Goal: Task Accomplishment & Management: Use online tool/utility

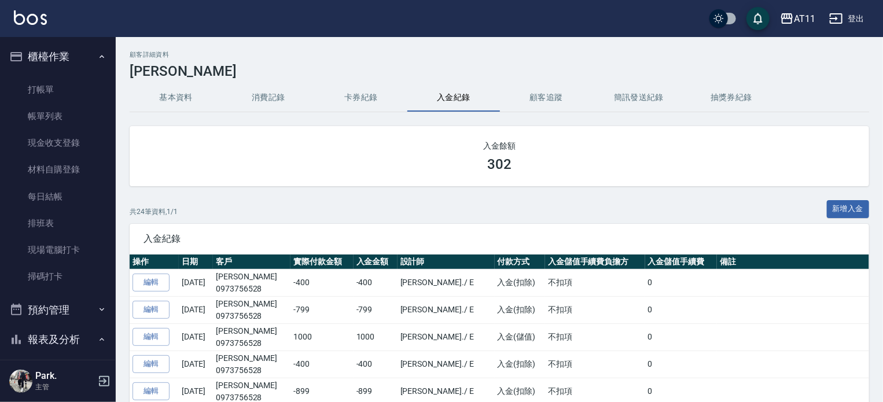
scroll to position [413, 0]
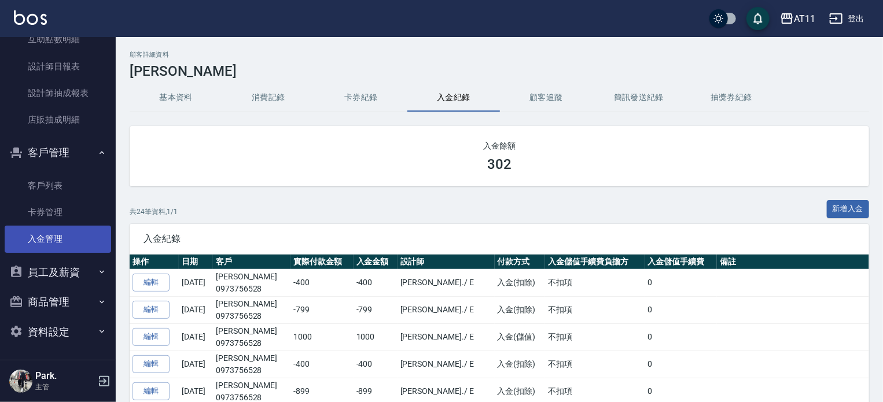
click at [64, 243] on link "入金管理" at bounding box center [58, 239] width 107 height 27
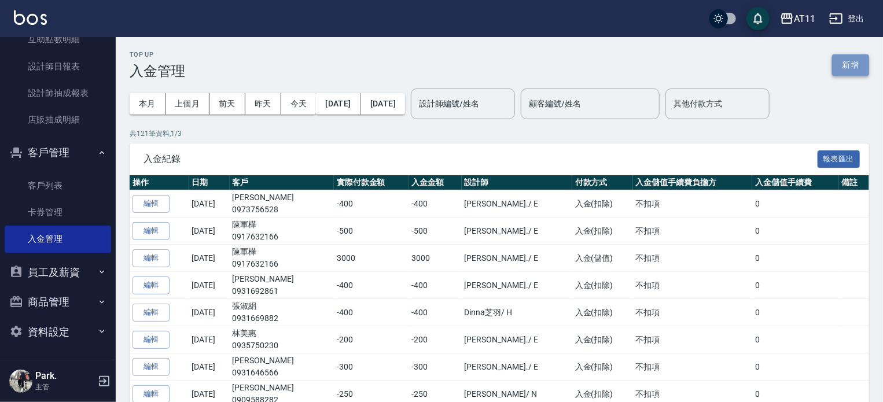
click at [854, 64] on button "新增" at bounding box center [850, 64] width 37 height 21
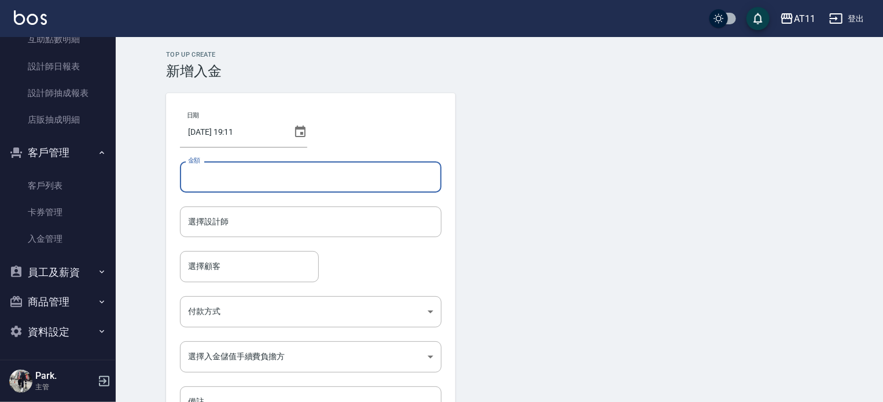
click at [237, 173] on input "金額" at bounding box center [311, 176] width 262 height 31
type input "-599"
click at [216, 263] on input "選擇顧客" at bounding box center [249, 266] width 128 height 20
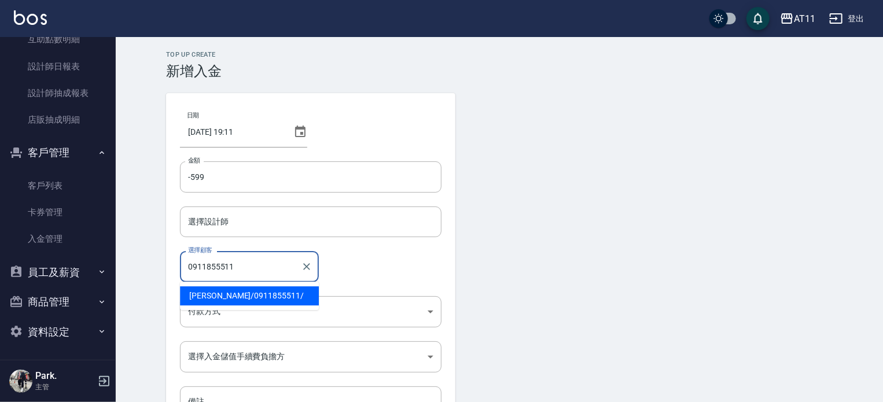
click at [232, 293] on span "廖芫杏 / 0911855511 /" at bounding box center [249, 296] width 139 height 19
type input "[PERSON_NAME]/0911855511/"
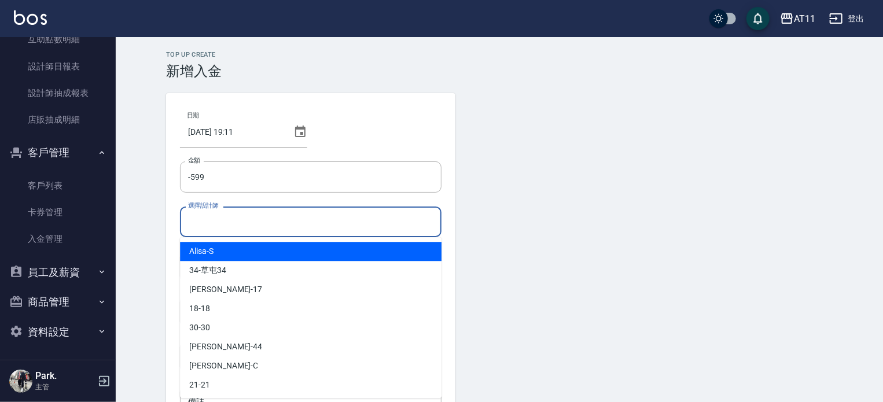
click at [212, 219] on input "選擇設計師" at bounding box center [310, 222] width 251 height 20
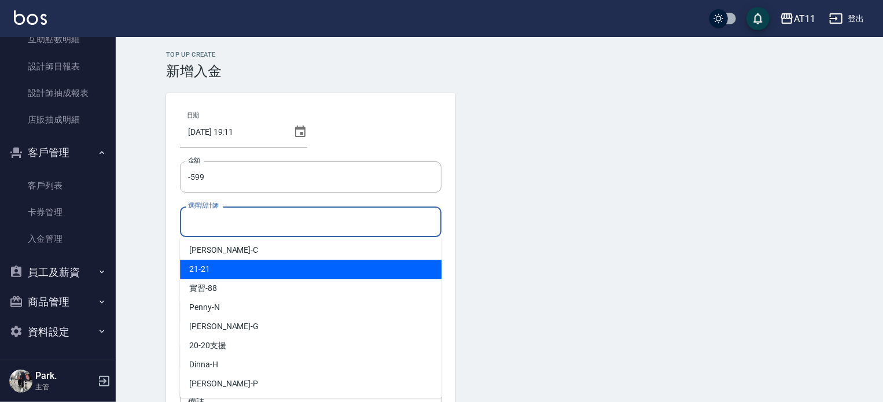
scroll to position [172, 0]
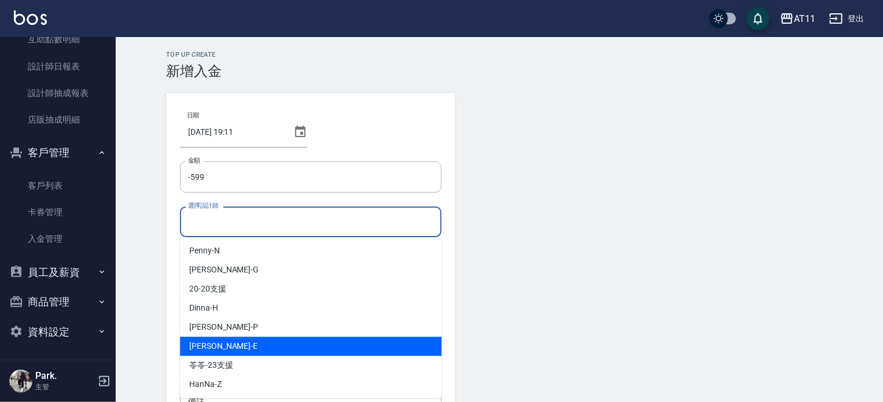
click at [233, 338] on div "[PERSON_NAME] -E" at bounding box center [311, 346] width 262 height 19
type input "EVA-E"
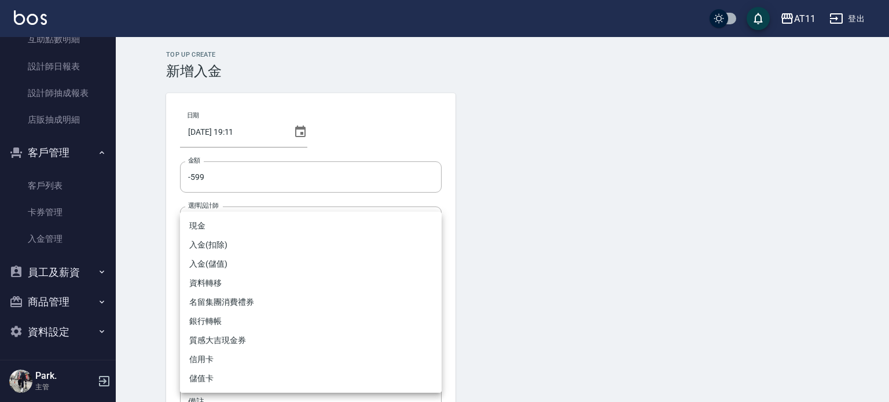
click at [253, 314] on body "AT11 登出 櫃檯作業 打帳單 帳單列表 現金收支登錄 材料自購登錄 每日結帳 排班表 現場電腦打卡 掃碼打卡 預約管理 預約管理 單日預約紀錄 單週預約紀…" at bounding box center [444, 240] width 889 height 480
click at [230, 247] on li "入金(扣除)" at bounding box center [311, 245] width 262 height 19
type input "入金(扣除)"
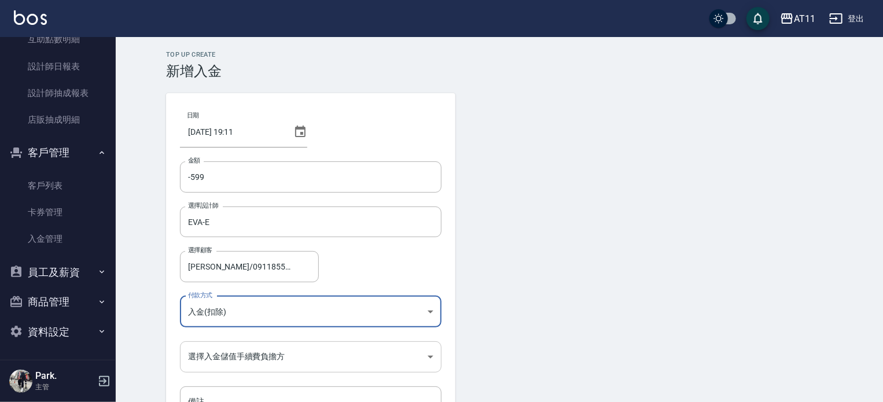
click at [223, 354] on body "AT11 登出 櫃檯作業 打帳單 帳單列表 現金收支登錄 材料自購登錄 每日結帳 排班表 現場電腦打卡 掃碼打卡 預約管理 預約管理 單日預約紀錄 單週預約紀…" at bounding box center [441, 240] width 883 height 480
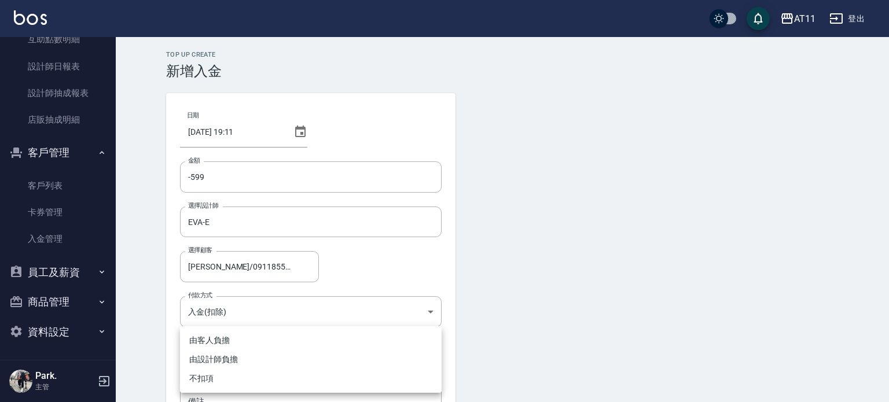
click at [215, 381] on li "不扣項" at bounding box center [311, 378] width 262 height 19
type input "WITHOUTHANDLINGFEE"
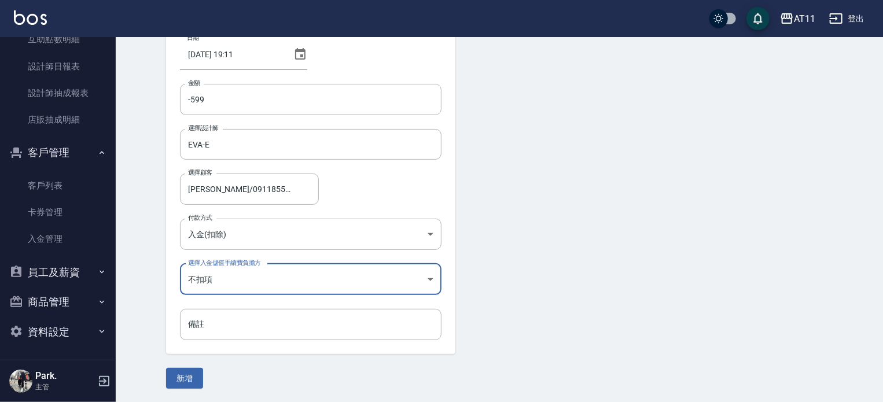
scroll to position [78, 0]
click at [192, 372] on button "新增" at bounding box center [184, 378] width 37 height 21
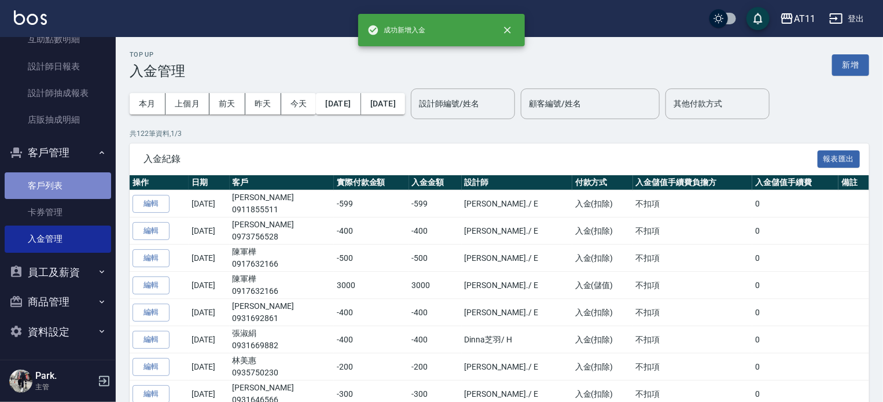
click at [67, 173] on link "客戶列表" at bounding box center [58, 185] width 107 height 27
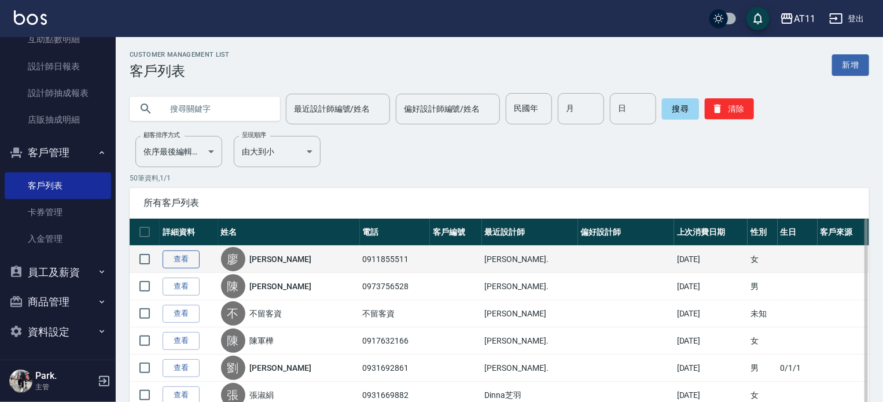
click at [178, 263] on link "查看" at bounding box center [181, 260] width 37 height 18
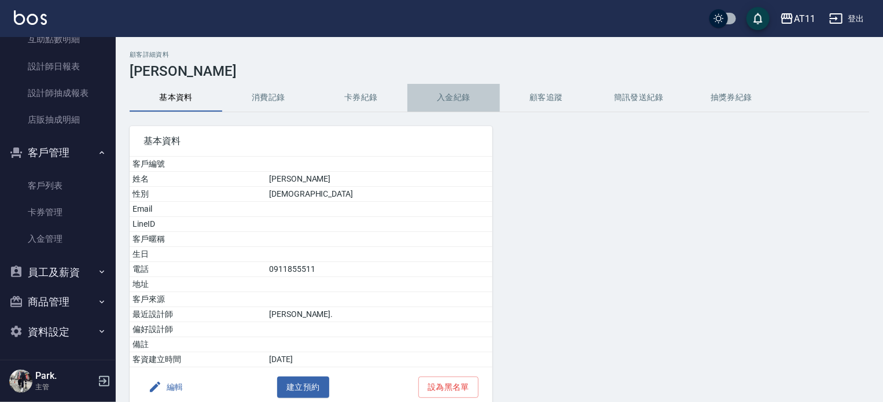
click at [461, 102] on button "入金紀錄" at bounding box center [453, 98] width 93 height 28
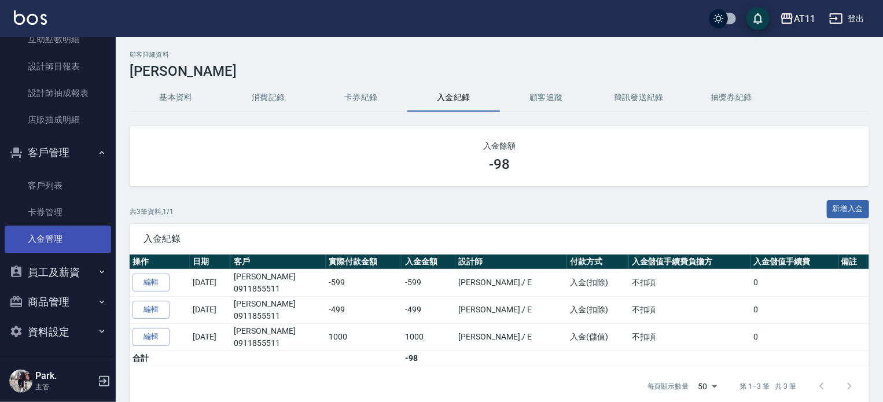
click at [66, 245] on link "入金管理" at bounding box center [58, 239] width 107 height 27
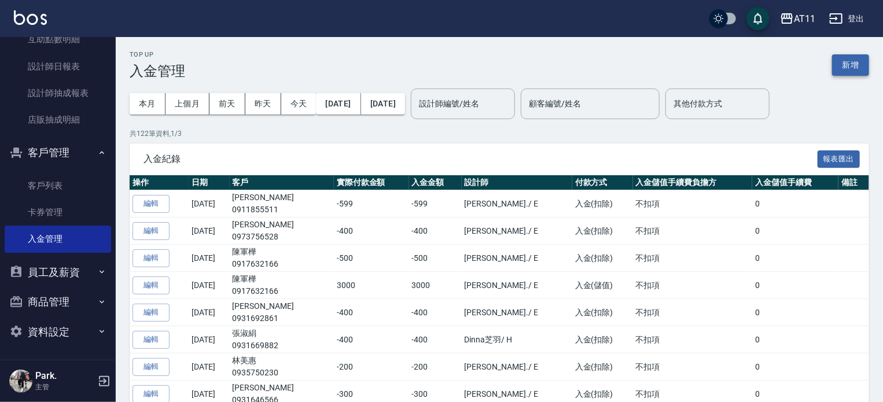
click at [851, 67] on button "新增" at bounding box center [850, 64] width 37 height 21
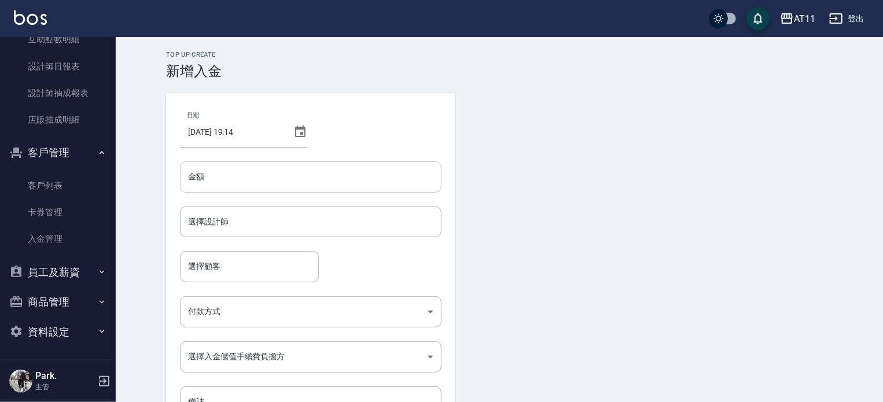
click at [296, 182] on input "金額" at bounding box center [311, 176] width 262 height 31
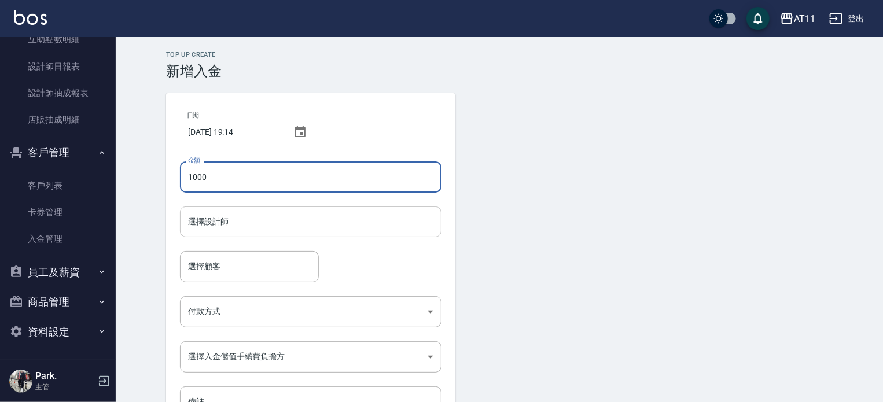
type input "1000"
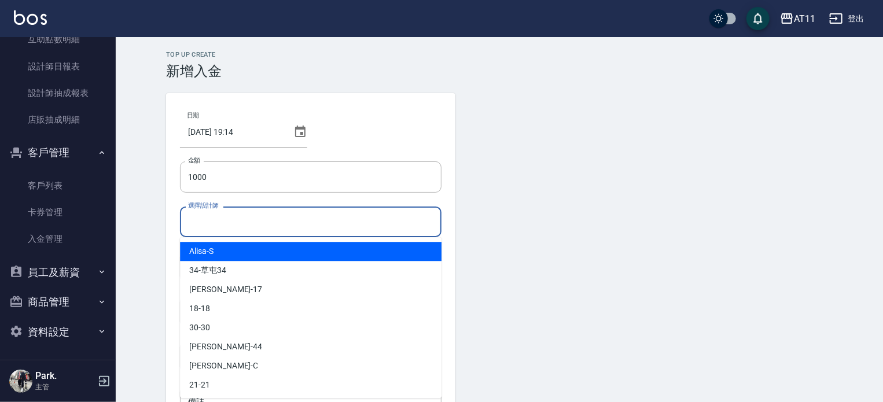
click at [227, 221] on input "選擇設計師" at bounding box center [310, 222] width 251 height 20
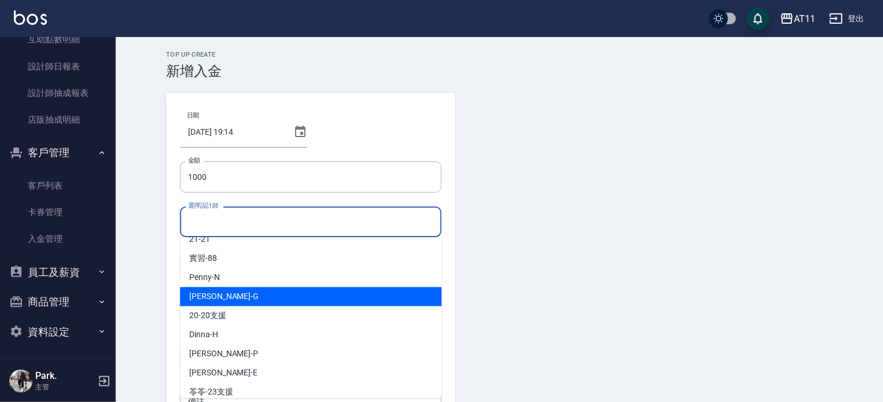
scroll to position [172, 0]
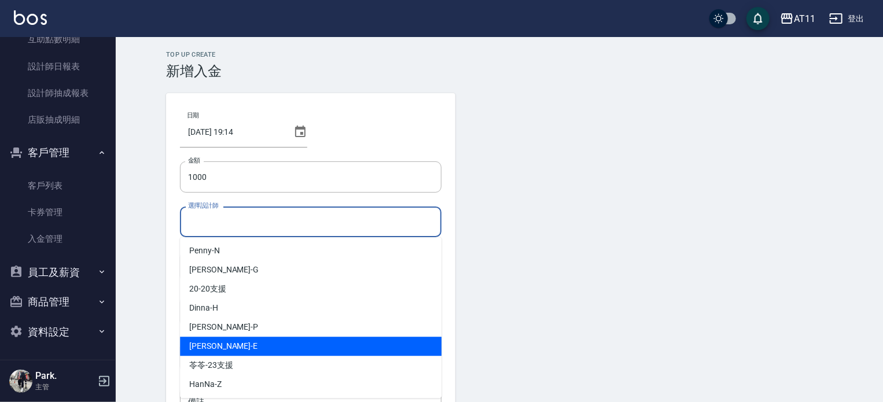
click at [224, 342] on div "[PERSON_NAME] -E" at bounding box center [311, 346] width 262 height 19
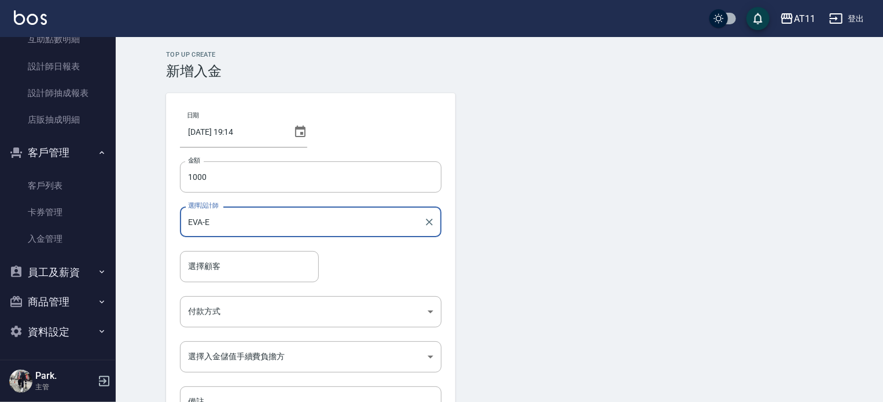
type input "EVA-E"
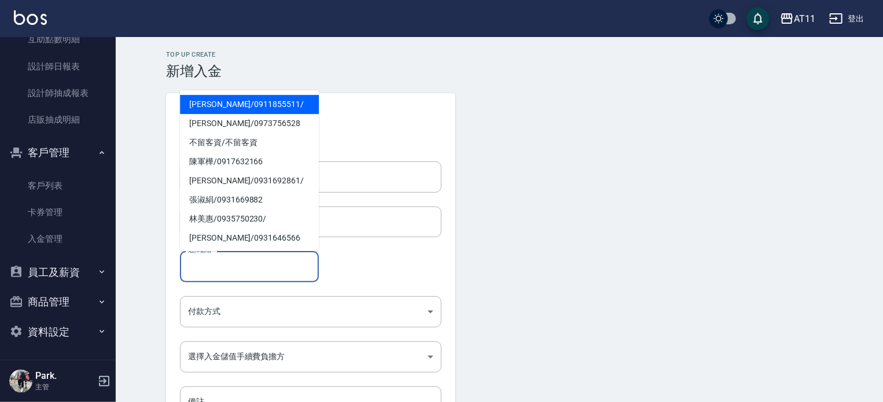
click at [226, 267] on input "選擇顧客" at bounding box center [249, 266] width 128 height 20
click at [228, 106] on span "廖芫杏 / 0911855511 /" at bounding box center [249, 104] width 139 height 19
type input "[PERSON_NAME]/0911855511/"
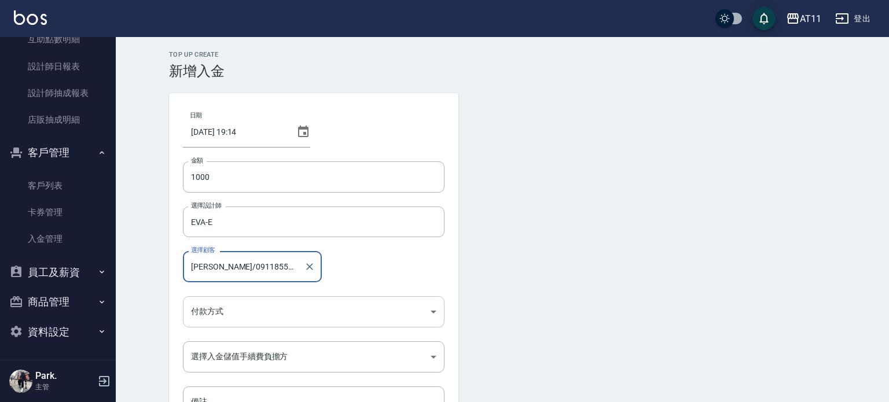
click at [219, 310] on body "AT11 登出 櫃檯作業 打帳單 帳單列表 現金收支登錄 材料自購登錄 每日結帳 排班表 現場電腦打卡 掃碼打卡 預約管理 預約管理 單日預約紀錄 單週預約紀…" at bounding box center [444, 240] width 889 height 480
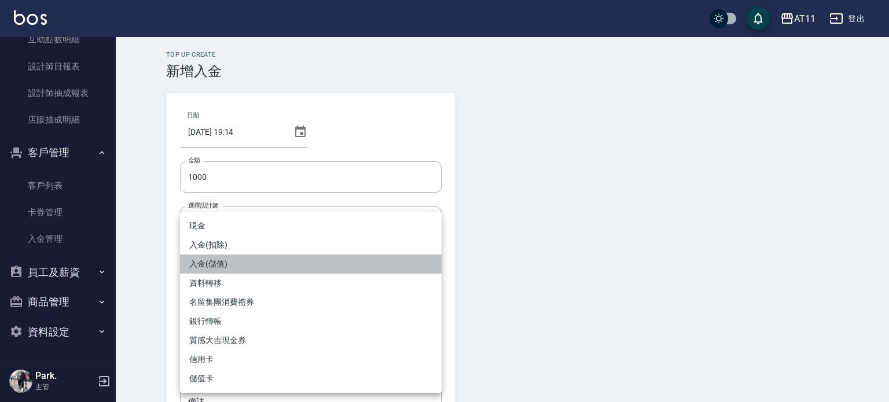
click at [219, 265] on li "入金(儲值)" at bounding box center [311, 264] width 262 height 19
type input "入金(儲值)"
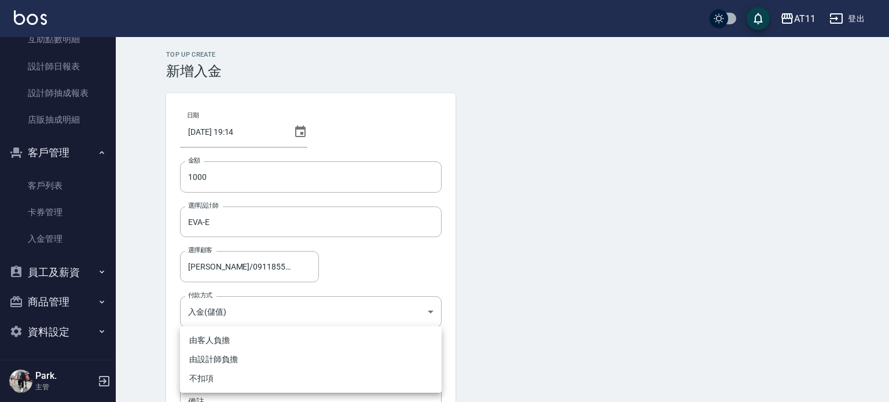
click at [233, 361] on body "AT11 登出 櫃檯作業 打帳單 帳單列表 現金收支登錄 材料自購登錄 每日結帳 排班表 現場電腦打卡 掃碼打卡 預約管理 預約管理 單日預約紀錄 單週預約紀…" at bounding box center [444, 240] width 889 height 480
click at [217, 375] on li "不扣項" at bounding box center [311, 378] width 262 height 19
type input "WITHOUTHANDLINGFEE"
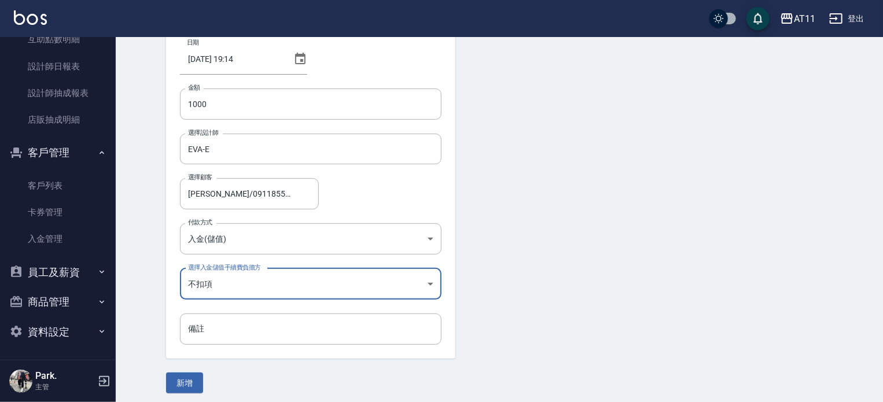
scroll to position [78, 0]
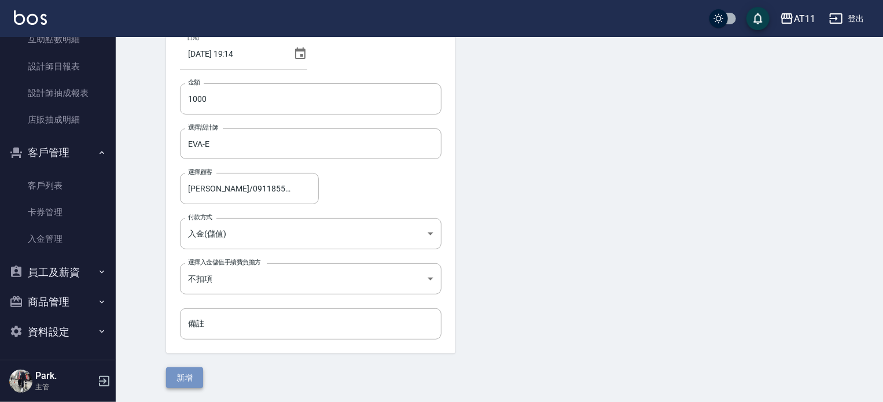
click at [188, 374] on button "新增" at bounding box center [184, 378] width 37 height 21
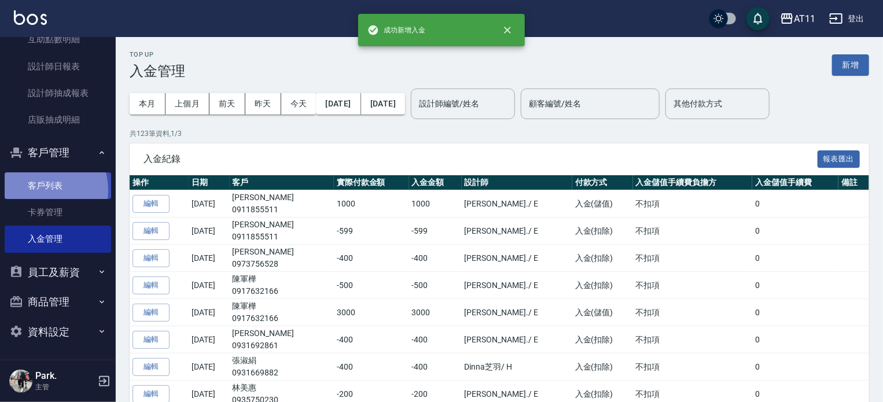
click at [42, 189] on link "客戶列表" at bounding box center [58, 185] width 107 height 27
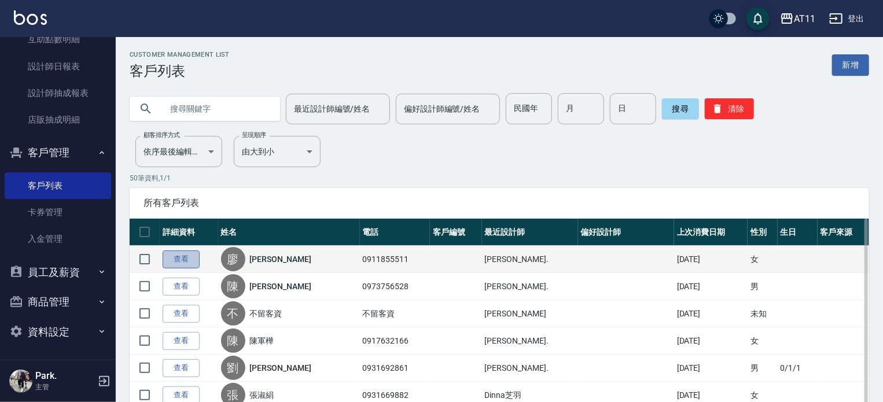
click at [171, 255] on link "查看" at bounding box center [181, 260] width 37 height 18
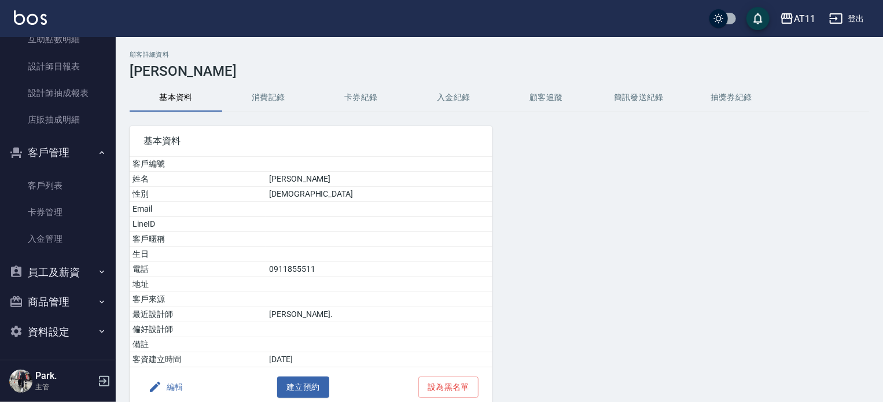
click at [458, 97] on button "入金紀錄" at bounding box center [453, 98] width 93 height 28
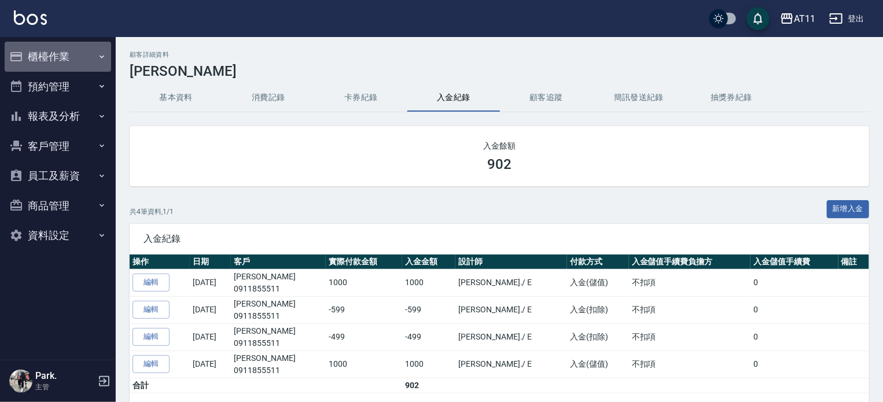
click at [32, 54] on button "櫃檯作業" at bounding box center [58, 57] width 107 height 30
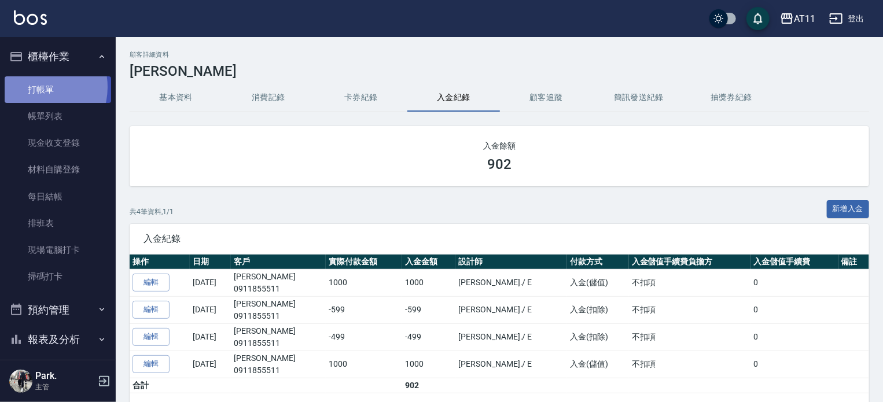
click at [37, 87] on link "打帳單" at bounding box center [58, 89] width 107 height 27
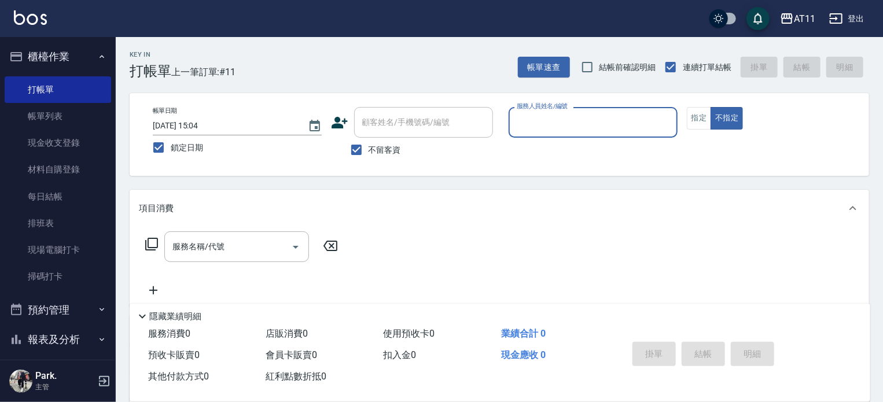
click at [620, 120] on input "服務人員姓名/編號" at bounding box center [593, 122] width 159 height 20
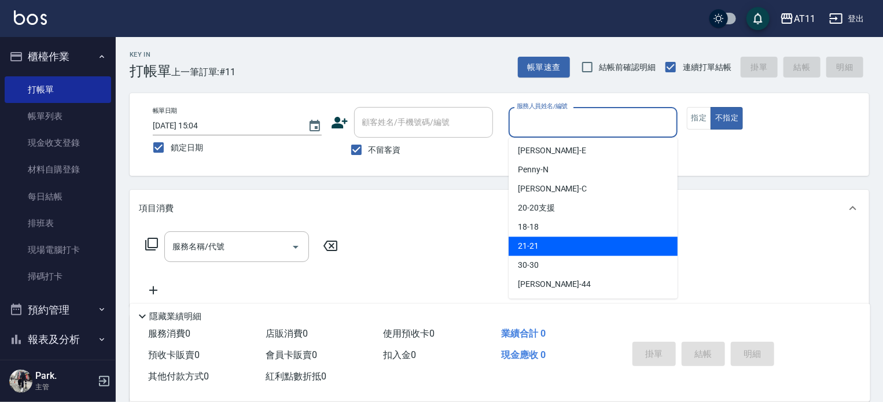
scroll to position [172, 0]
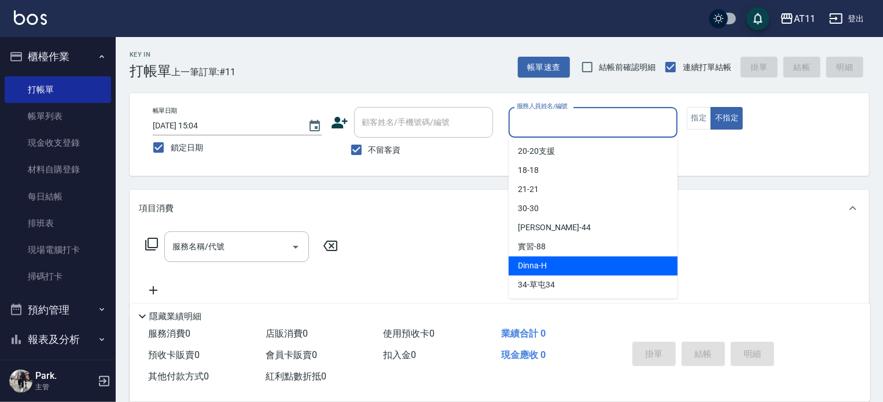
click at [534, 261] on span "Dinna -H" at bounding box center [532, 266] width 29 height 12
type input "Dinna-H"
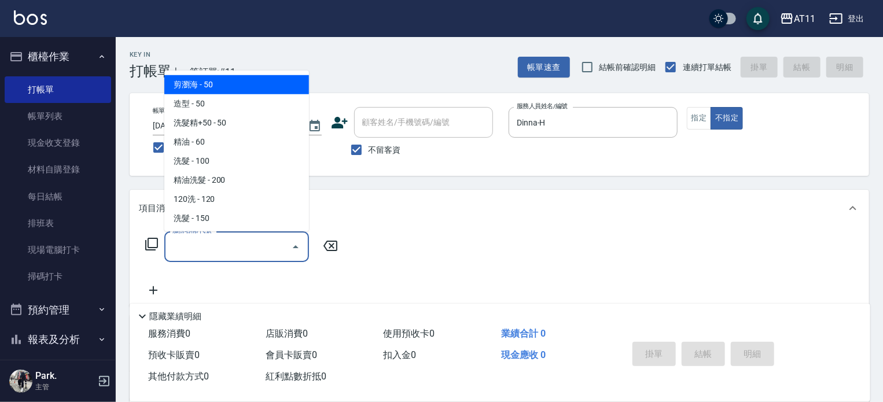
click at [189, 245] on input "服務名稱/代號" at bounding box center [228, 247] width 117 height 20
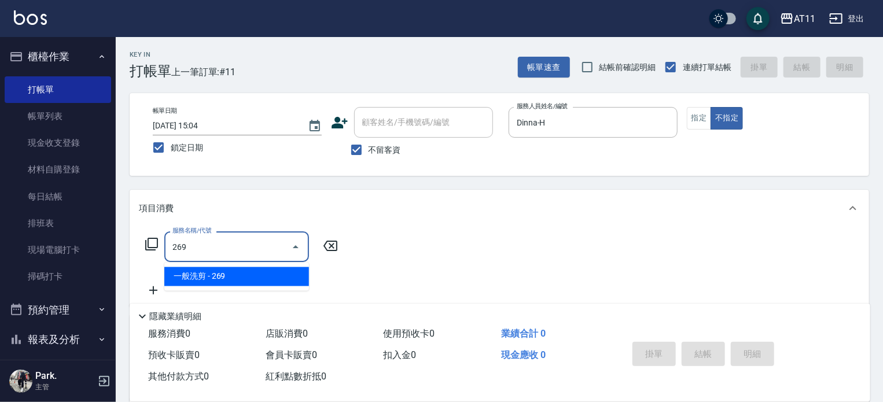
click at [204, 275] on span "一般洗剪 - 269" at bounding box center [236, 276] width 145 height 19
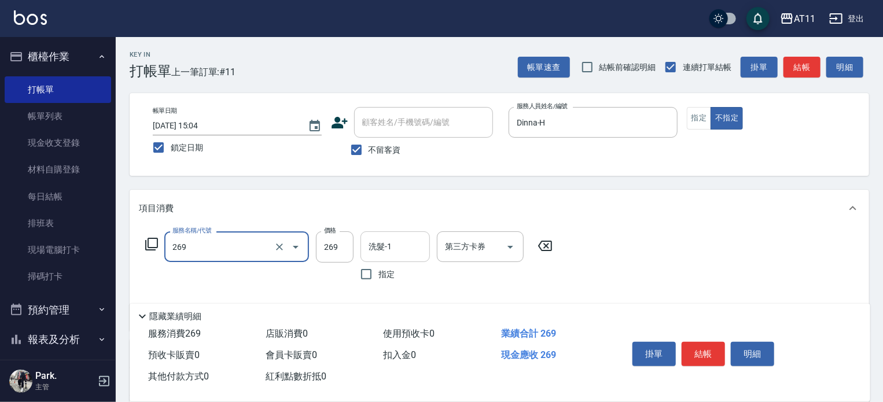
type input "一般洗剪(269)"
click at [403, 247] on input "洗髮-1" at bounding box center [395, 247] width 59 height 20
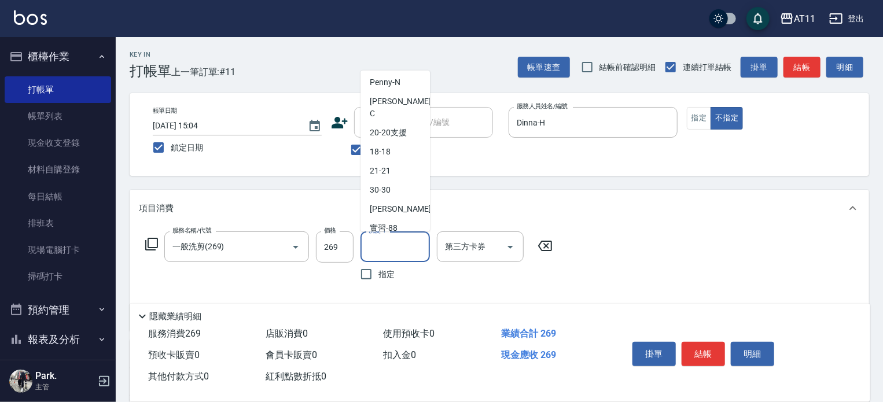
click at [399, 238] on div "Dinna -H" at bounding box center [395, 247] width 69 height 19
type input "Dinna-H"
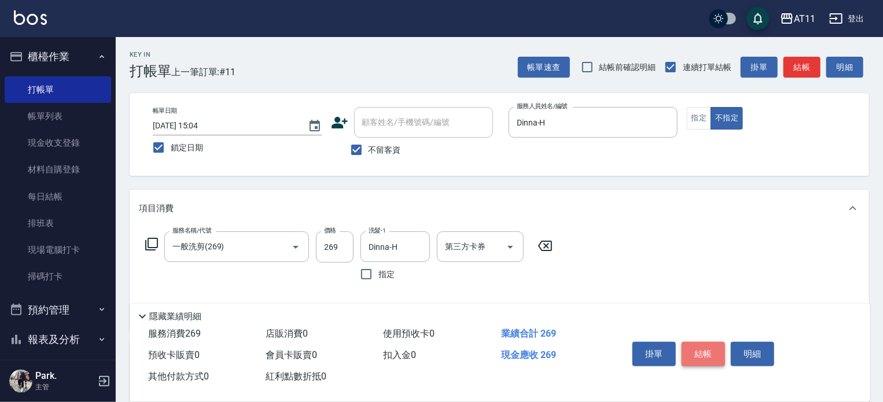
click at [700, 346] on button "結帳" at bounding box center [703, 354] width 43 height 24
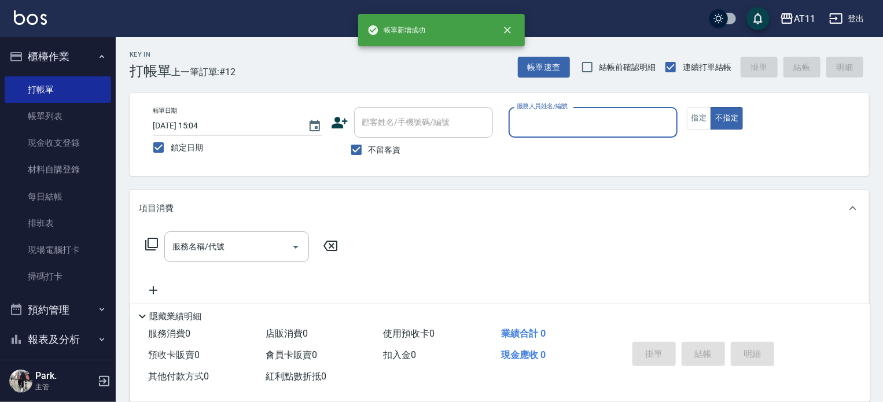
click at [570, 125] on input "服務人員姓名/編號" at bounding box center [593, 122] width 159 height 20
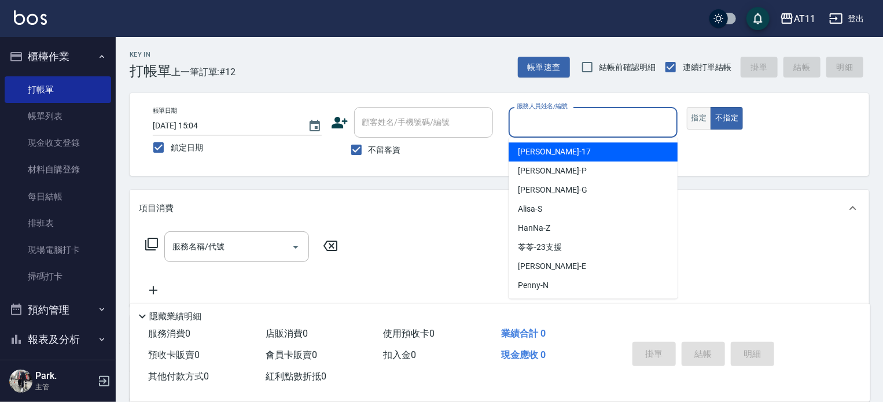
click at [699, 112] on button "指定" at bounding box center [699, 118] width 25 height 23
click at [627, 128] on input "服務人員姓名/編號" at bounding box center [593, 122] width 159 height 20
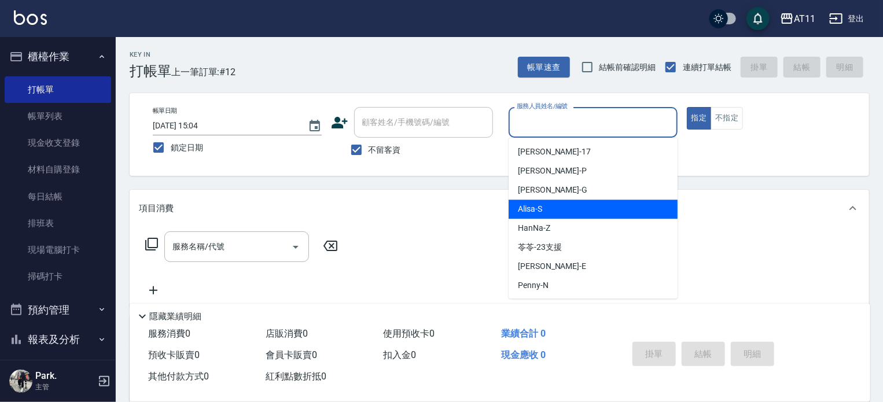
scroll to position [58, 0]
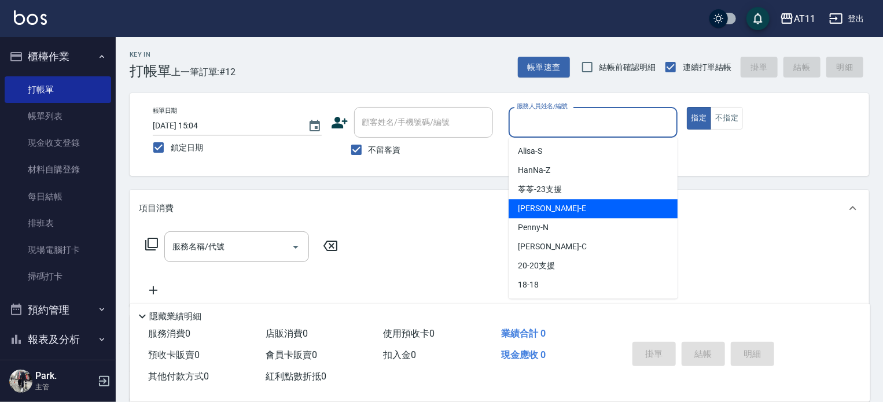
click at [550, 210] on div "[PERSON_NAME] -E" at bounding box center [593, 208] width 169 height 19
type input "EVA-E"
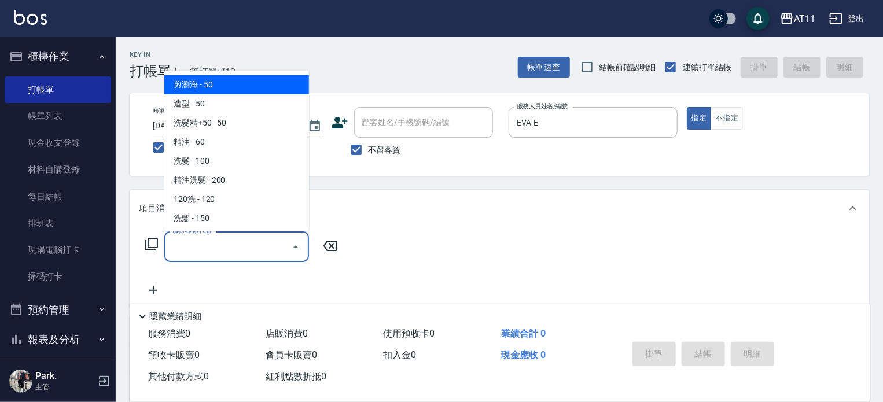
click at [229, 240] on input "服務名稱/代號" at bounding box center [228, 247] width 117 height 20
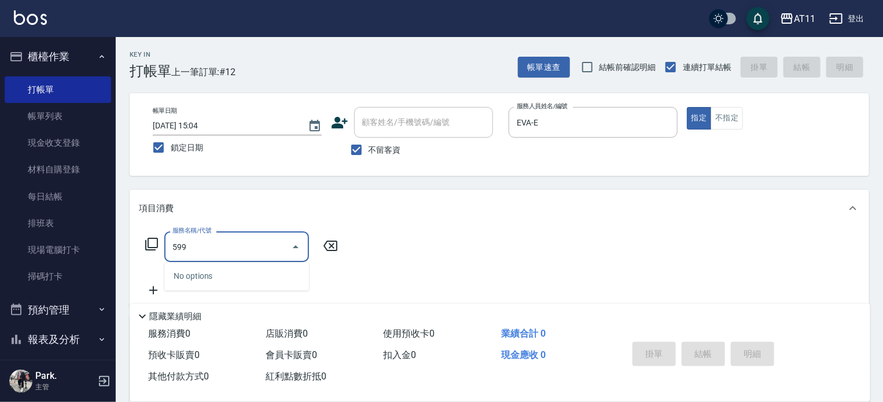
click at [229, 241] on input "599" at bounding box center [228, 247] width 117 height 20
type input "5"
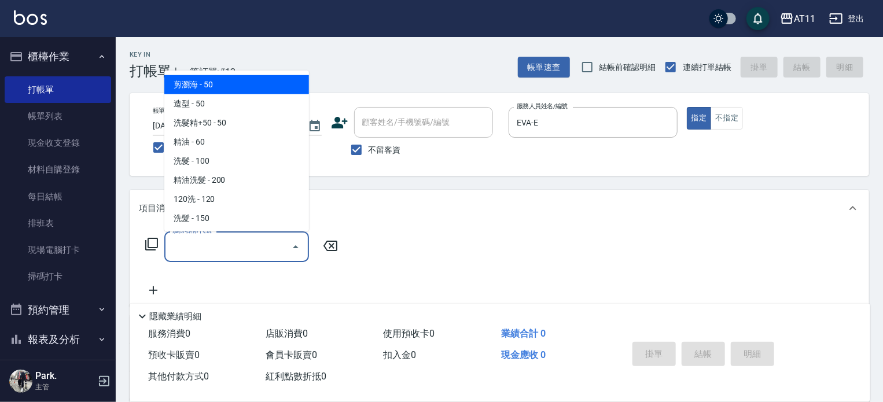
type input "ㄏ"
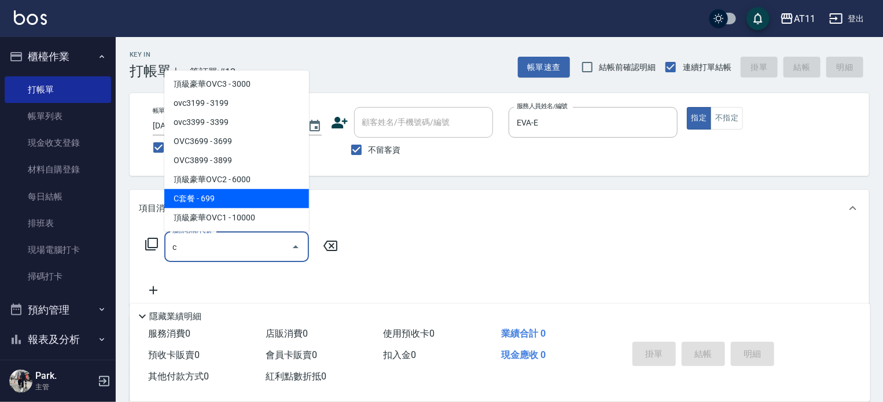
click at [203, 200] on span "C套餐 - 699" at bounding box center [236, 198] width 145 height 19
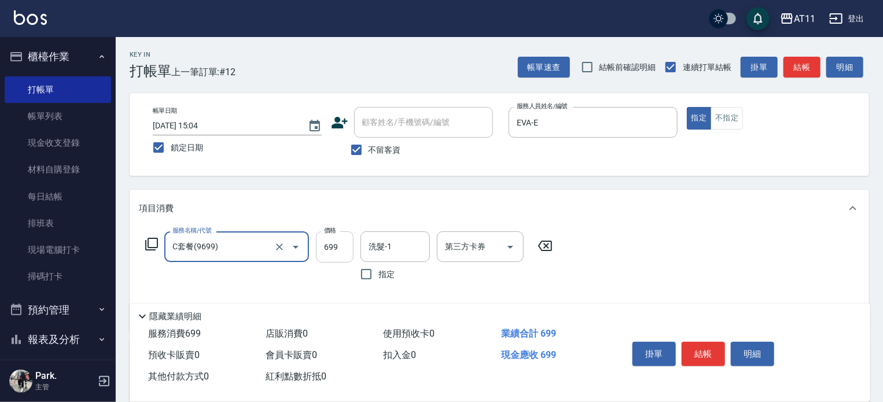
type input "C套餐(9699)"
click at [340, 245] on input "699" at bounding box center [335, 247] width 38 height 31
type input "599"
click at [458, 243] on input "第三方卡券" at bounding box center [471, 247] width 59 height 20
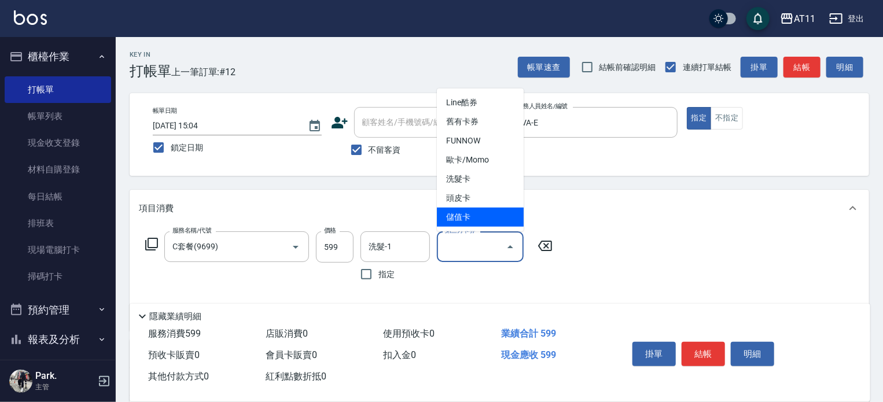
click at [468, 215] on span "儲值卡" at bounding box center [480, 217] width 87 height 19
type input "儲值卡"
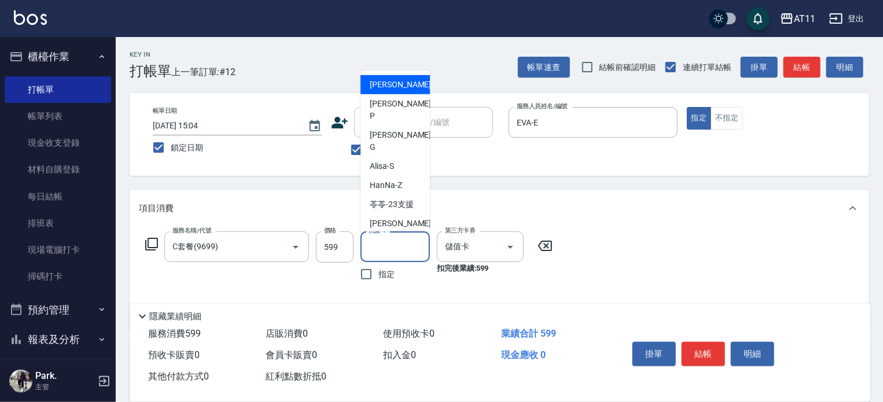
click at [404, 252] on input "洗髮-1" at bounding box center [395, 247] width 59 height 20
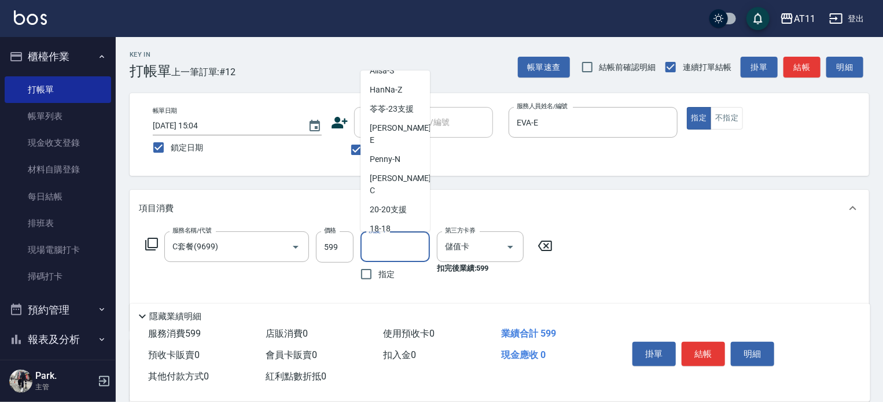
scroll to position [116, 0]
click at [392, 237] on div "30 -30" at bounding box center [395, 246] width 69 height 19
type input "30-30"
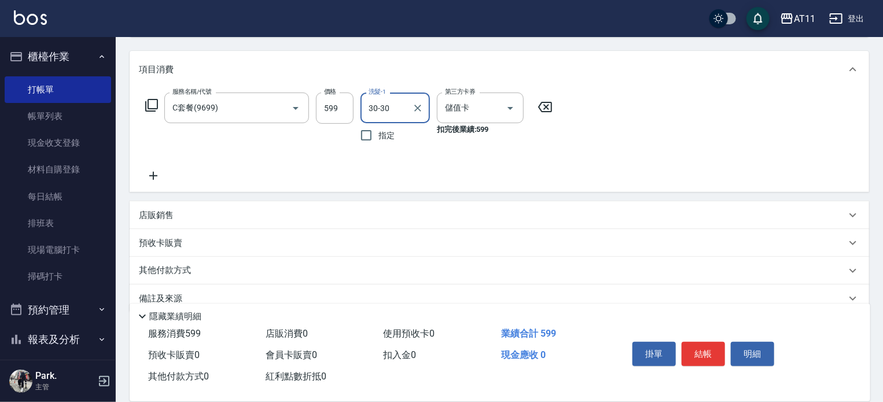
scroll to position [159, 0]
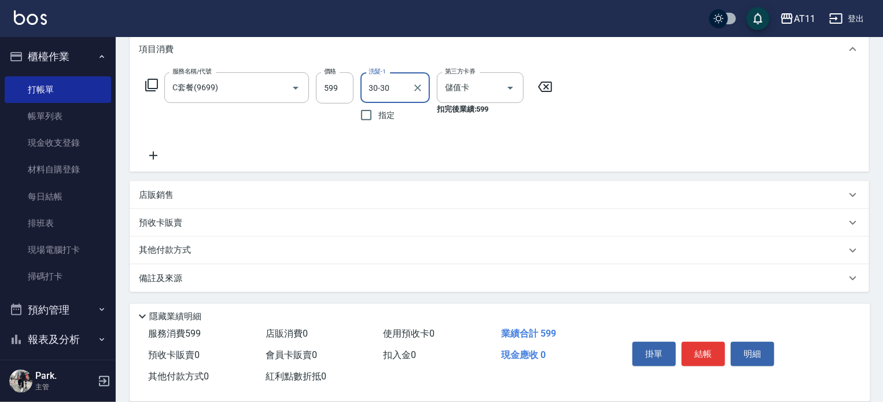
click at [155, 157] on icon at bounding box center [153, 156] width 29 height 14
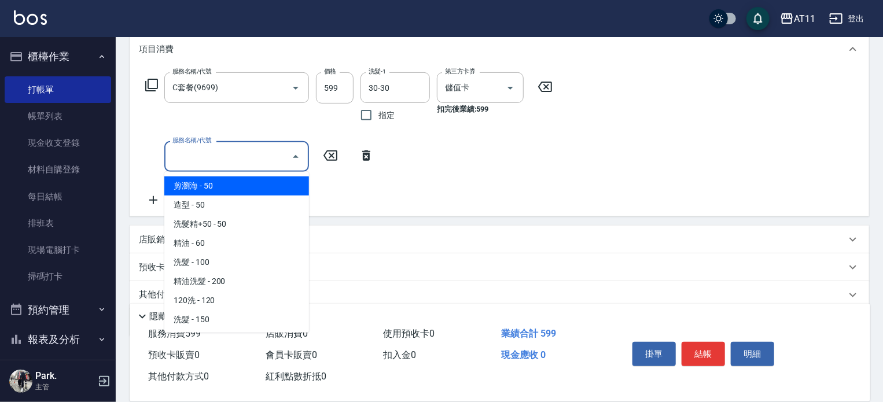
click at [185, 160] on input "服務名稱/代號" at bounding box center [228, 156] width 117 height 20
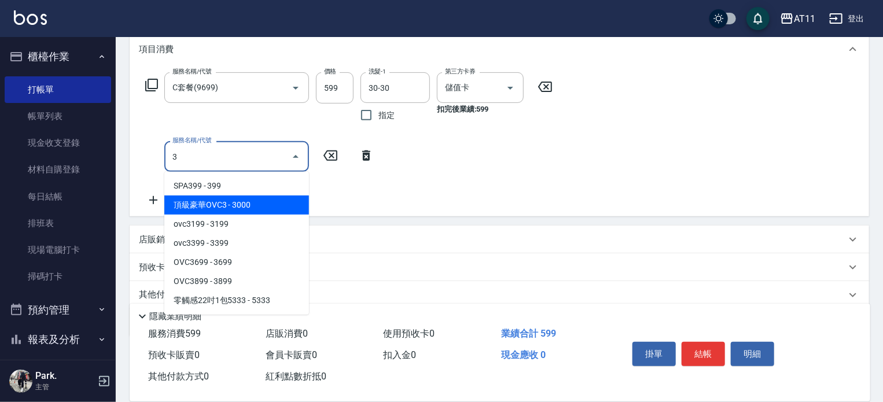
click at [201, 200] on span "頂級豪華OVC3 - 3000" at bounding box center [236, 205] width 145 height 19
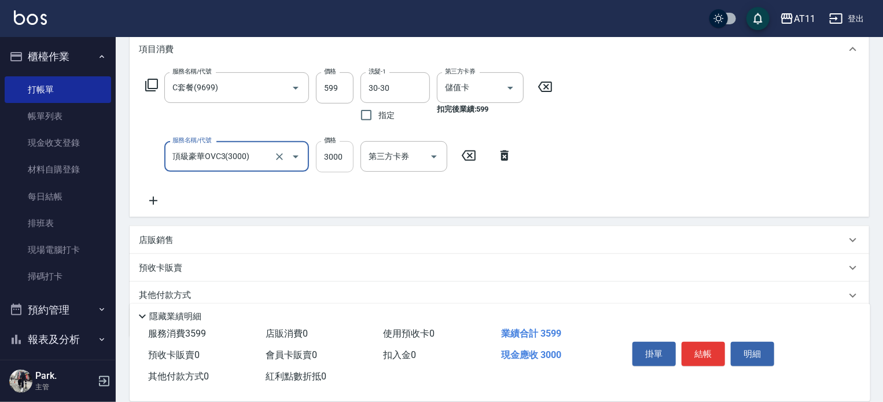
type input "頂級豪華OVC3(3000)"
click at [347, 156] on input "3000" at bounding box center [335, 156] width 38 height 31
type input "1000"
click at [447, 185] on div "服務名稱/代號 C套餐(9699) 服務名稱/代號 價格 599 價格 洗髮-1 30-30 洗髮-1 指定 第三方卡券 儲值卡 第三方卡券 扣完後業績: 5…" at bounding box center [349, 139] width 421 height 135
click at [391, 160] on input "第三方卡券" at bounding box center [395, 156] width 59 height 20
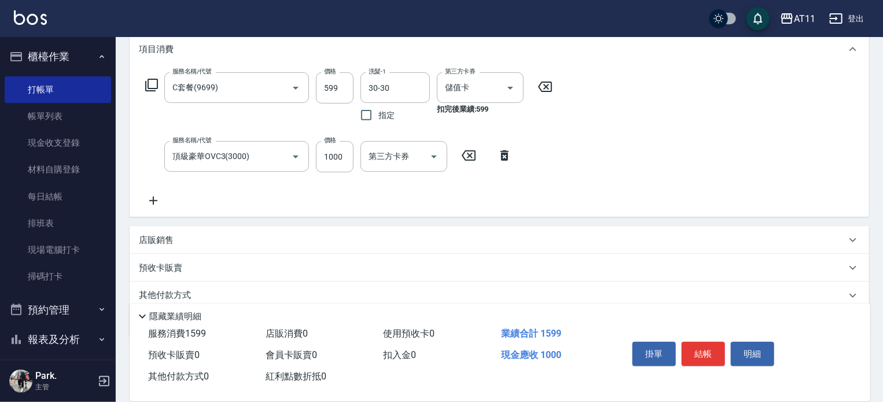
click at [470, 186] on div "服務名稱/代號 C套餐(9699) 服務名稱/代號 價格 599 價格 洗髮-1 30-30 洗髮-1 指定 第三方卡券 儲值卡 第三方卡券 扣完後業績: 5…" at bounding box center [349, 139] width 421 height 135
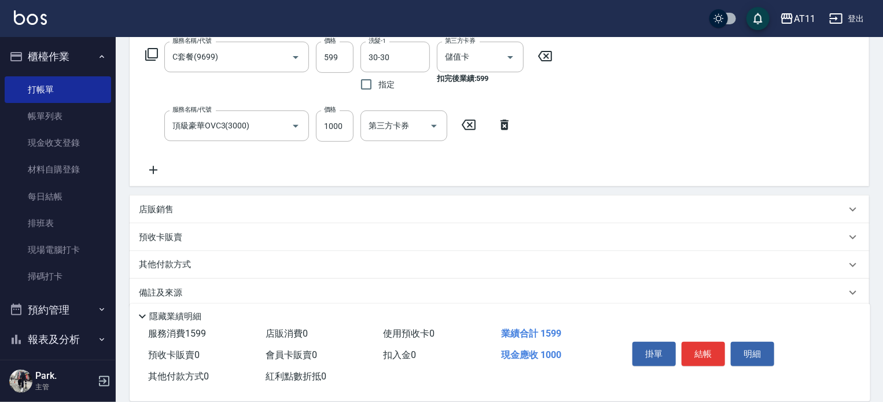
scroll to position [204, 0]
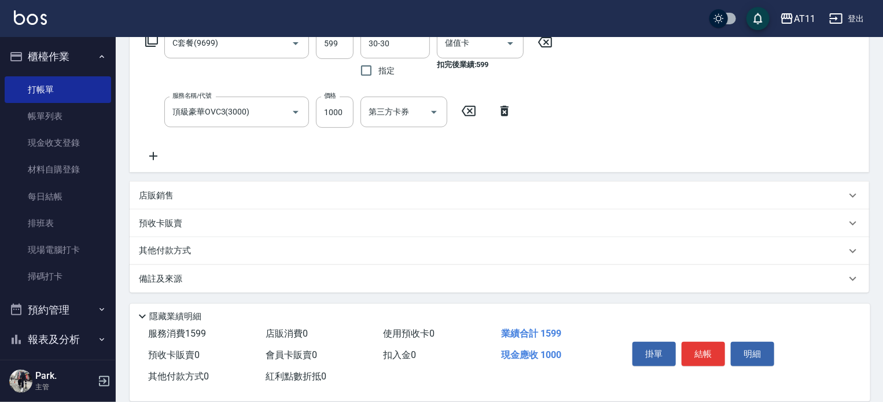
click at [215, 150] on div "服務名稱/代號 C套餐(9699) 服務名稱/代號 價格 599 價格 洗髮-1 30-30 洗髮-1 指定 第三方卡券 儲值卡 第三方卡券 扣完後業績: 5…" at bounding box center [349, 95] width 421 height 135
click at [711, 345] on button "結帳" at bounding box center [703, 354] width 43 height 24
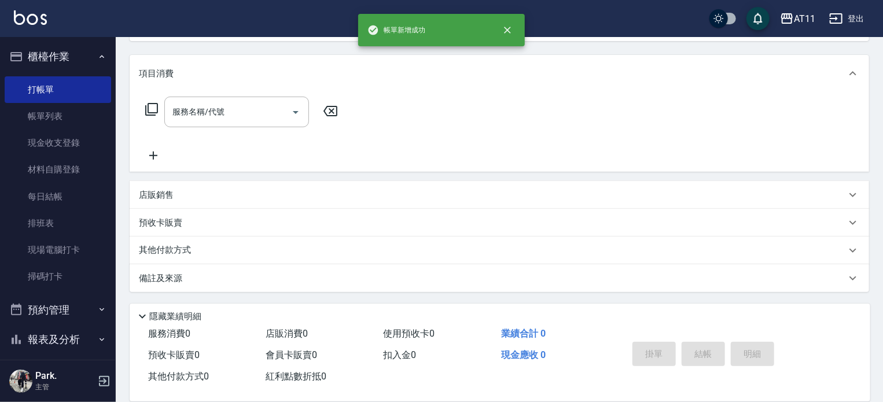
scroll to position [0, 0]
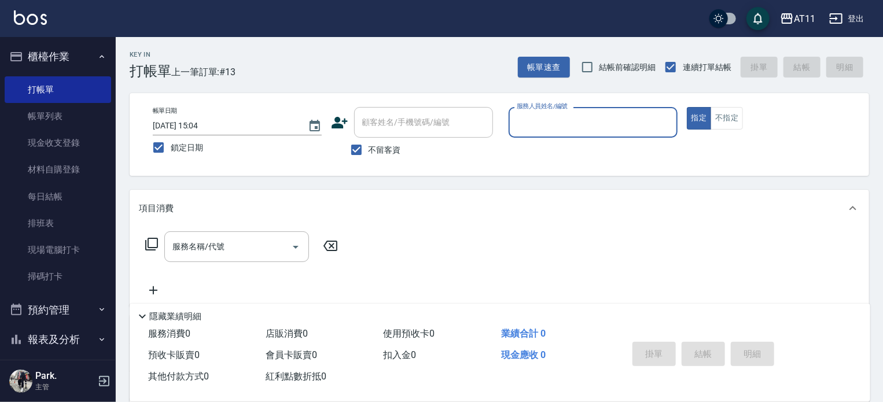
click at [533, 122] on input "服務人員姓名/編號" at bounding box center [593, 122] width 159 height 20
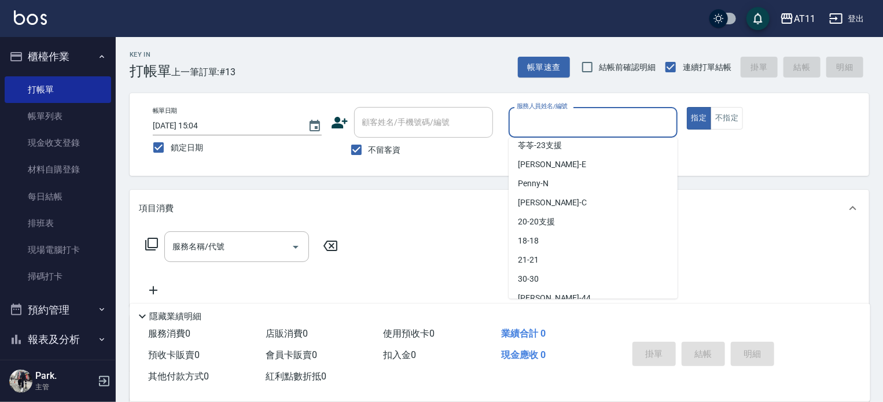
scroll to position [116, 0]
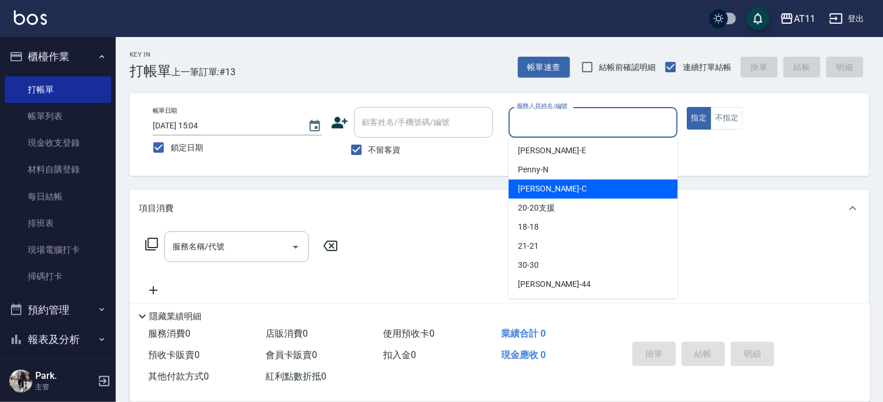
click at [539, 192] on span "[PERSON_NAME]" at bounding box center [552, 189] width 69 height 12
type input "[PERSON_NAME]"
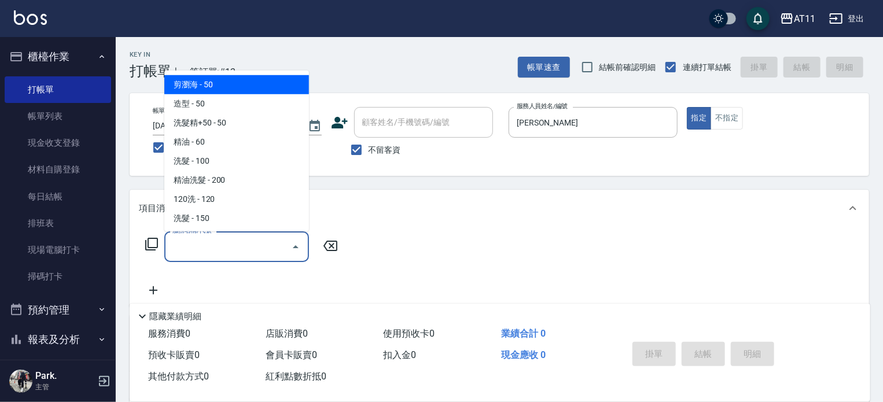
click at [193, 254] on input "服務名稱/代號" at bounding box center [228, 247] width 117 height 20
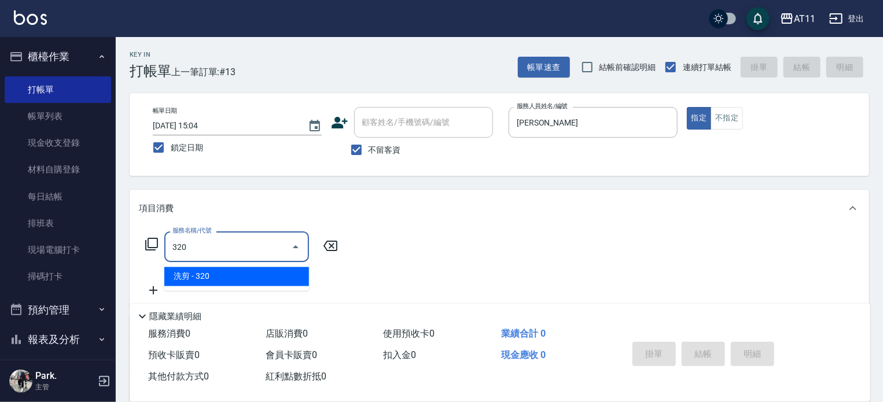
click at [203, 278] on span "洗剪 - 320" at bounding box center [236, 276] width 145 height 19
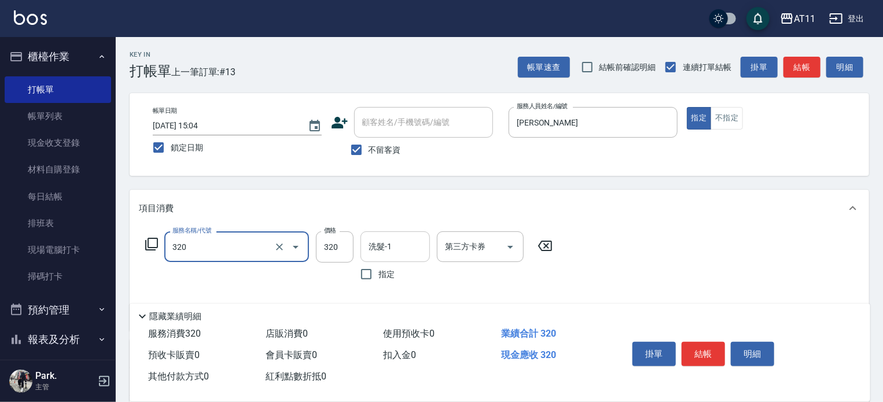
type input "洗剪(320)"
click at [401, 253] on input "洗髮-1" at bounding box center [395, 247] width 59 height 20
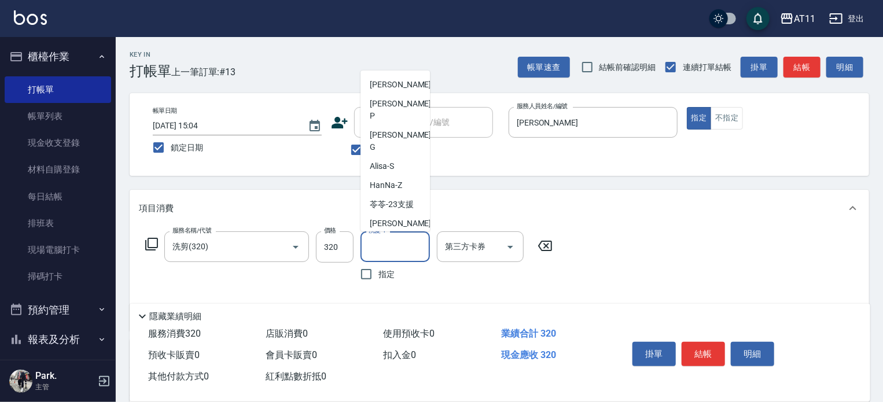
click at [384, 252] on input "洗髮-1" at bounding box center [395, 247] width 59 height 20
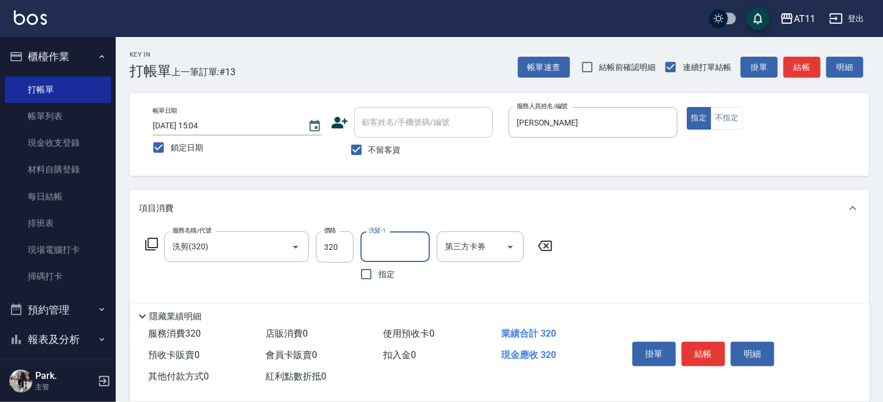
click at [384, 252] on input "洗髮-1" at bounding box center [395, 247] width 59 height 20
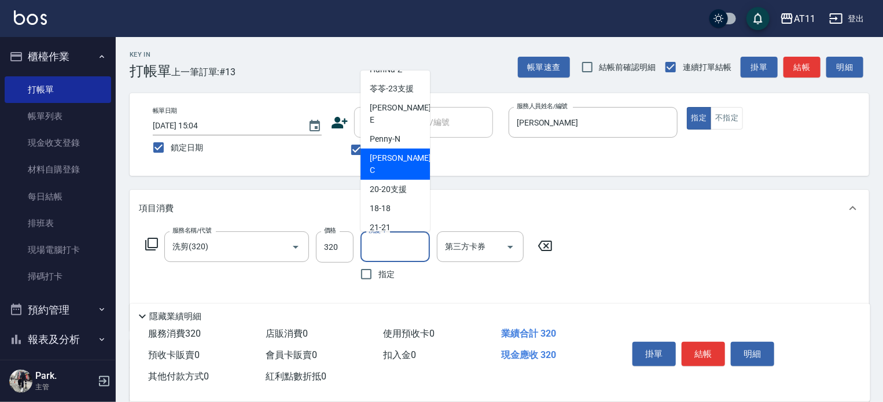
click at [388, 152] on span "[PERSON_NAME]" at bounding box center [402, 164] width 64 height 24
type input "[PERSON_NAME]"
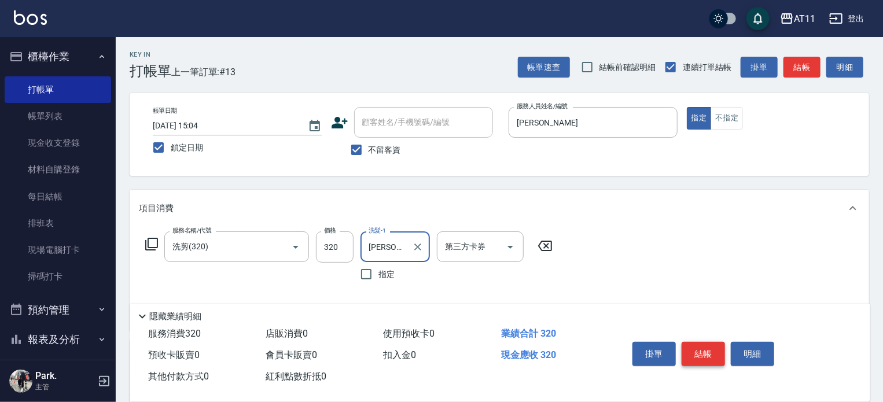
click at [692, 347] on button "結帳" at bounding box center [703, 354] width 43 height 24
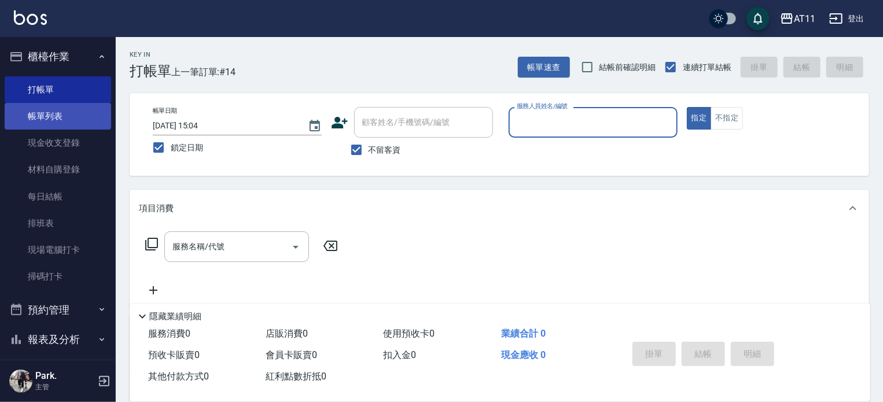
click at [57, 116] on link "帳單列表" at bounding box center [58, 116] width 107 height 27
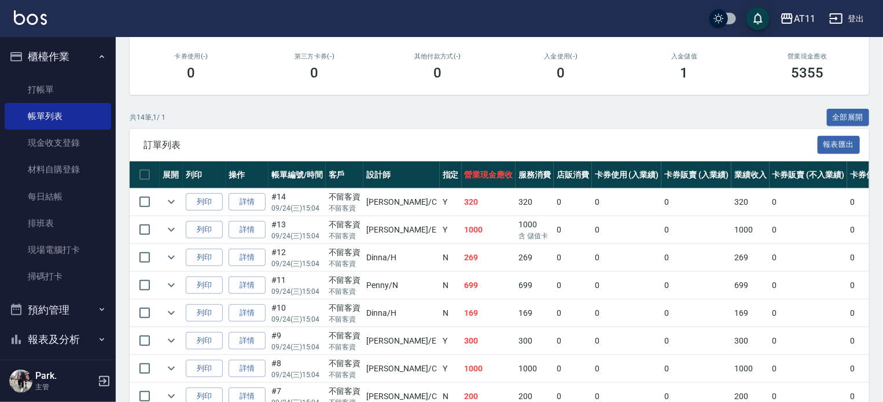
scroll to position [174, 0]
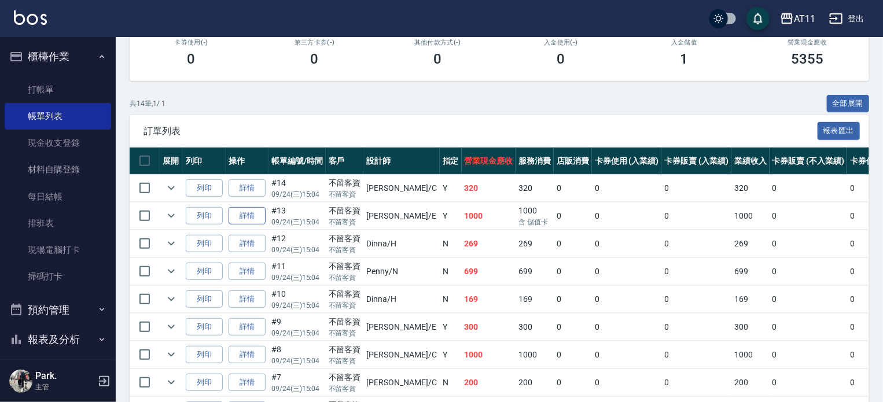
click at [235, 225] on link "詳情" at bounding box center [247, 216] width 37 height 18
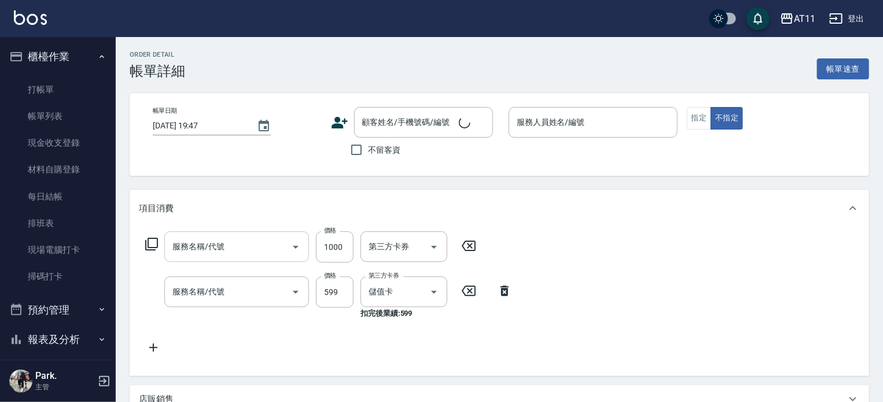
type input "[DATE] 15:04"
checkbox input "true"
type input "EVA-E"
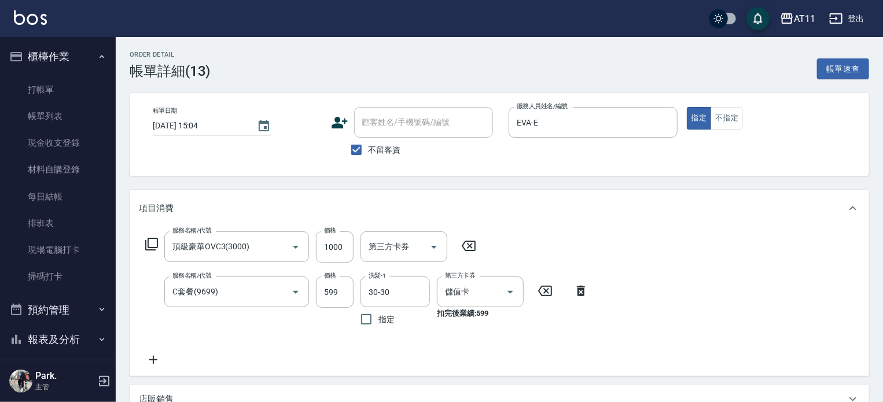
type input "頂級豪華OVC3(3000)"
type input "C套餐(9699)"
click at [354, 152] on input "不留客資" at bounding box center [356, 150] width 24 height 24
checkbox input "false"
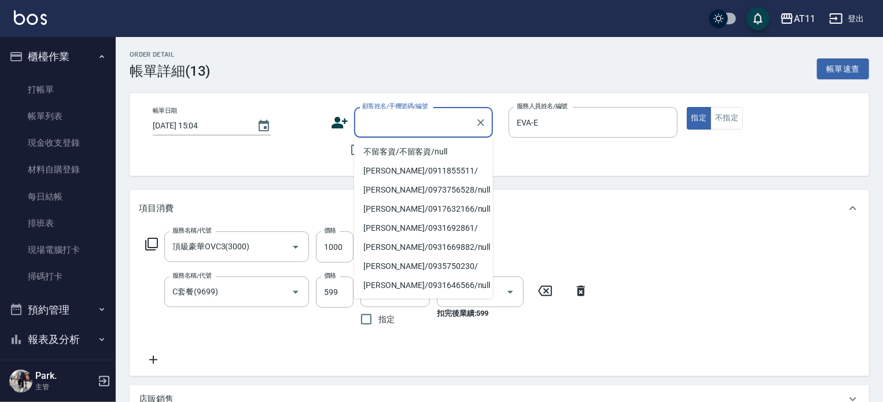
click at [370, 125] on input "顧客姓名/手機號碼/編號" at bounding box center [414, 122] width 111 height 20
click at [401, 170] on li "[PERSON_NAME]/0911855511/" at bounding box center [423, 170] width 139 height 19
type input "[PERSON_NAME]/0911855511/"
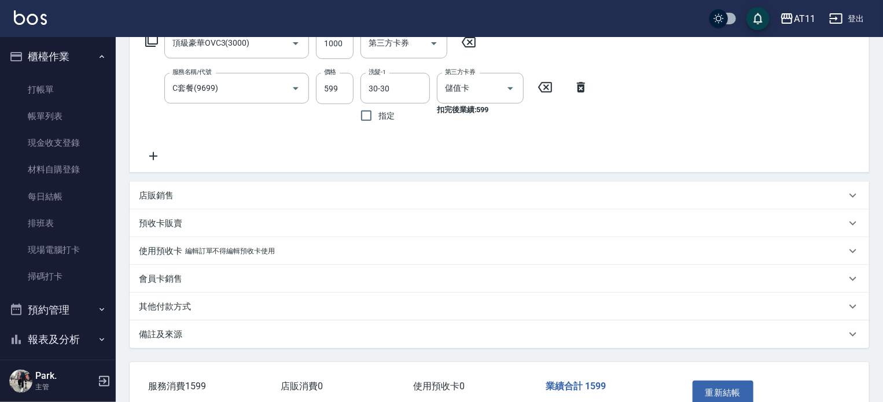
scroll to position [273, 0]
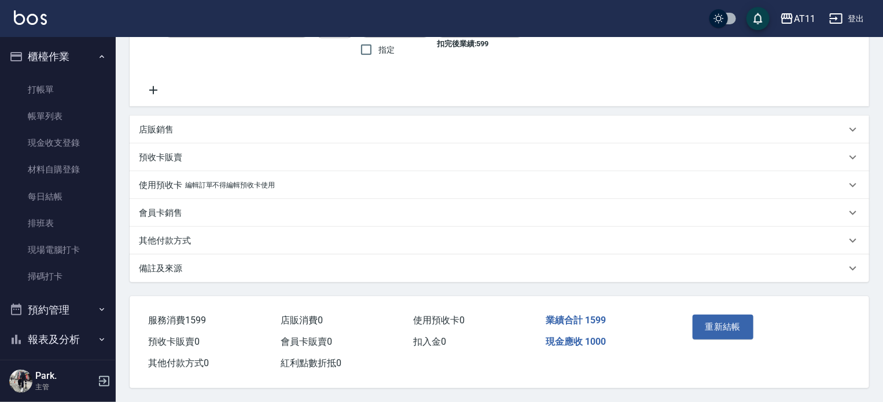
click at [198, 179] on p "編輯訂單不得編輯預收卡使用" at bounding box center [230, 185] width 90 height 12
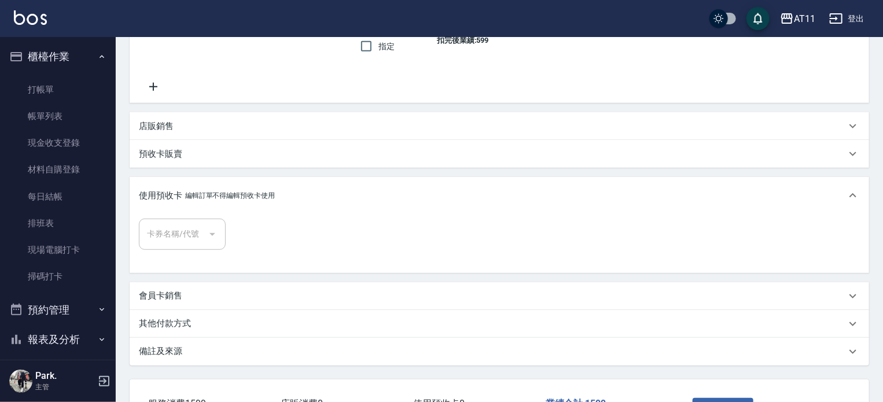
click at [324, 208] on div "使用預收卡 編輯訂單不得編輯預收卡使用" at bounding box center [500, 195] width 740 height 37
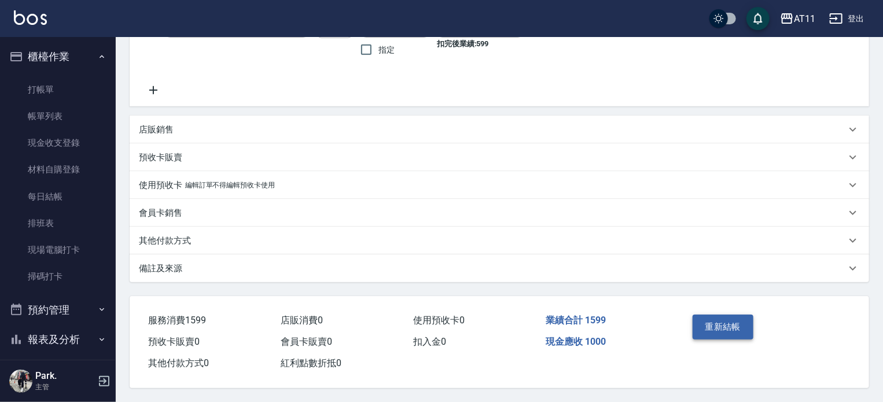
click at [729, 326] on button "重新結帳" at bounding box center [723, 327] width 61 height 24
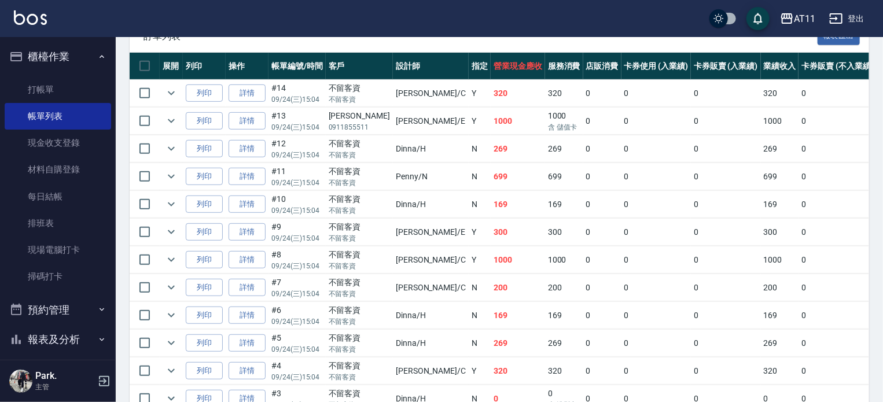
scroll to position [248, 0]
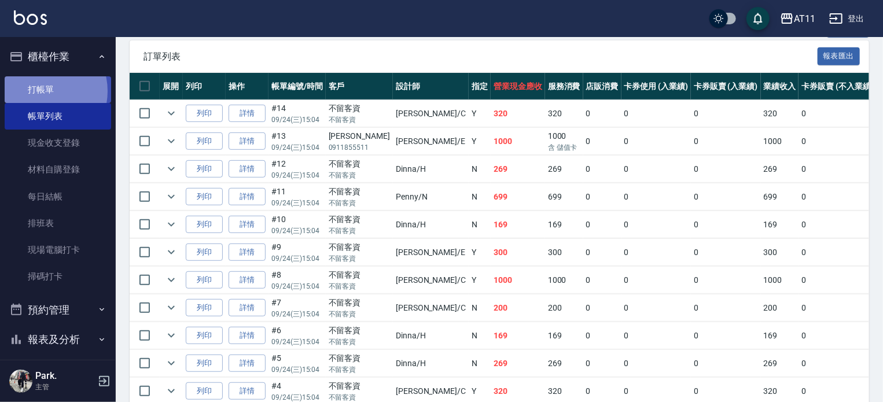
click at [41, 91] on link "打帳單" at bounding box center [58, 89] width 107 height 27
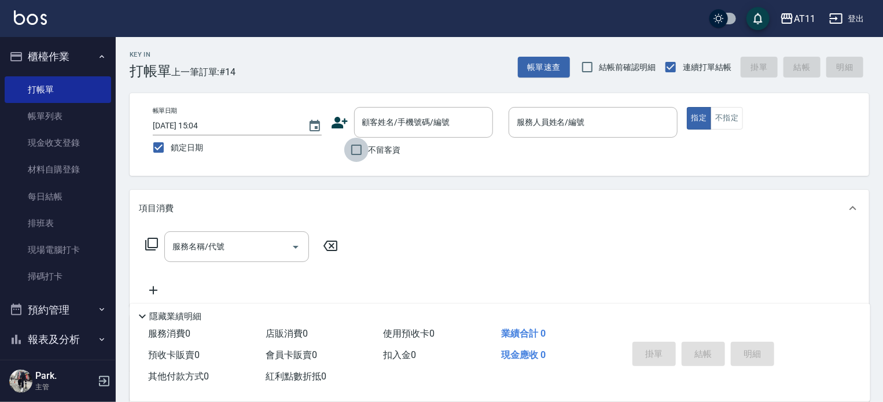
click at [359, 152] on input "不留客資" at bounding box center [356, 150] width 24 height 24
checkbox input "true"
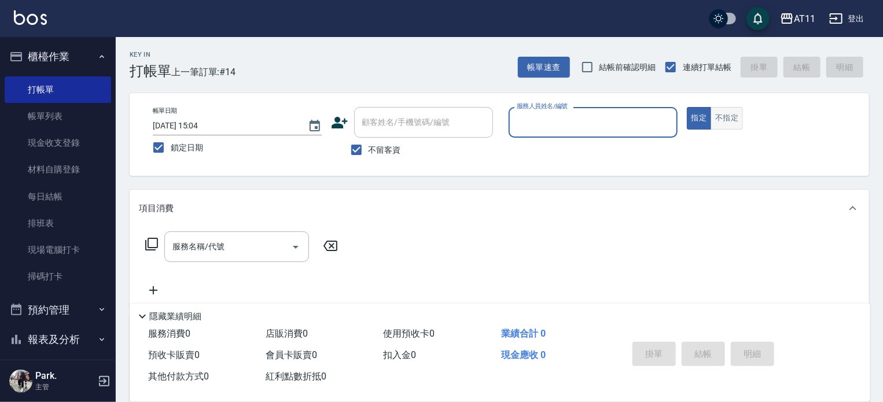
click at [719, 123] on button "不指定" at bounding box center [727, 118] width 32 height 23
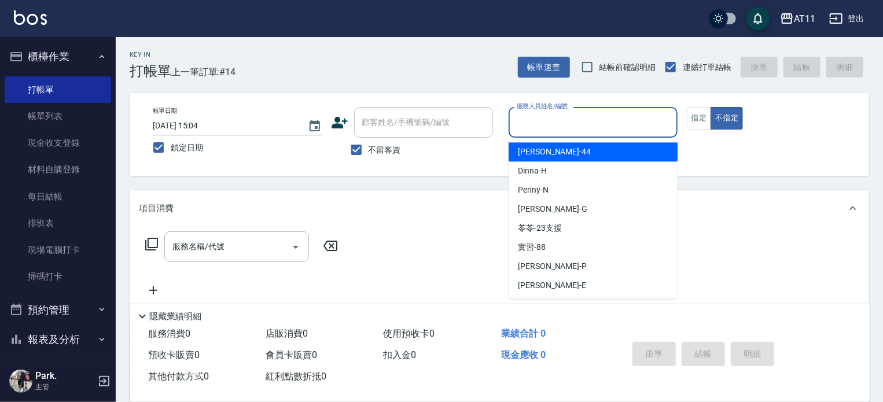
click at [526, 117] on input "服務人員姓名/編號" at bounding box center [593, 122] width 159 height 20
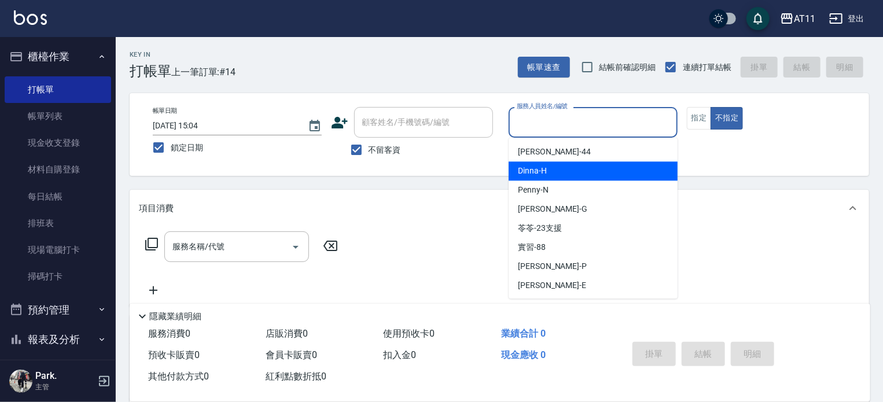
click at [557, 168] on div "Dinna -H" at bounding box center [593, 170] width 169 height 19
type input "Dinna-H"
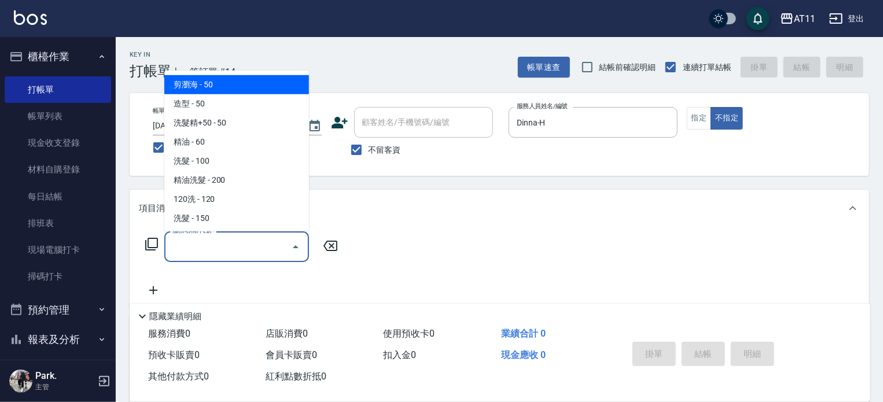
click at [228, 250] on input "服務名稱/代號" at bounding box center [228, 247] width 117 height 20
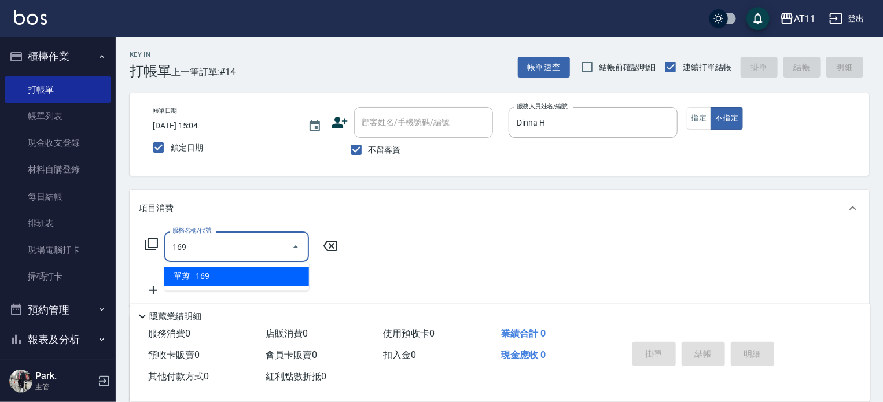
click at [232, 280] on span "單剪 - 169" at bounding box center [236, 276] width 145 height 19
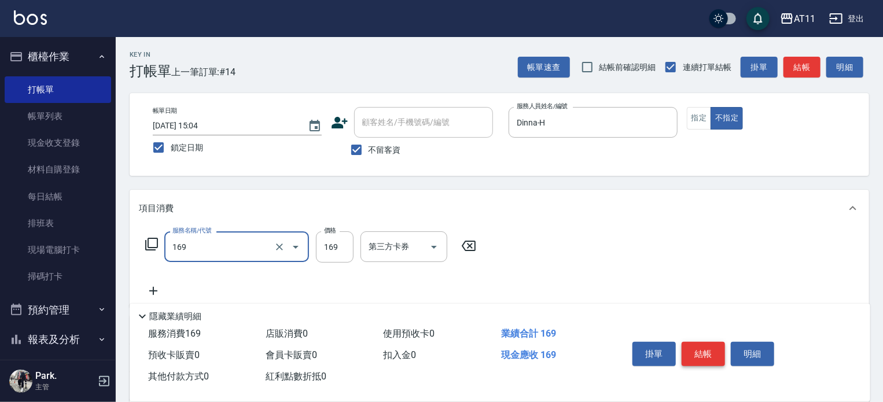
type input "單剪(169)"
click at [702, 356] on button "結帳" at bounding box center [703, 354] width 43 height 24
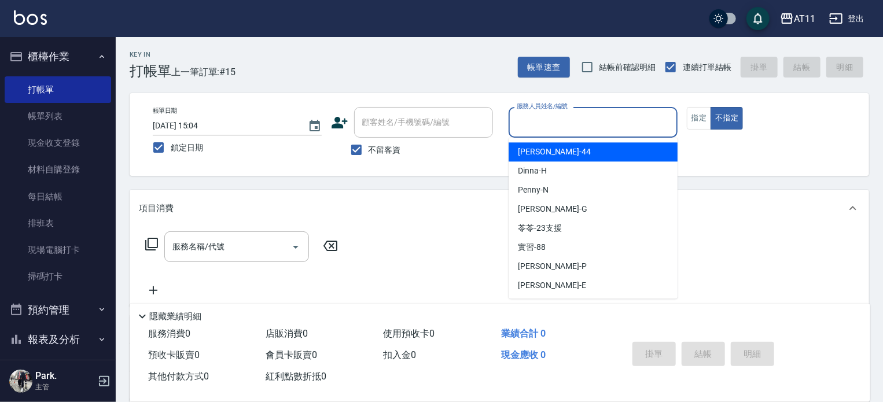
click at [571, 130] on input "服務人員姓名/編號" at bounding box center [593, 122] width 159 height 20
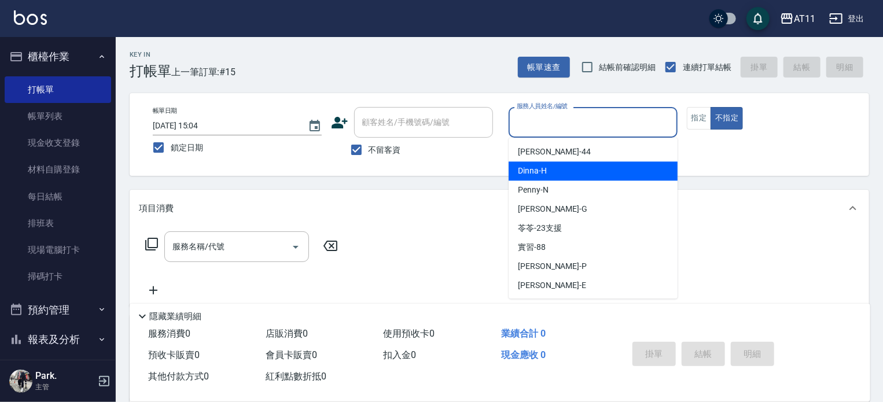
click at [531, 173] on span "Dinna -H" at bounding box center [532, 171] width 29 height 12
type input "Dinna-H"
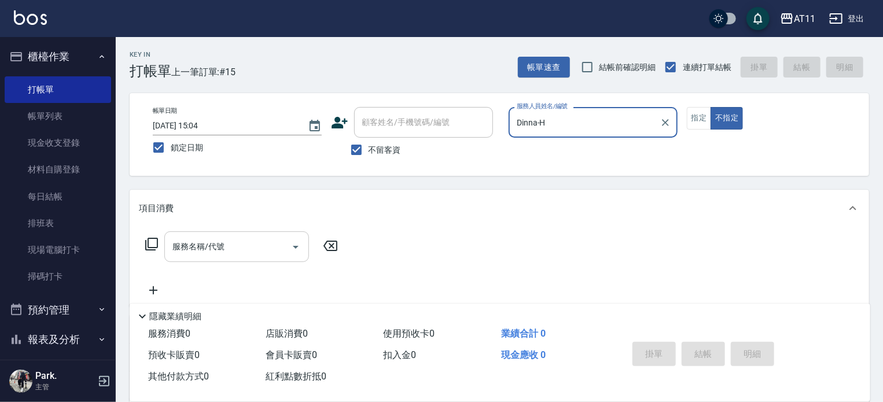
click at [215, 245] on input "服務名稱/代號" at bounding box center [228, 247] width 117 height 20
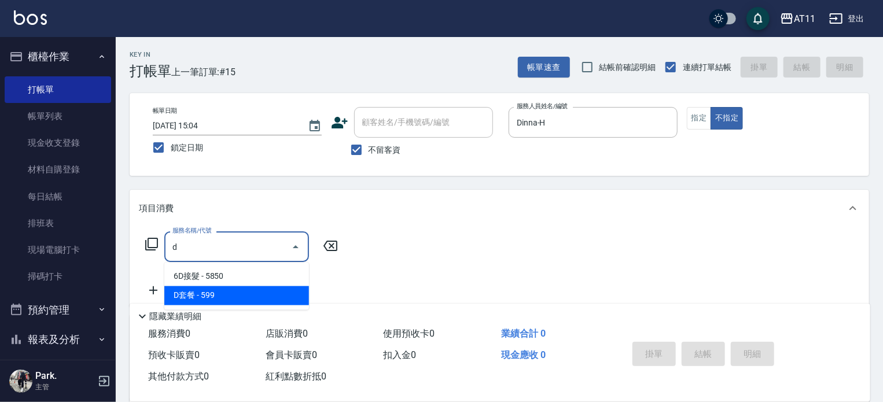
click at [209, 293] on span "D套餐 - 599" at bounding box center [236, 296] width 145 height 19
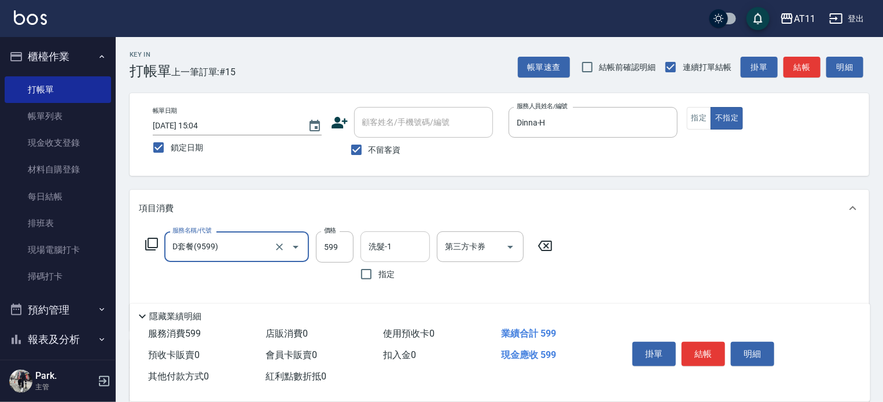
type input "D套餐(9599)"
click at [386, 255] on input "洗髮-1" at bounding box center [395, 247] width 59 height 20
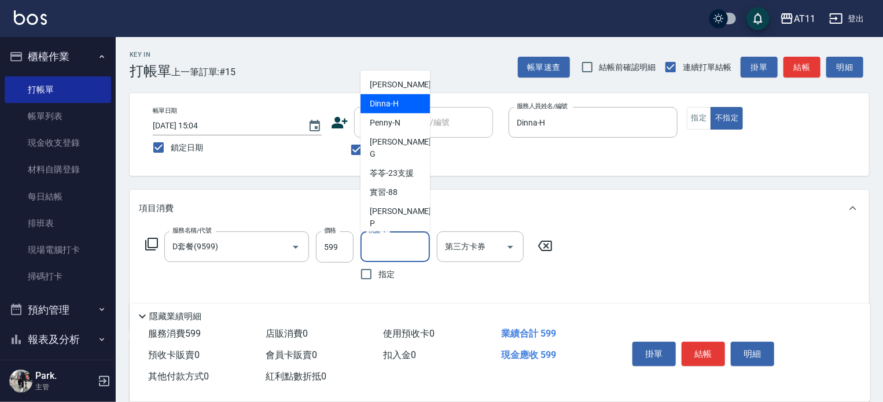
click at [384, 108] on span "Dinna -H" at bounding box center [384, 104] width 29 height 12
type input "Dinna-H"
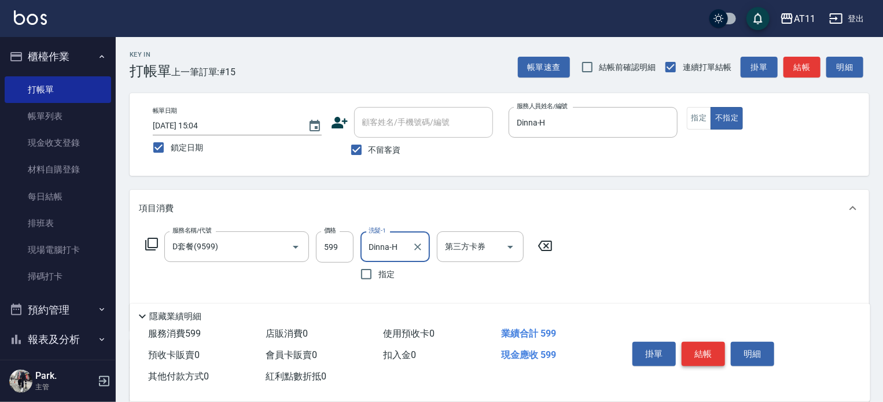
click at [704, 354] on button "結帳" at bounding box center [703, 354] width 43 height 24
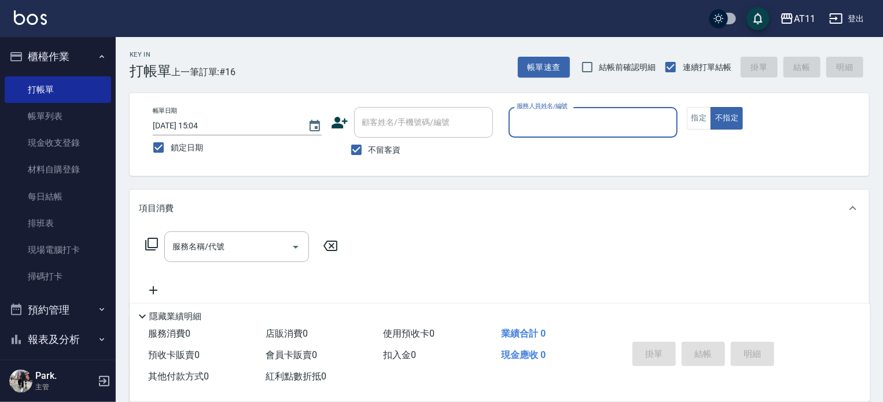
click at [622, 129] on input "服務人員姓名/編號" at bounding box center [593, 122] width 159 height 20
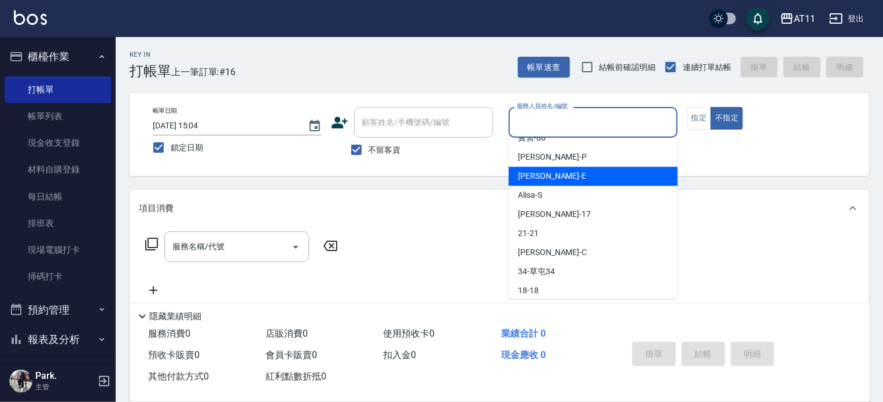
scroll to position [116, 0]
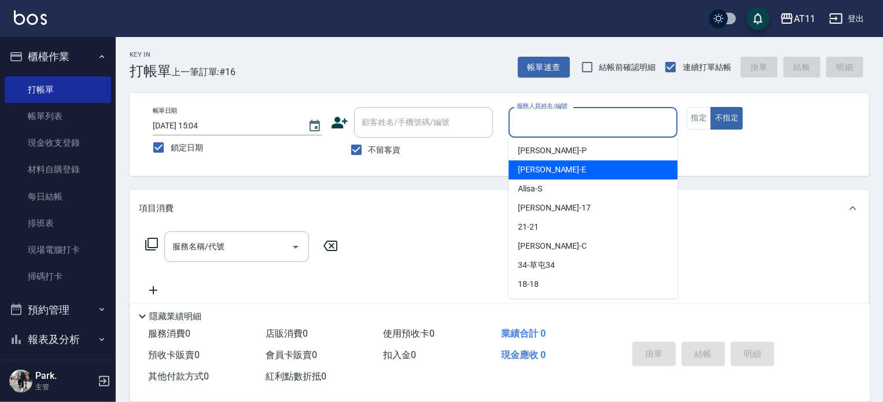
click at [534, 172] on span "[PERSON_NAME] -E" at bounding box center [552, 170] width 68 height 12
type input "EVA-E"
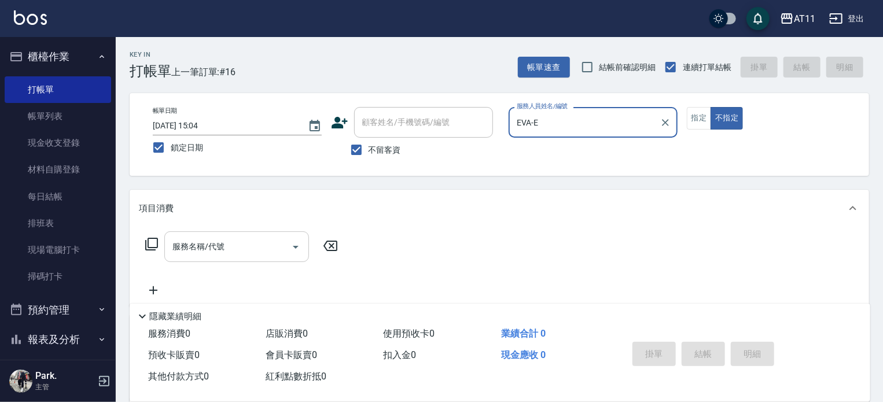
click at [252, 240] on input "服務名稱/代號" at bounding box center [228, 247] width 117 height 20
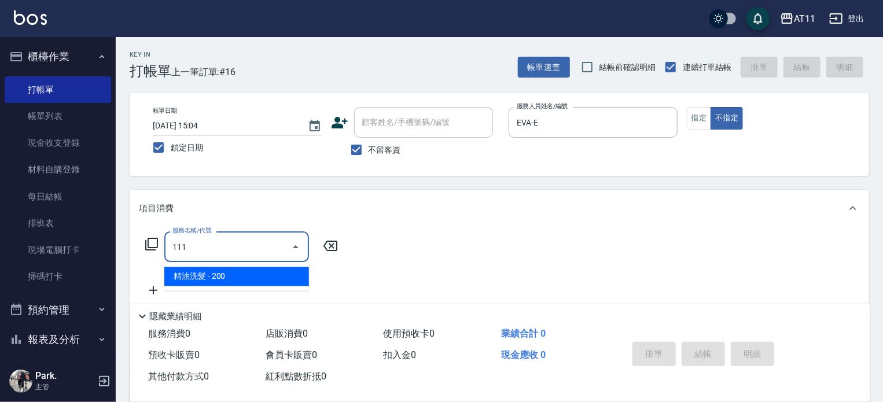
click at [212, 277] on span "精油洗髮 - 200" at bounding box center [236, 276] width 145 height 19
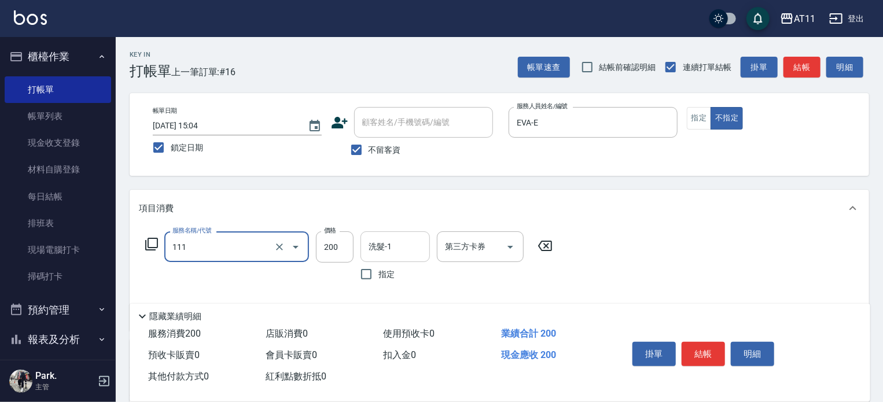
type input "精油洗髮(111)"
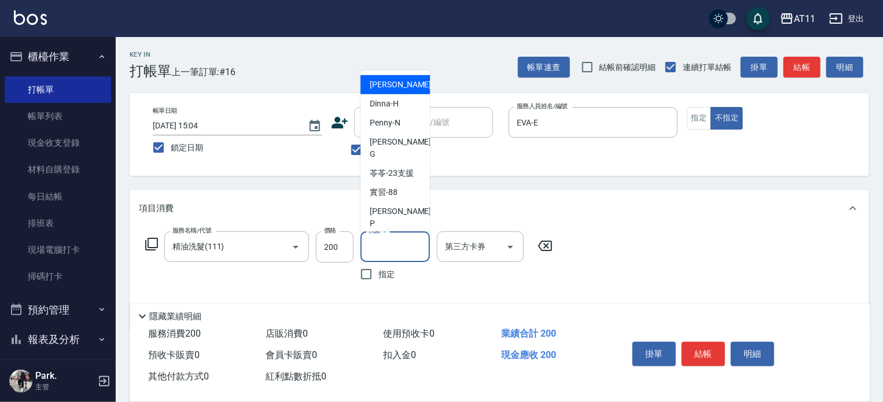
click at [401, 239] on input "洗髮-1" at bounding box center [395, 247] width 59 height 20
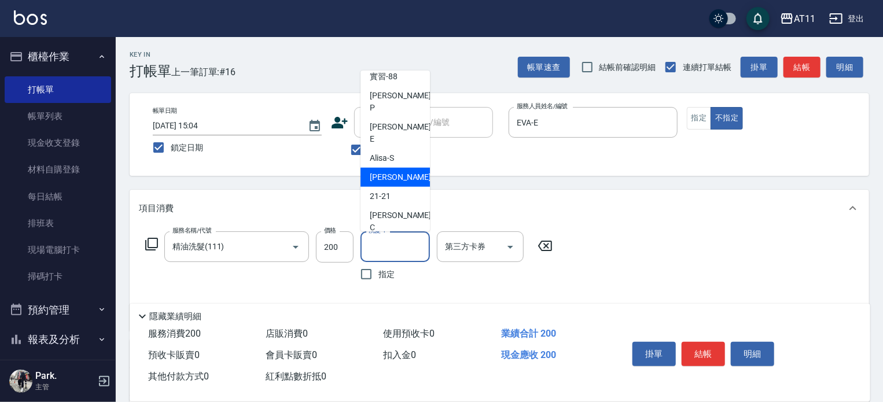
scroll to position [172, 0]
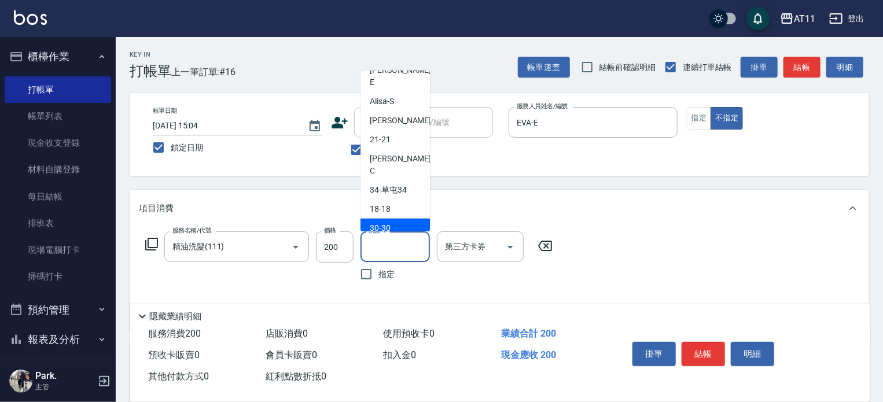
click at [387, 222] on span "30 -30" at bounding box center [380, 228] width 21 height 12
type input "30-30"
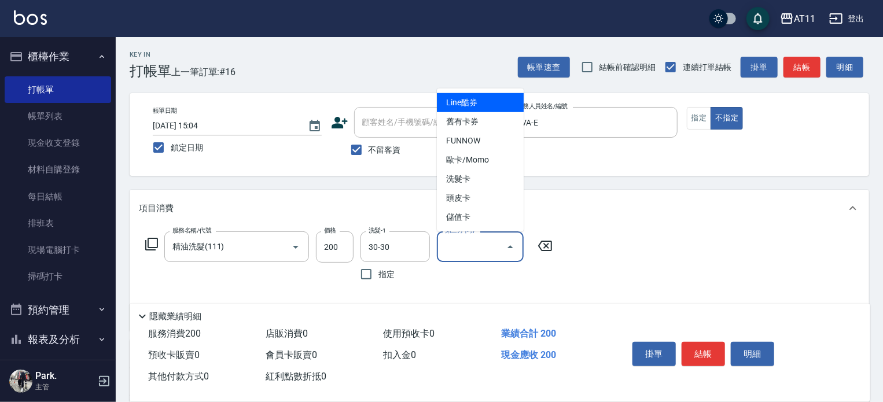
click at [460, 252] on input "第三方卡券" at bounding box center [471, 247] width 59 height 20
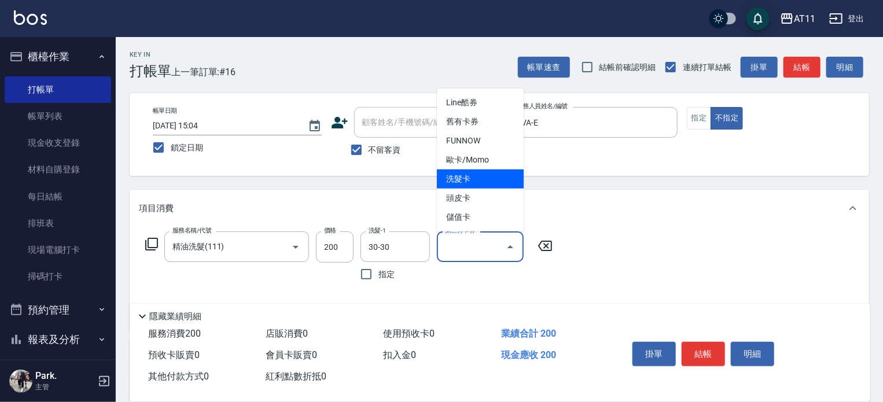
click at [465, 178] on span "洗髮卡" at bounding box center [480, 179] width 87 height 19
type input "洗髮卡"
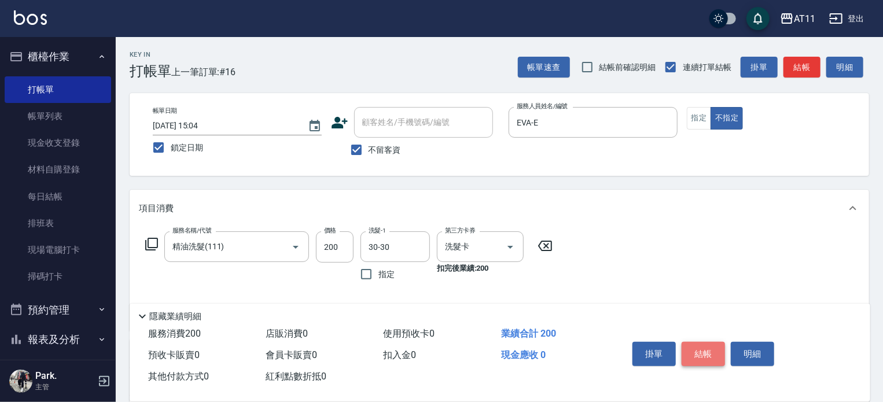
click at [707, 352] on button "結帳" at bounding box center [703, 354] width 43 height 24
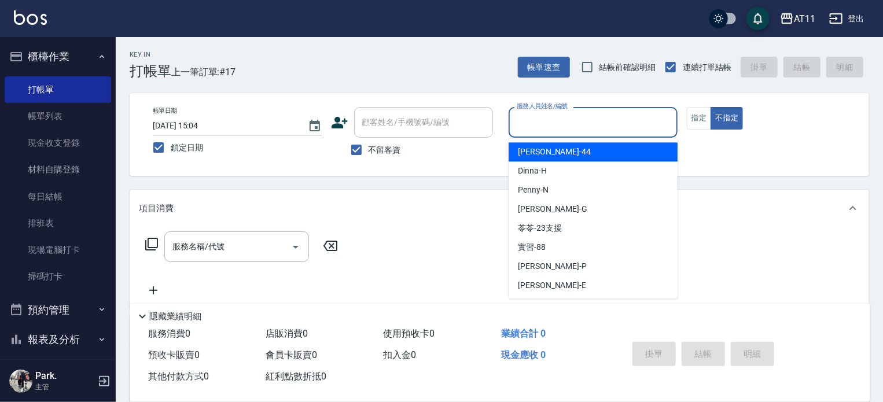
click at [601, 124] on input "服務人員姓名/編號" at bounding box center [593, 122] width 159 height 20
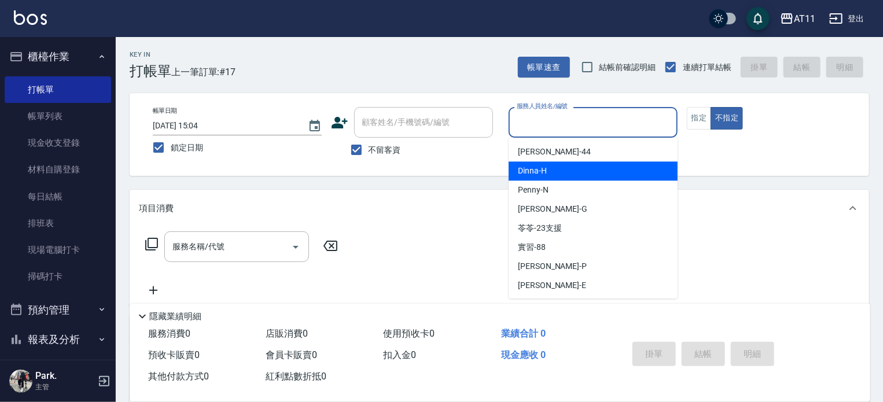
click at [539, 172] on span "Dinna -H" at bounding box center [532, 171] width 29 height 12
type input "Dinna-H"
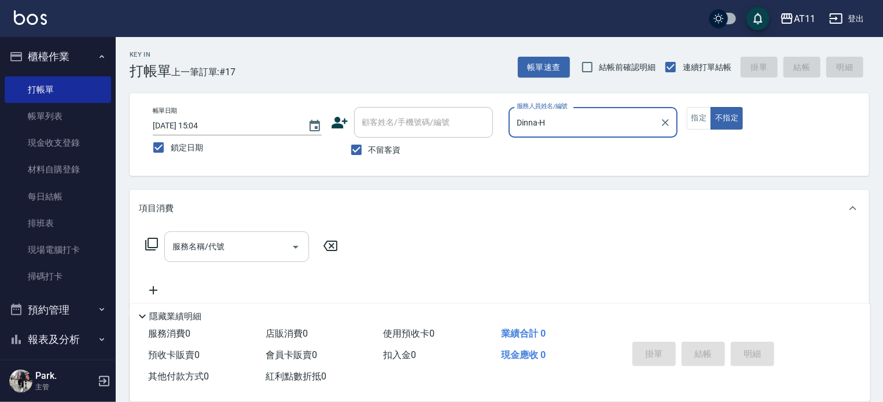
click at [196, 251] on input "服務名稱/代號" at bounding box center [228, 247] width 117 height 20
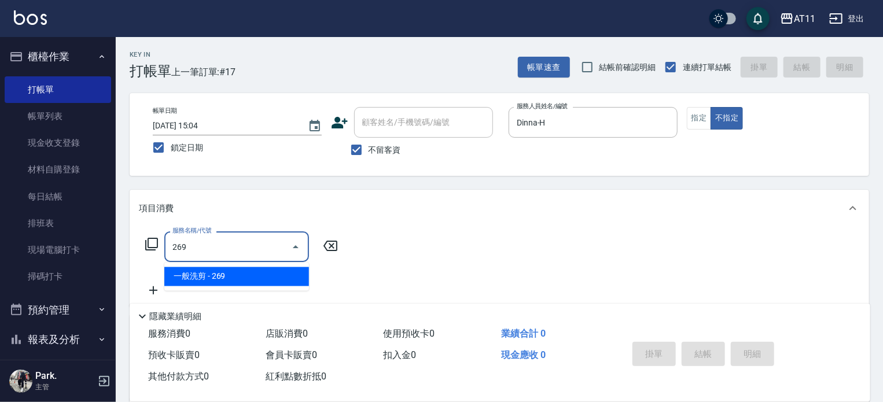
click at [204, 279] on span "一般洗剪 - 269" at bounding box center [236, 276] width 145 height 19
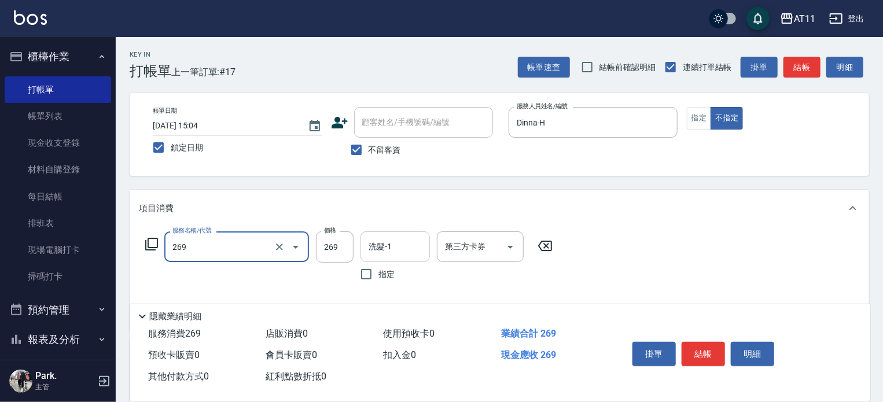
type input "一般洗剪(269)"
click at [414, 248] on input "洗髮-1" at bounding box center [395, 247] width 59 height 20
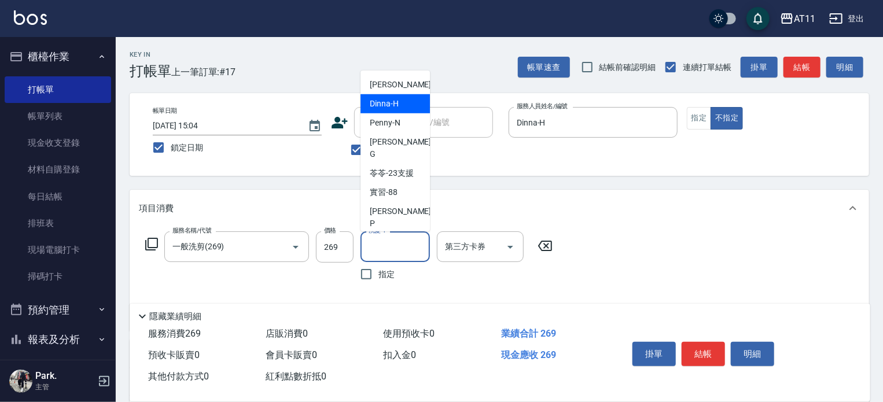
click at [407, 103] on div "Dinna -H" at bounding box center [395, 103] width 69 height 19
type input "Dinna-H"
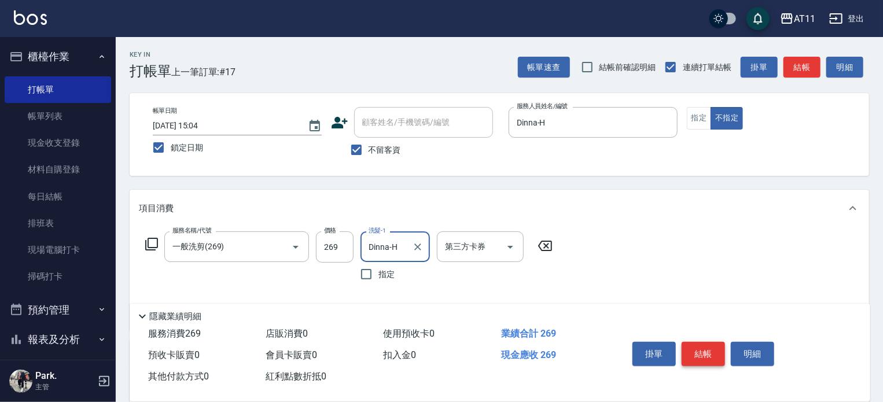
drag, startPoint x: 702, startPoint y: 343, endPoint x: 708, endPoint y: 328, distance: 16.6
click at [702, 342] on button "結帳" at bounding box center [703, 354] width 43 height 24
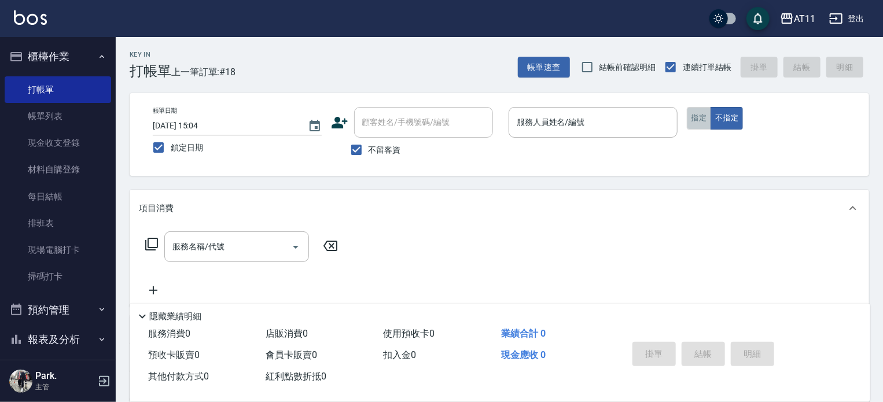
click at [692, 122] on button "指定" at bounding box center [699, 118] width 25 height 23
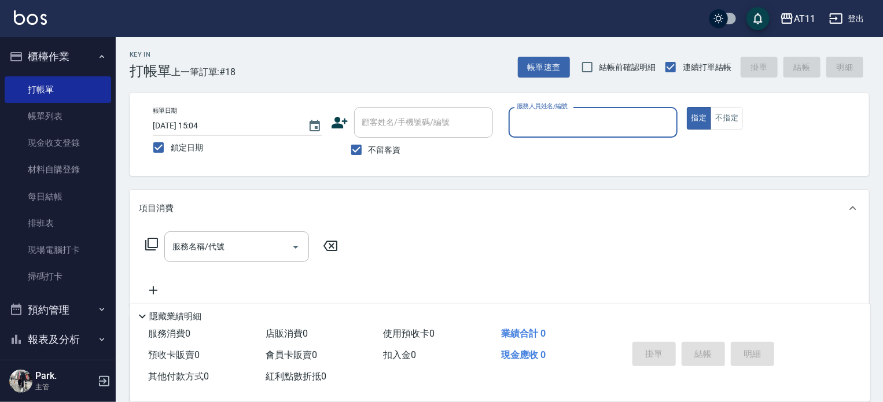
click at [607, 124] on input "服務人員姓名/編號" at bounding box center [593, 122] width 159 height 20
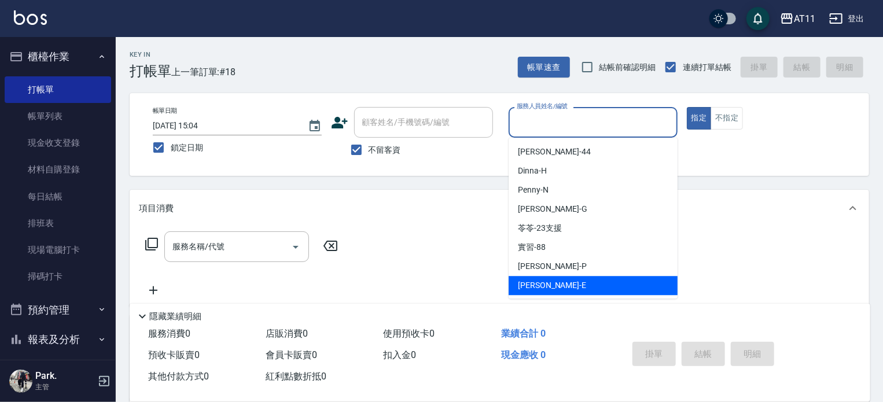
click at [534, 287] on span "[PERSON_NAME] -E" at bounding box center [552, 286] width 68 height 12
type input "EVA-E"
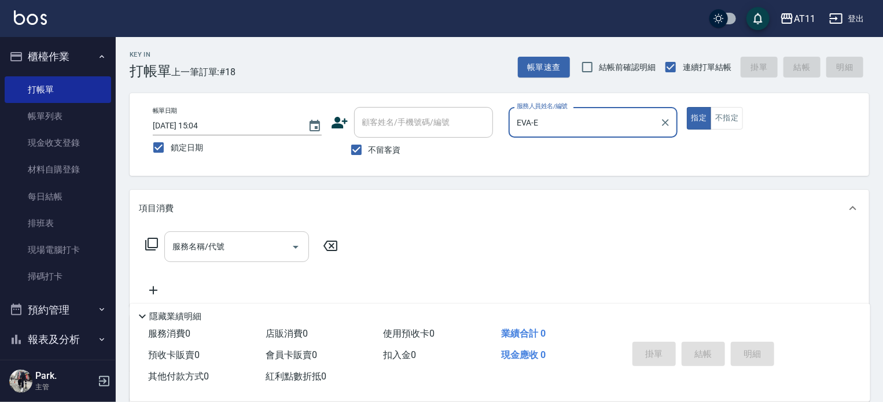
click at [198, 254] on input "服務名稱/代號" at bounding box center [228, 247] width 117 height 20
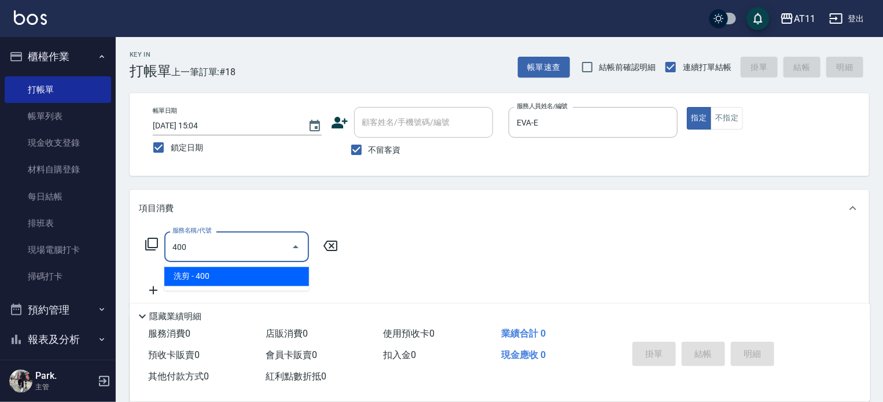
click at [205, 276] on span "洗剪 - 400" at bounding box center [236, 276] width 145 height 19
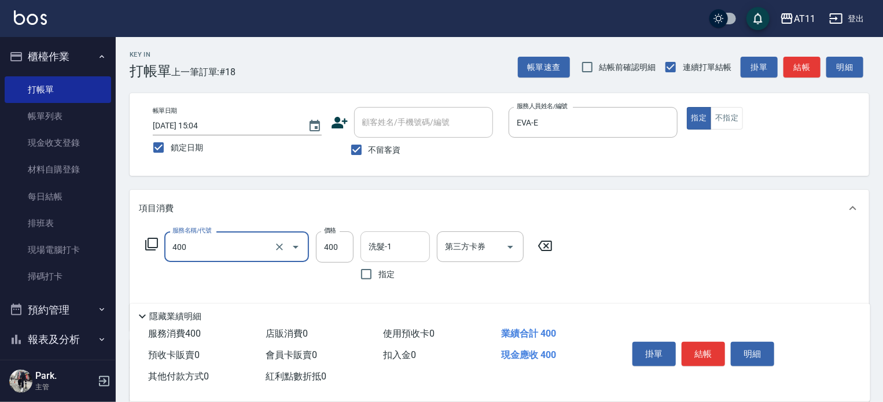
type input "洗剪(400)"
click at [383, 247] on input "洗髮-1" at bounding box center [395, 247] width 59 height 20
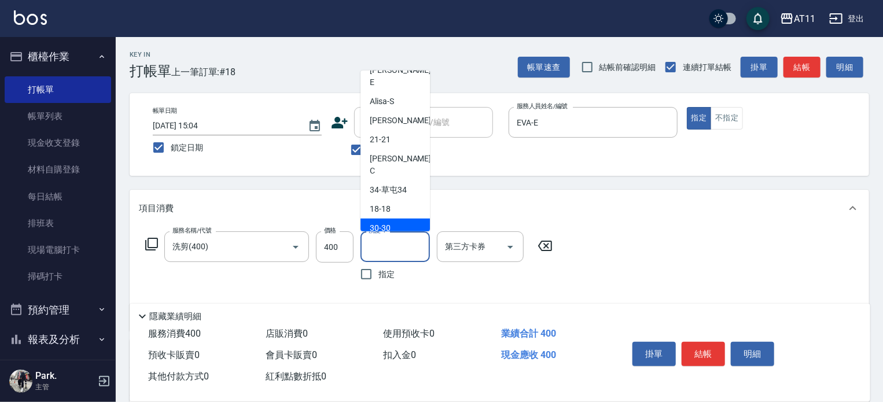
click at [384, 222] on span "30 -30" at bounding box center [380, 228] width 21 height 12
type input "30-30"
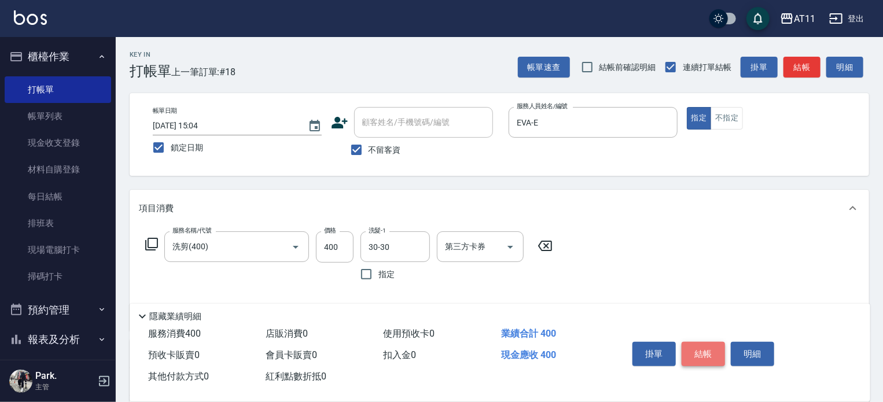
click at [702, 344] on button "結帳" at bounding box center [703, 354] width 43 height 24
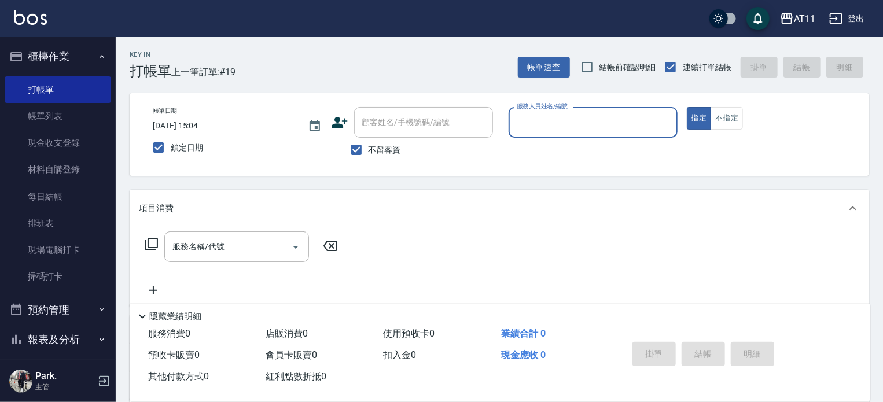
click at [581, 113] on input "服務人員姓名/編號" at bounding box center [593, 122] width 159 height 20
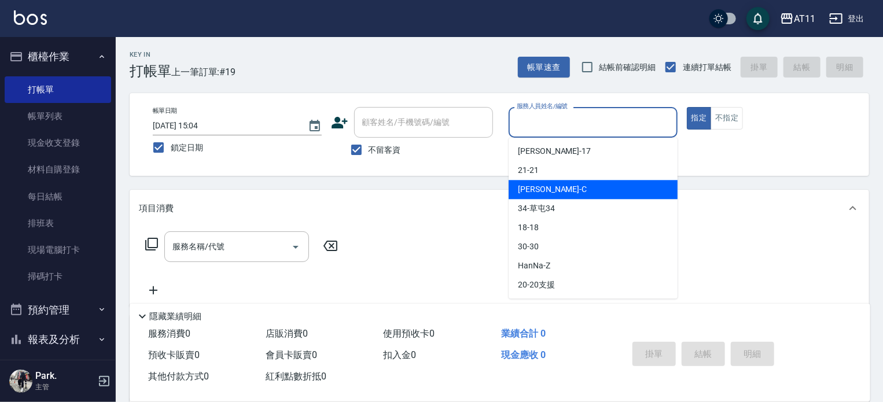
click at [538, 189] on span "[PERSON_NAME]" at bounding box center [552, 189] width 69 height 12
type input "[PERSON_NAME]"
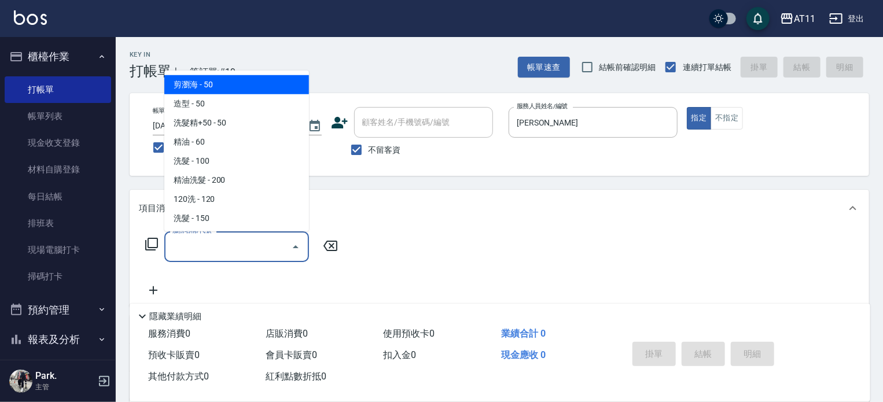
click at [202, 249] on input "服務名稱/代號" at bounding box center [228, 247] width 117 height 20
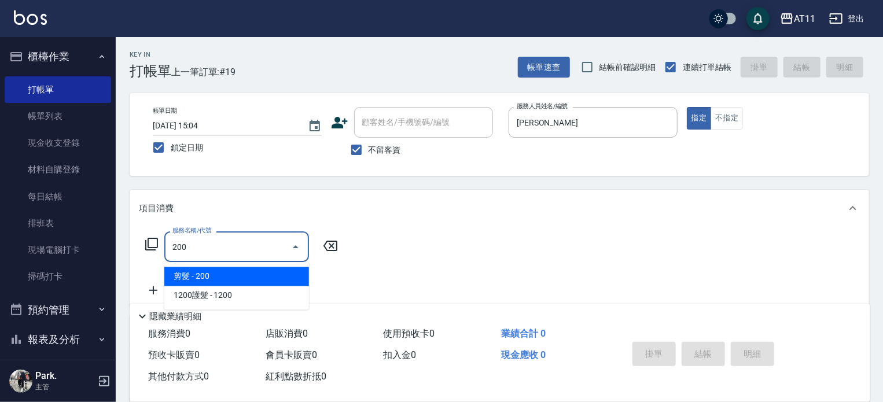
click at [216, 273] on span "剪髮 - 200" at bounding box center [236, 276] width 145 height 19
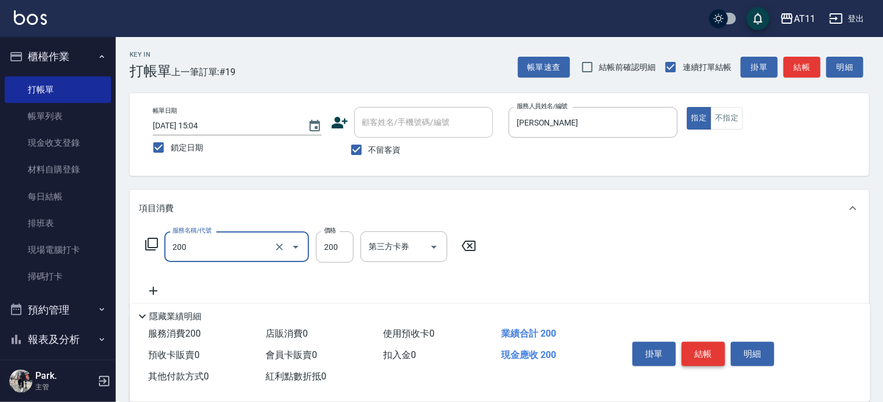
type input "剪髮(200)"
click at [697, 349] on button "結帳" at bounding box center [703, 354] width 43 height 24
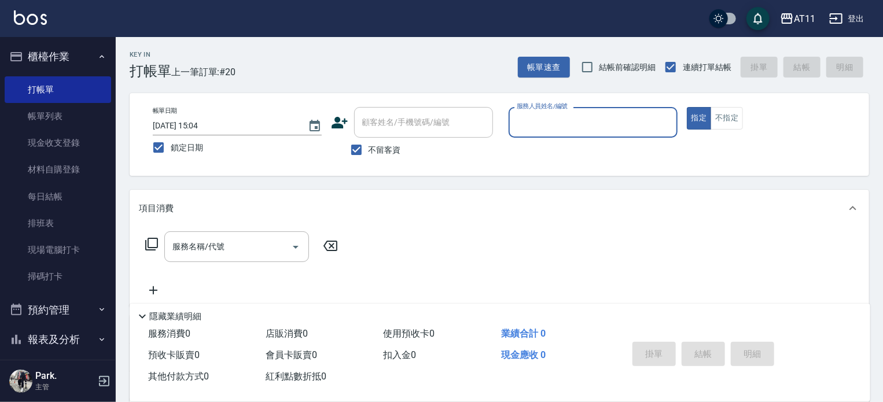
click at [572, 110] on div "服務人員姓名/編號" at bounding box center [593, 122] width 169 height 31
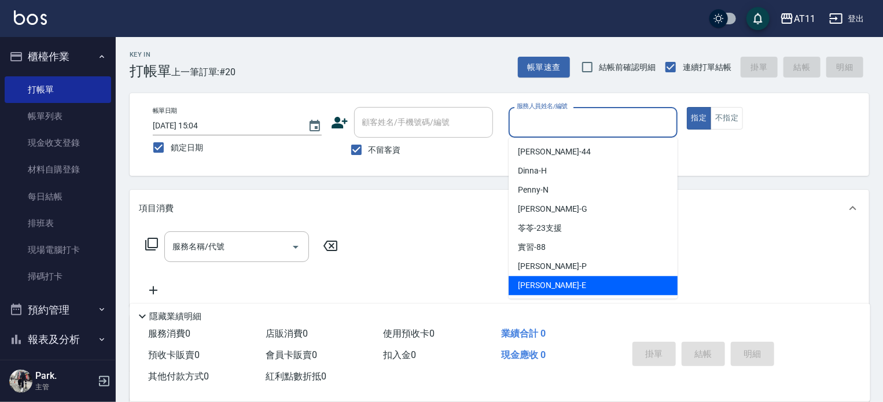
click at [566, 282] on div "[PERSON_NAME] -E" at bounding box center [593, 285] width 169 height 19
type input "EVA-E"
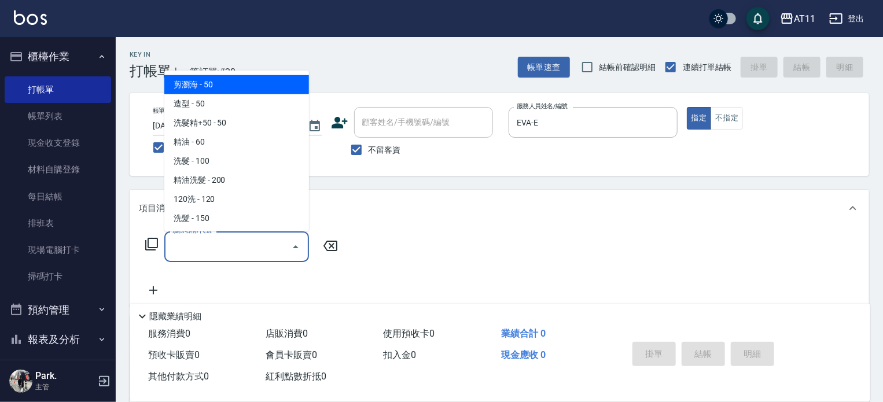
click at [242, 248] on input "服務名稱/代號" at bounding box center [228, 247] width 117 height 20
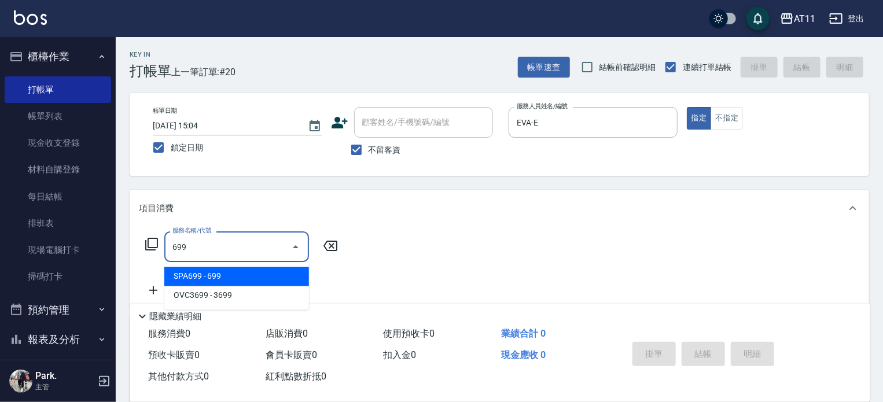
click at [211, 275] on span "SPA699 - 699" at bounding box center [236, 276] width 145 height 19
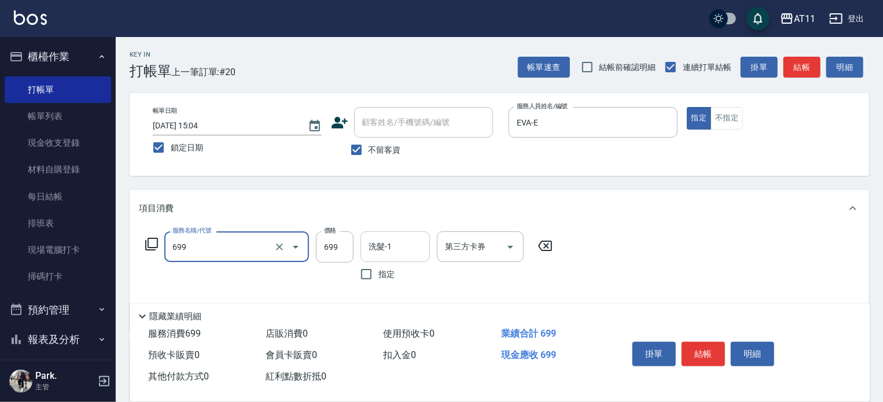
type input "SPA699(699)"
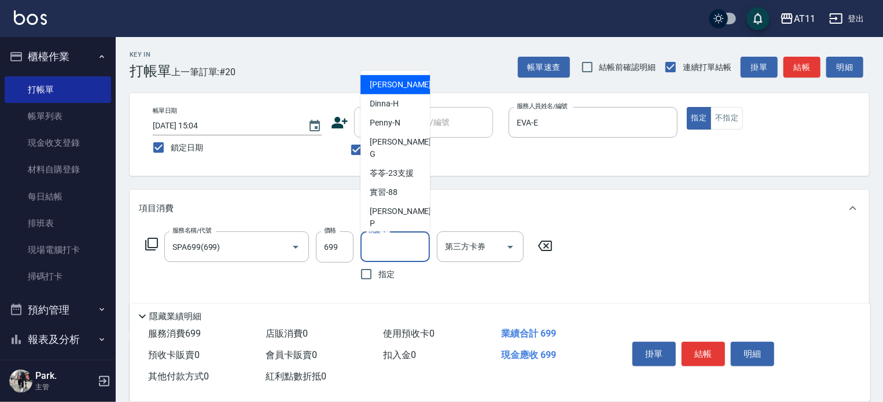
click at [369, 248] on input "洗髮-1" at bounding box center [395, 247] width 59 height 20
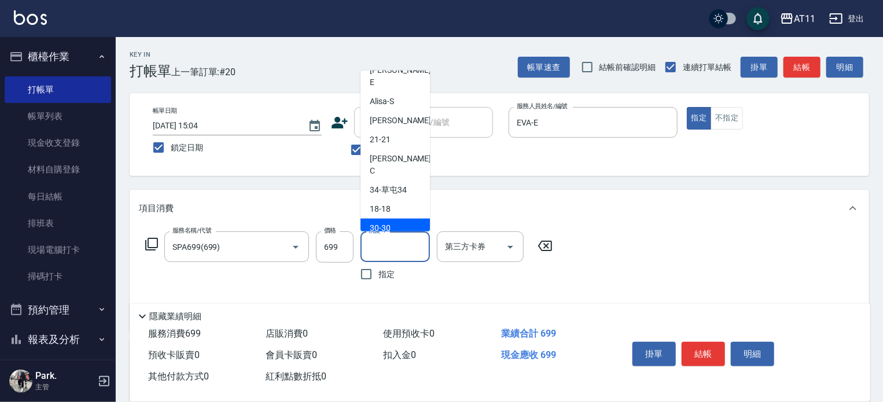
click at [394, 219] on div "30 -30" at bounding box center [395, 228] width 69 height 19
type input "30-30"
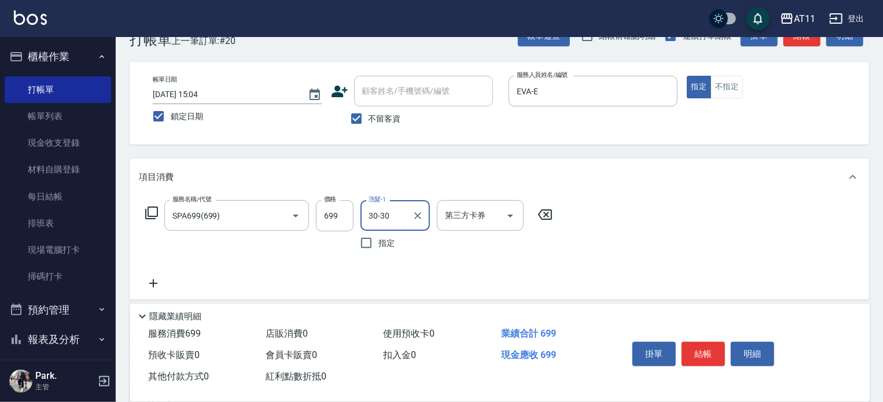
scroll to position [58, 0]
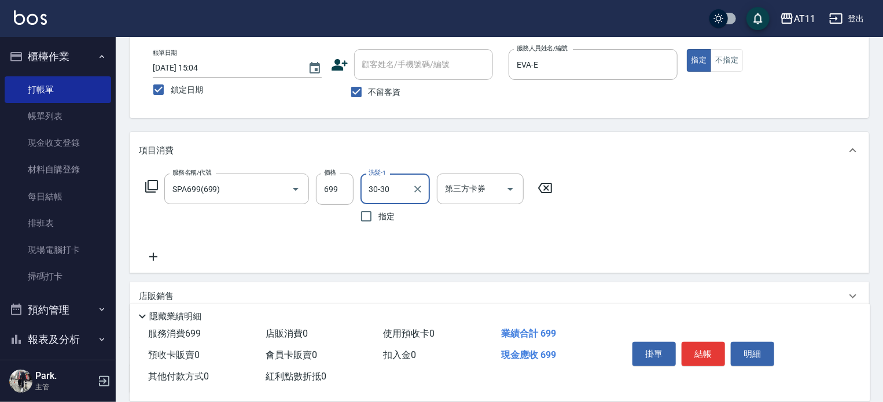
click at [150, 252] on icon at bounding box center [153, 257] width 29 height 14
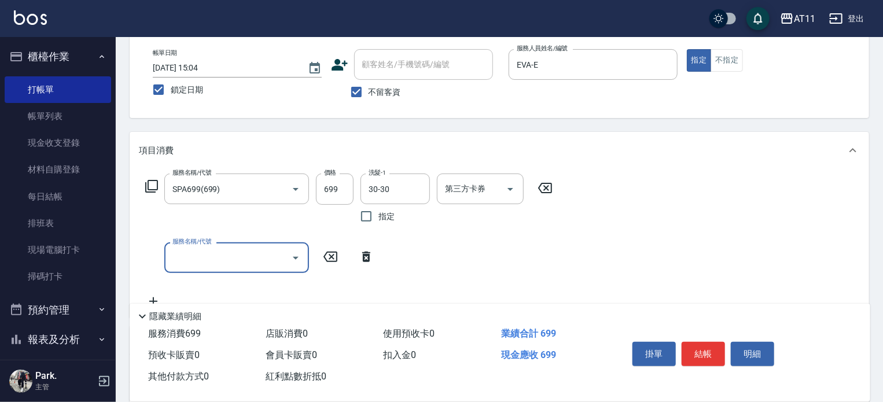
click at [180, 260] on input "服務名稱/代號" at bounding box center [228, 258] width 117 height 20
click at [192, 287] on span "A級剪髮 - 300" at bounding box center [236, 287] width 145 height 19
type input "A級剪髮(300)"
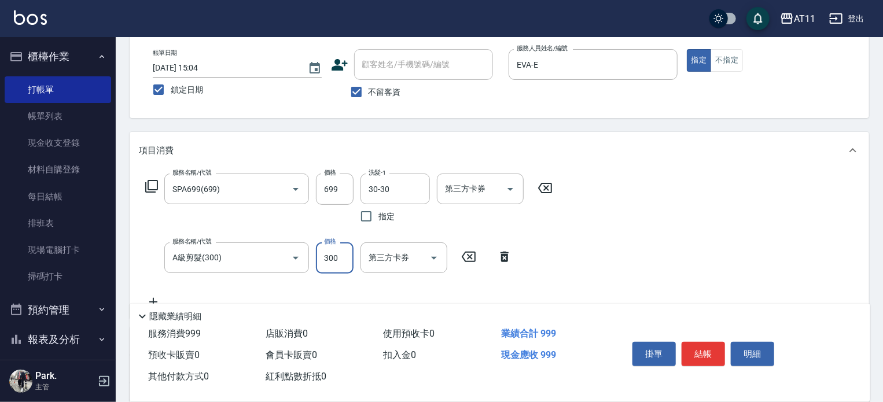
click at [348, 256] on input "300" at bounding box center [335, 258] width 38 height 31
type input "100"
click at [714, 353] on button "結帳" at bounding box center [703, 354] width 43 height 24
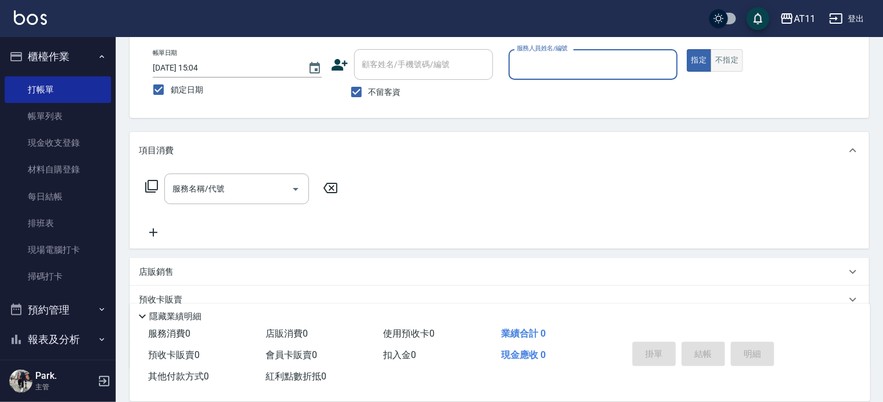
click at [731, 54] on button "不指定" at bounding box center [727, 60] width 32 height 23
click at [611, 61] on input "服務人員姓名/編號" at bounding box center [593, 64] width 159 height 20
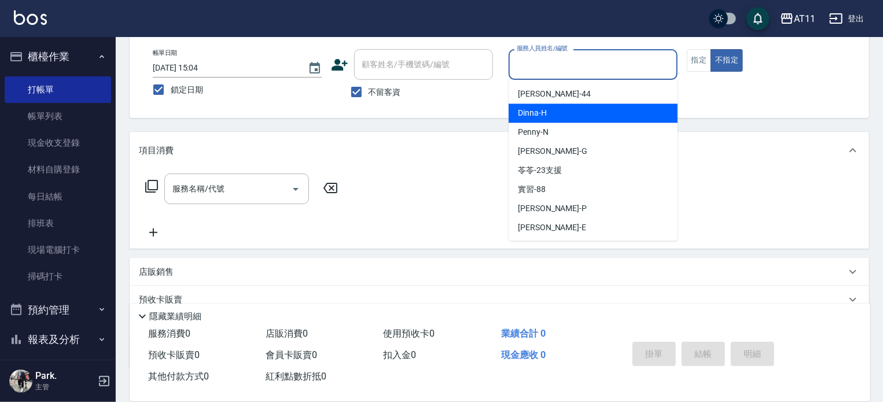
click at [534, 112] on span "Dinna -H" at bounding box center [532, 113] width 29 height 12
type input "Dinna-H"
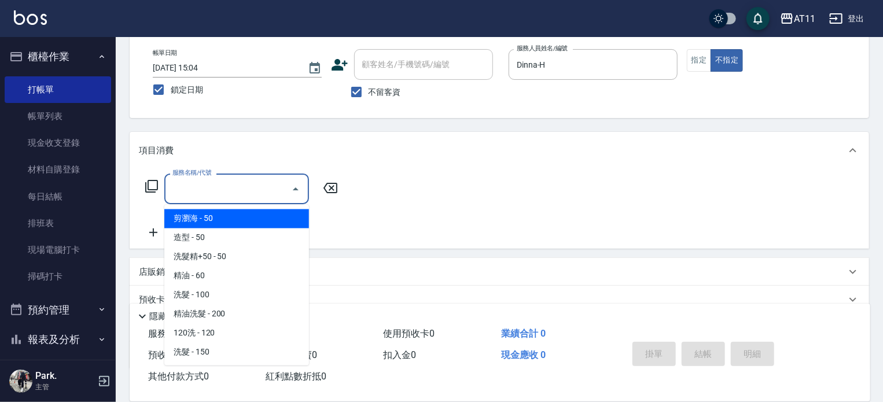
click at [188, 189] on input "服務名稱/代號" at bounding box center [228, 189] width 117 height 20
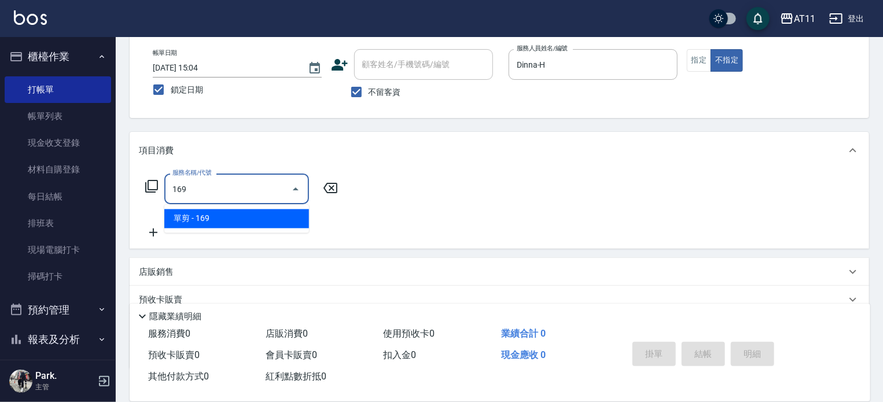
click at [192, 216] on span "單剪 - 169" at bounding box center [236, 219] width 145 height 19
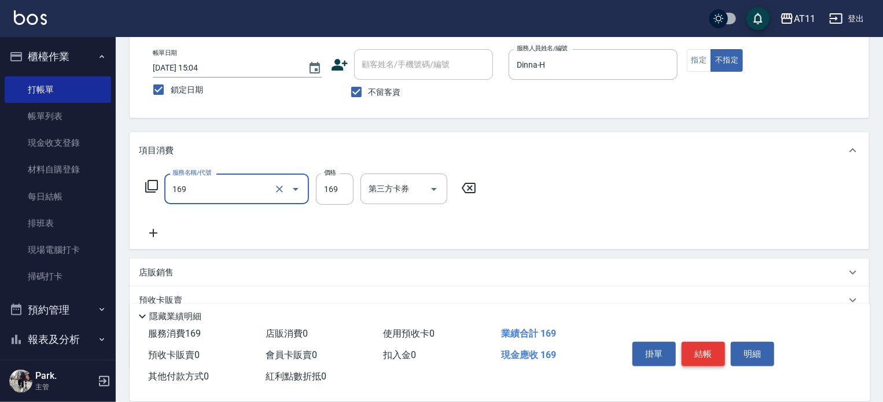
type input "單剪(169)"
click at [690, 347] on button "結帳" at bounding box center [703, 354] width 43 height 24
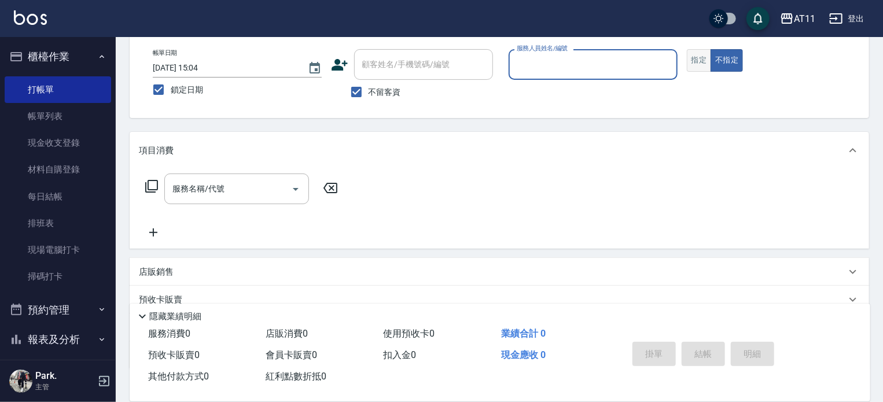
click at [693, 60] on button "指定" at bounding box center [699, 60] width 25 height 23
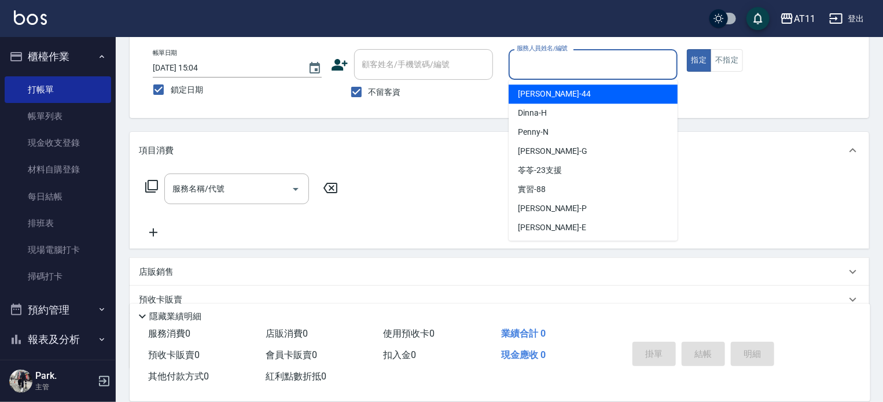
click at [626, 63] on input "服務人員姓名/編號" at bounding box center [593, 64] width 159 height 20
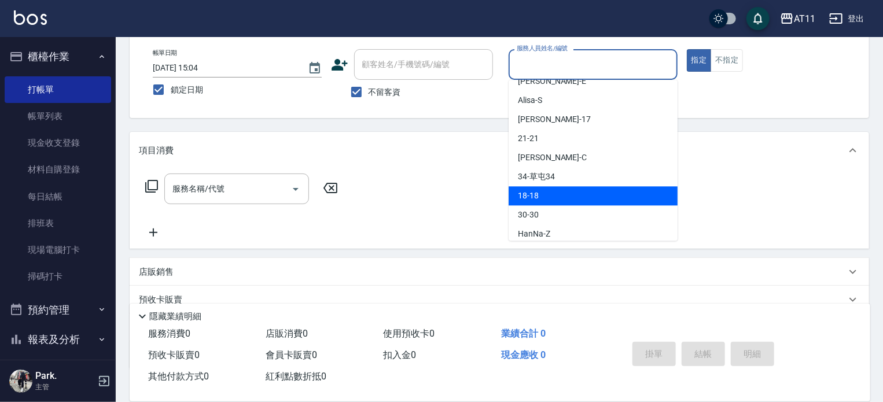
scroll to position [172, 0]
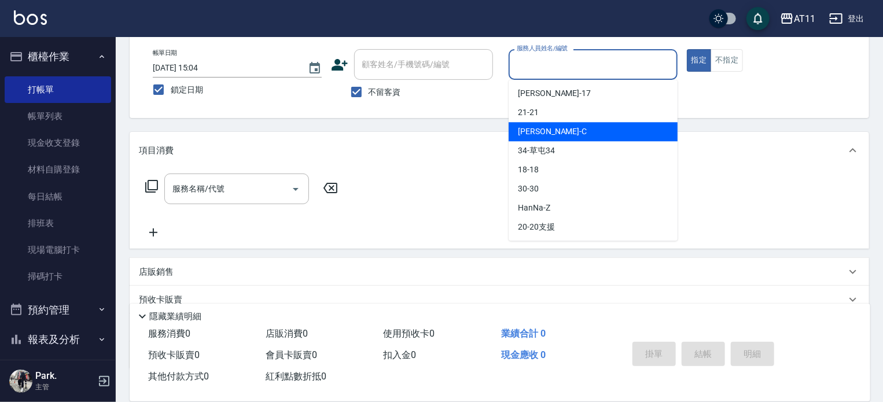
click at [533, 137] on span "[PERSON_NAME]" at bounding box center [552, 132] width 69 height 12
type input "[PERSON_NAME]"
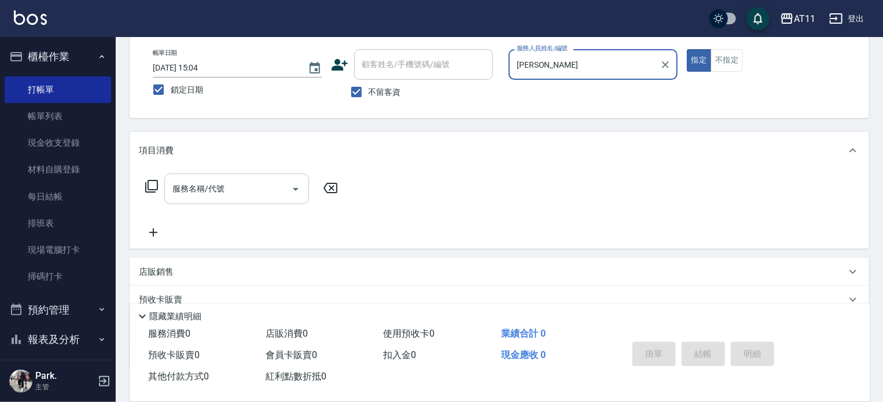
click at [230, 192] on input "服務名稱/代號" at bounding box center [228, 189] width 117 height 20
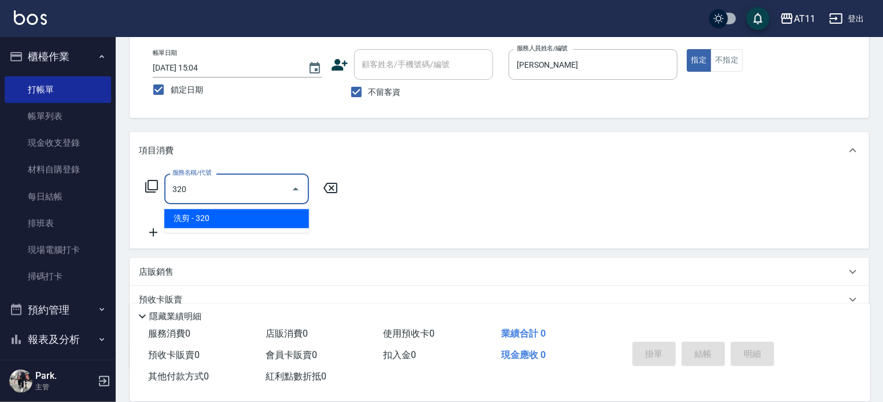
click at [222, 216] on span "洗剪 - 320" at bounding box center [236, 219] width 145 height 19
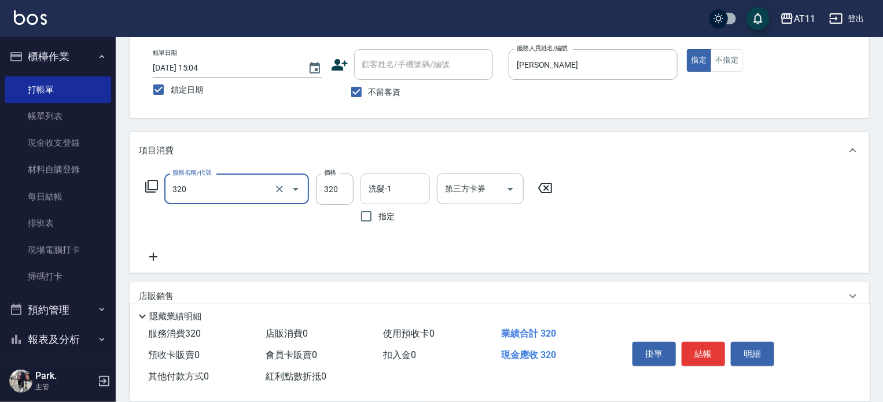
type input "洗剪(320)"
click at [404, 186] on input "洗髮-1" at bounding box center [395, 189] width 59 height 20
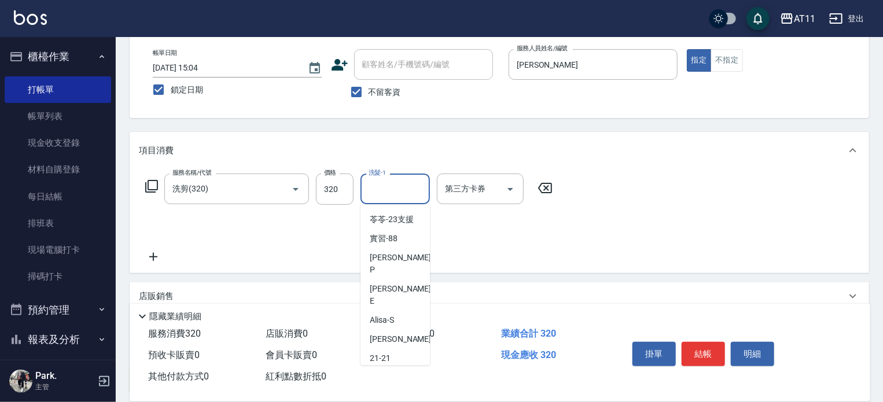
scroll to position [116, 0]
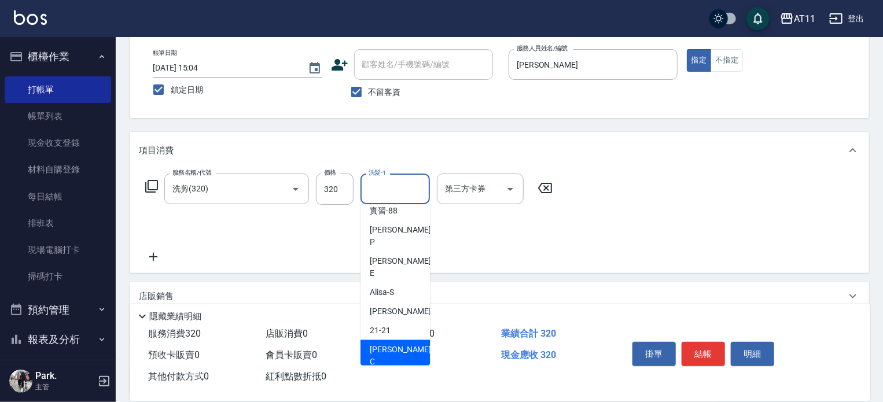
click at [399, 344] on span "[PERSON_NAME]" at bounding box center [402, 356] width 64 height 24
type input "[PERSON_NAME]"
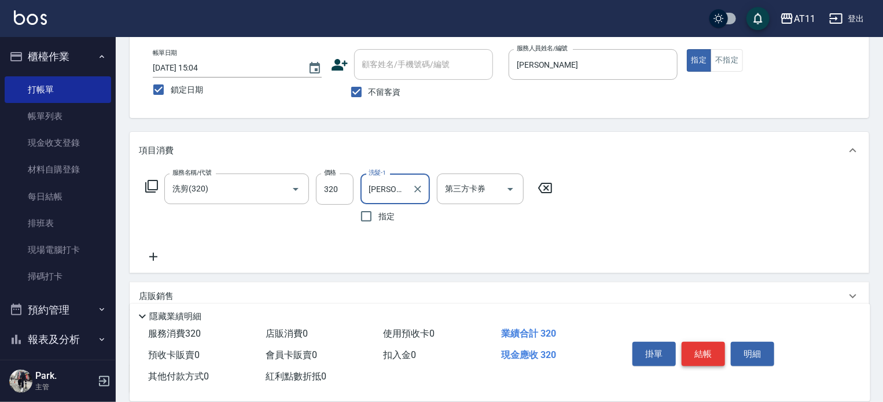
click at [702, 349] on button "結帳" at bounding box center [703, 354] width 43 height 24
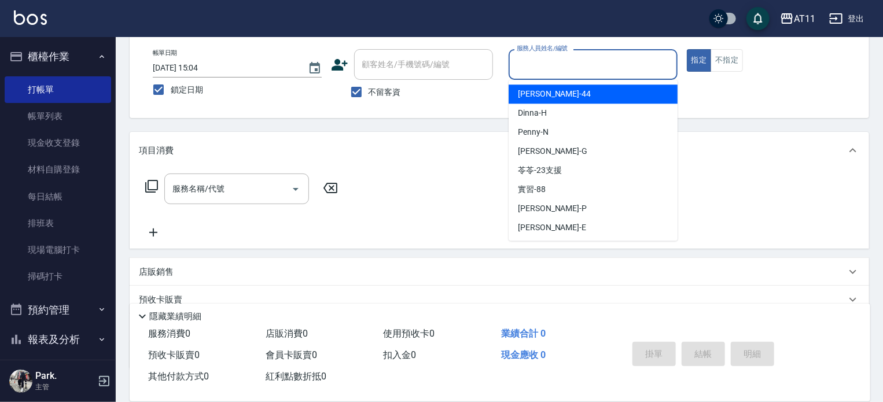
click at [627, 66] on input "服務人員姓名/編號" at bounding box center [593, 64] width 159 height 20
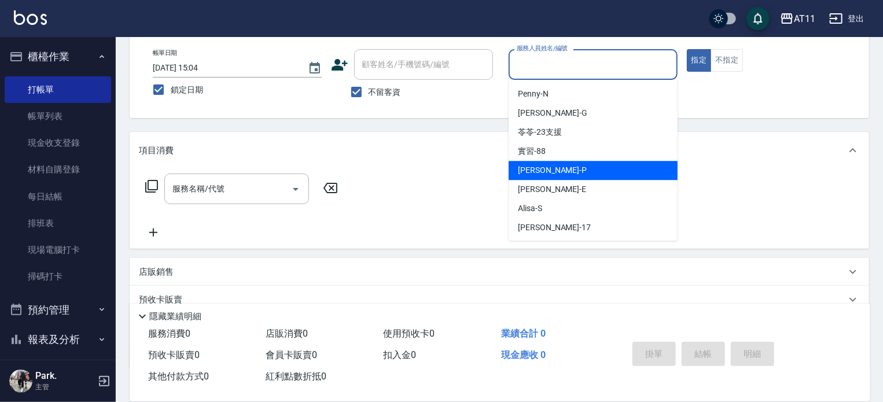
scroll to position [58, 0]
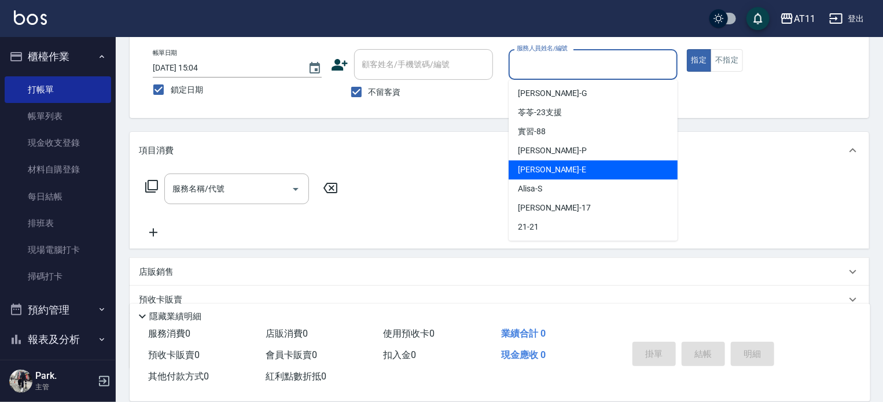
click at [541, 168] on div "[PERSON_NAME] -E" at bounding box center [593, 169] width 169 height 19
type input "EVA-E"
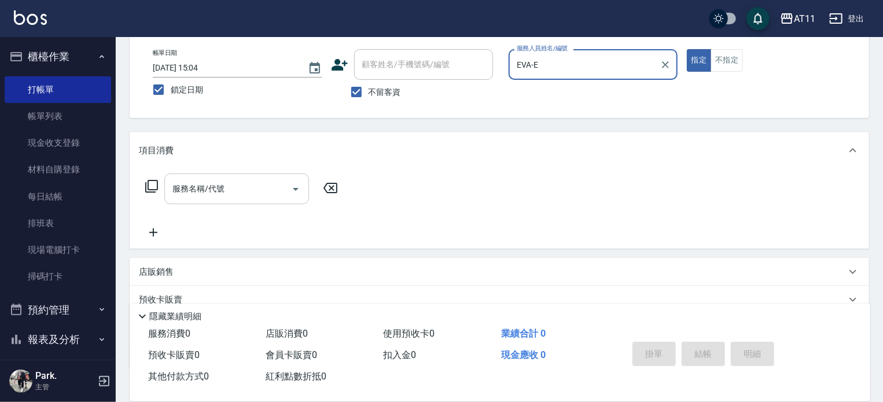
click at [199, 187] on input "服務名稱/代號" at bounding box center [228, 189] width 117 height 20
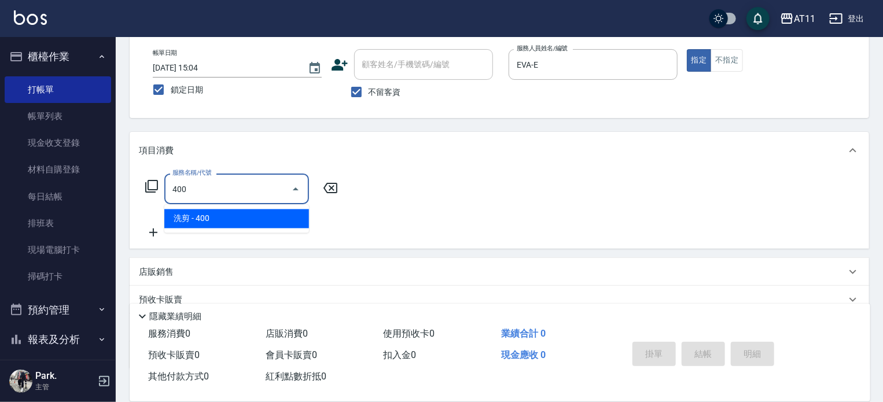
click at [204, 219] on span "洗剪 - 400" at bounding box center [236, 219] width 145 height 19
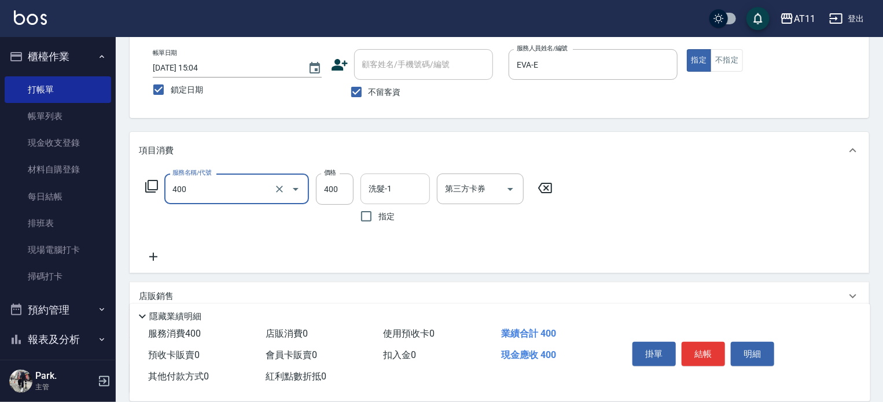
type input "洗剪(400)"
click at [388, 190] on input "洗髮-1" at bounding box center [395, 189] width 59 height 20
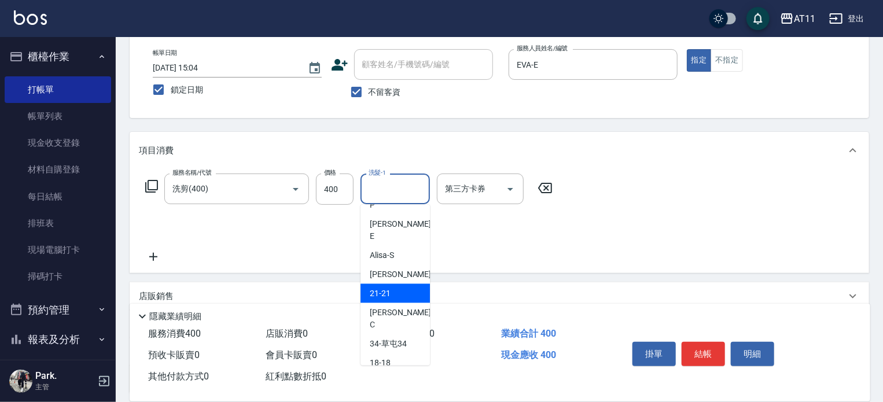
scroll to position [172, 0]
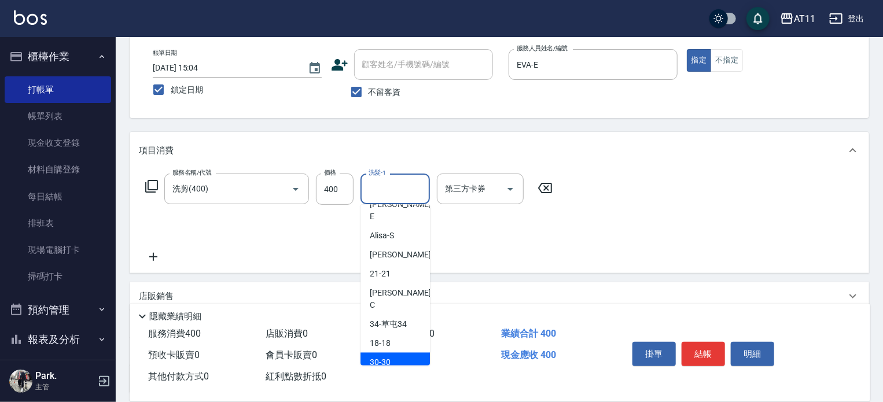
click at [396, 353] on div "30 -30" at bounding box center [395, 362] width 69 height 19
type input "30-30"
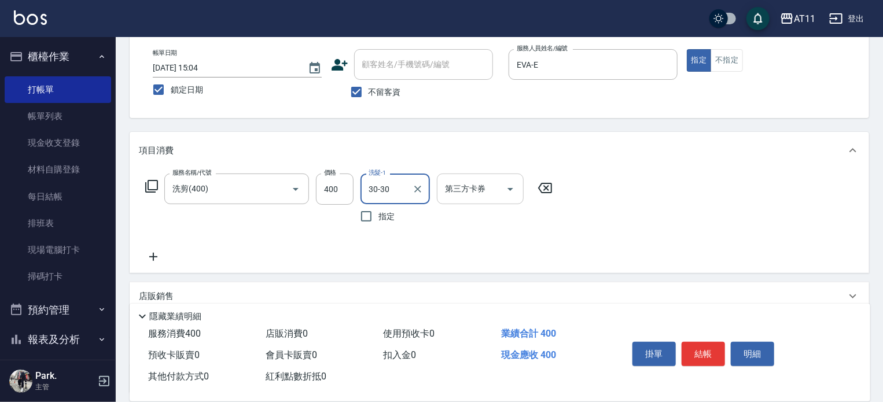
click at [442, 186] on div "第三方卡券" at bounding box center [480, 189] width 87 height 31
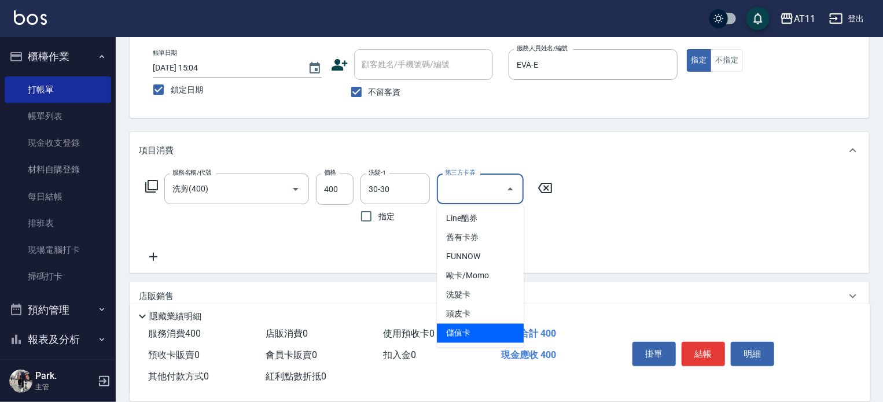
click at [466, 331] on span "儲值卡" at bounding box center [480, 333] width 87 height 19
type input "儲值卡"
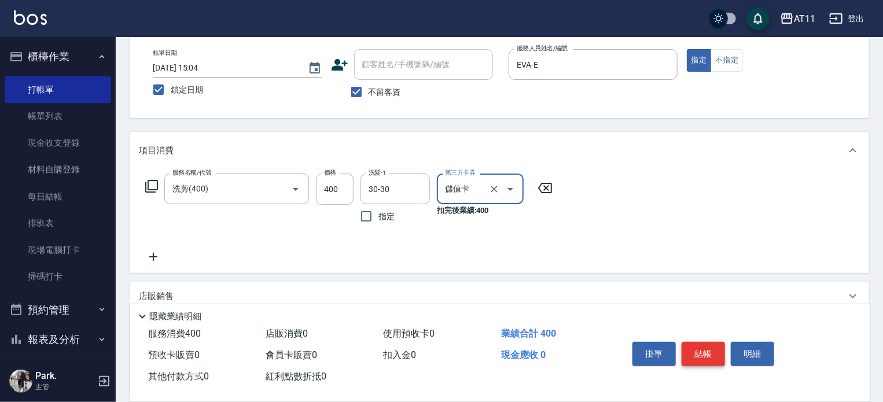
click at [707, 350] on button "結帳" at bounding box center [703, 354] width 43 height 24
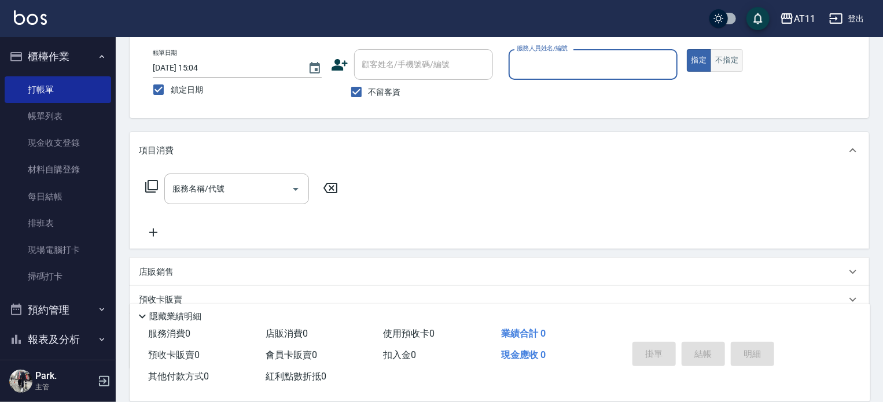
click at [729, 60] on button "不指定" at bounding box center [727, 60] width 32 height 23
click at [612, 64] on input "服務人員姓名/編號" at bounding box center [593, 64] width 159 height 20
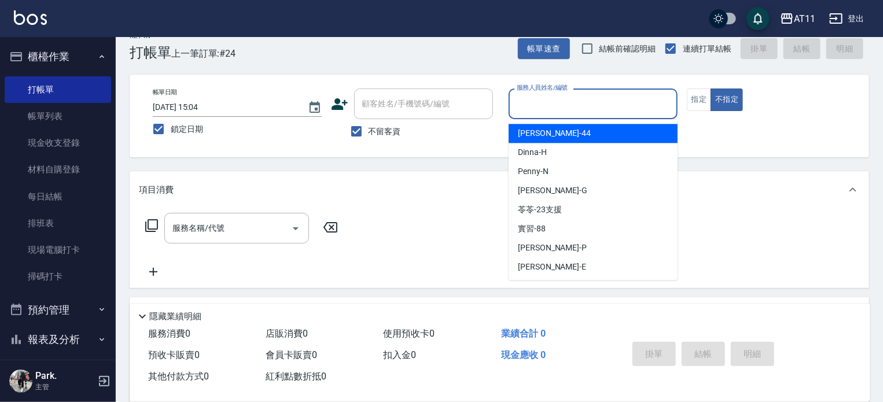
scroll to position [0, 0]
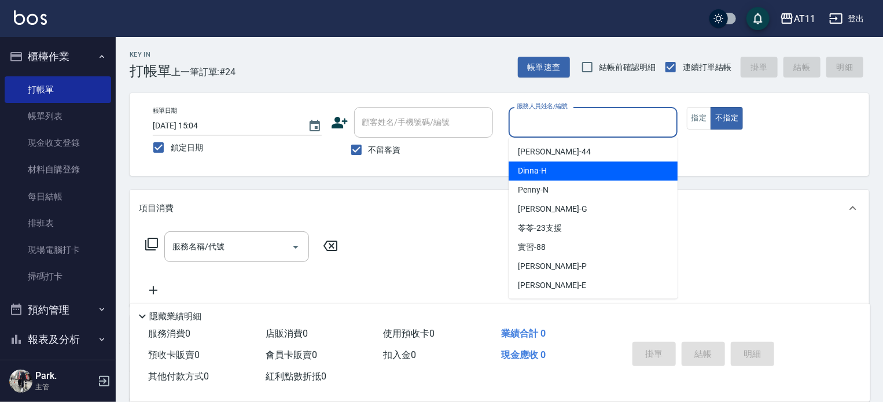
click at [546, 171] on span "Dinna -H" at bounding box center [532, 171] width 29 height 12
type input "Dinna-H"
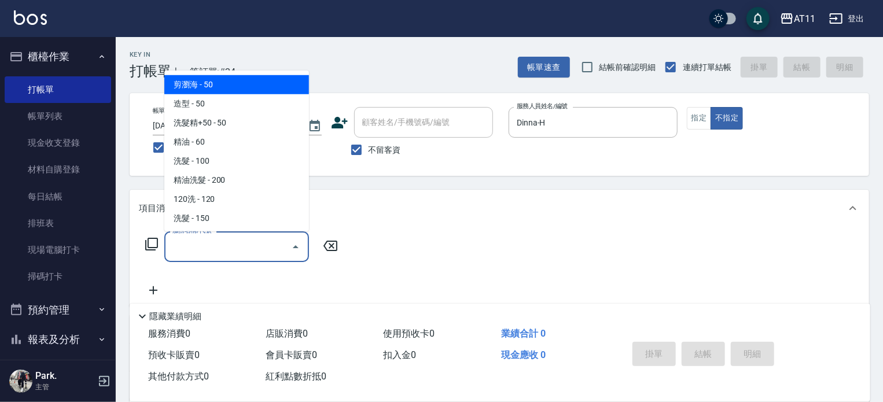
click at [210, 241] on input "服務名稱/代號" at bounding box center [228, 247] width 117 height 20
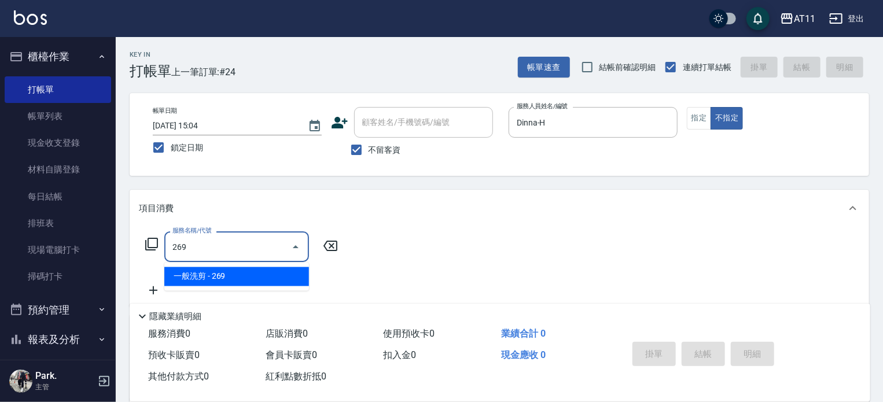
click at [217, 275] on span "一般洗剪 - 269" at bounding box center [236, 276] width 145 height 19
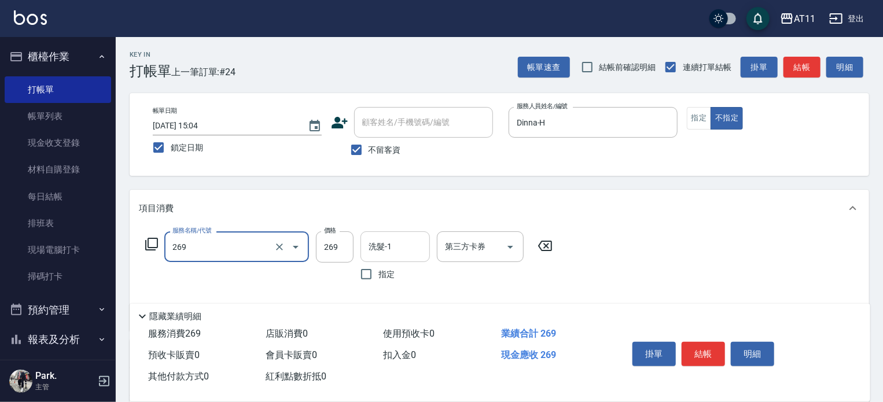
type input "一般洗剪(269)"
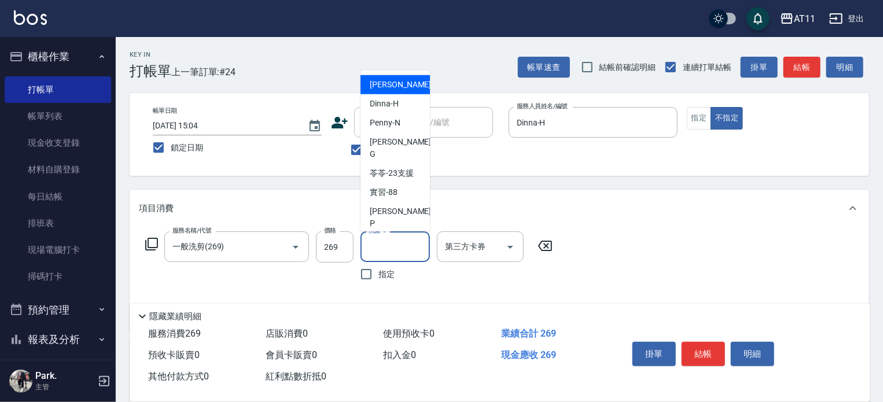
click at [384, 242] on div "洗髮-1 洗髮-1" at bounding box center [395, 247] width 69 height 31
click at [391, 106] on span "Dinna -H" at bounding box center [384, 104] width 29 height 12
type input "Dinna-H"
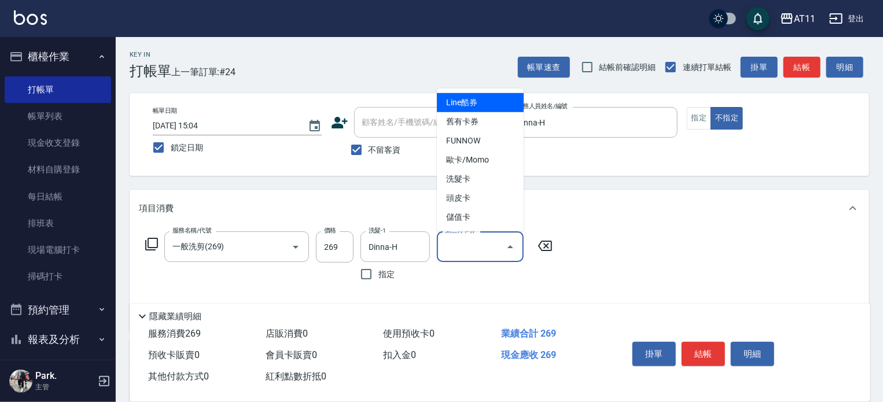
click at [454, 245] on input "第三方卡券" at bounding box center [471, 247] width 59 height 20
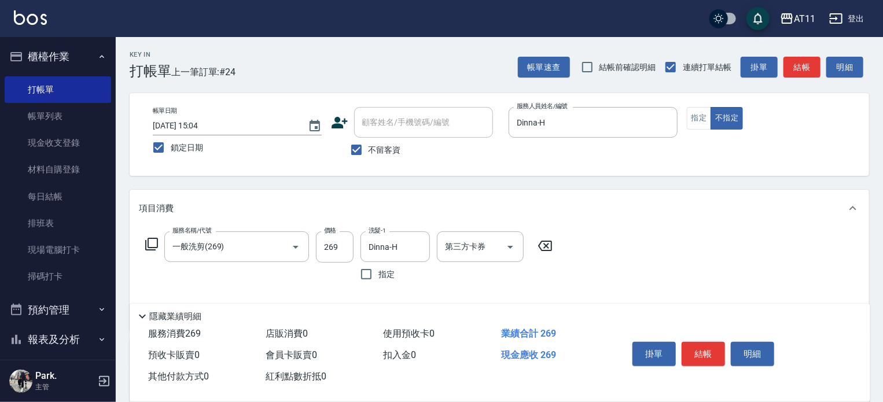
click at [581, 248] on div "服務名稱/代號 一般洗剪(269) 服務名稱/代號 價格 269 價格 洗髮-1 Dinna-H 洗髮-1 指定 第三方卡券 第三方卡券" at bounding box center [500, 279] width 740 height 104
click at [691, 356] on button "結帳" at bounding box center [703, 354] width 43 height 24
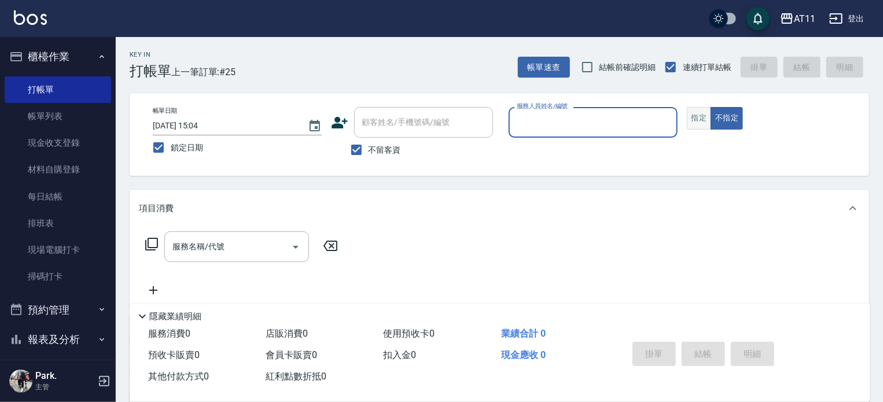
click at [691, 113] on button "指定" at bounding box center [699, 118] width 25 height 23
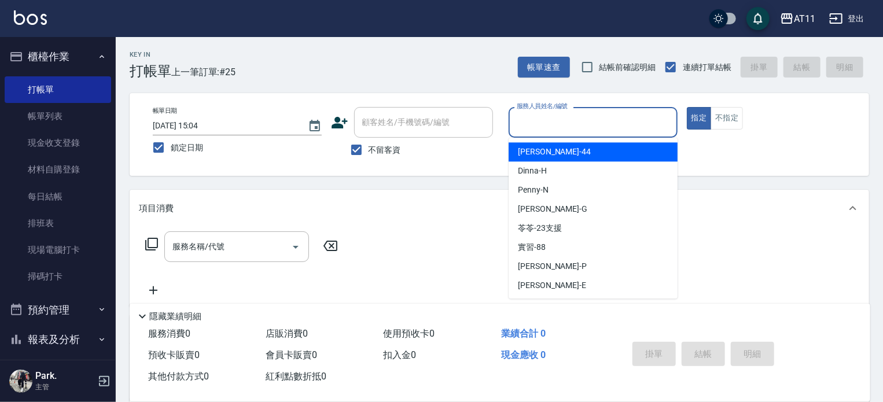
click at [601, 123] on input "服務人員姓名/編號" at bounding box center [593, 122] width 159 height 20
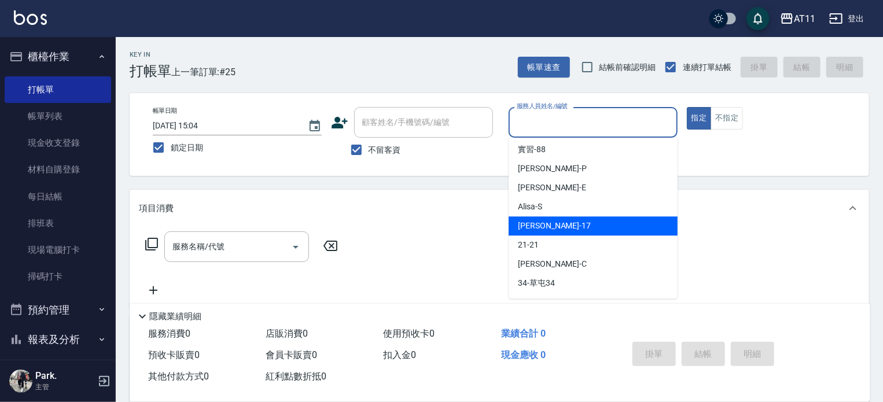
scroll to position [116, 0]
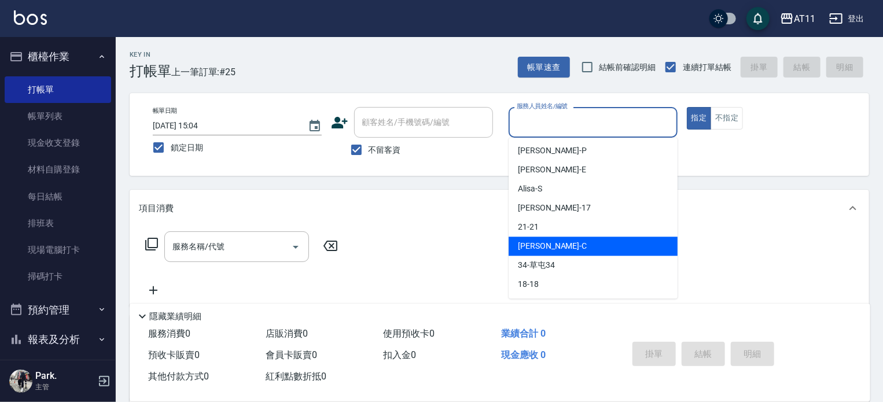
click at [549, 240] on div "[PERSON_NAME]" at bounding box center [593, 246] width 169 height 19
type input "[PERSON_NAME]"
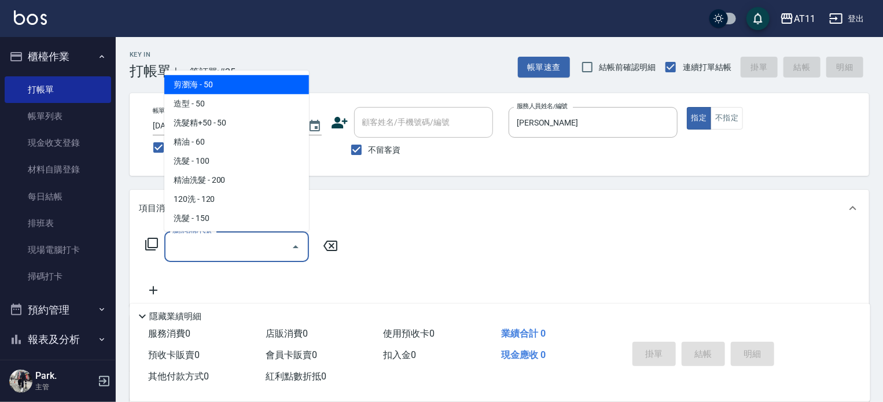
click at [219, 249] on input "服務名稱/代號" at bounding box center [228, 247] width 117 height 20
type input "3"
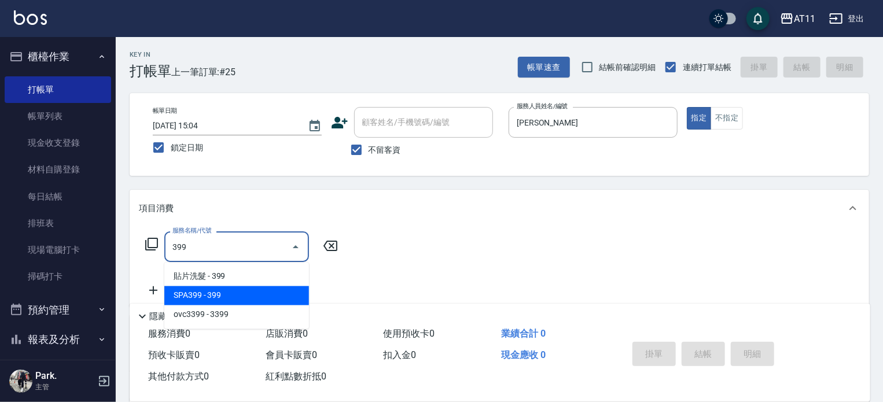
click at [225, 293] on span "SPA399 - 399" at bounding box center [236, 296] width 145 height 19
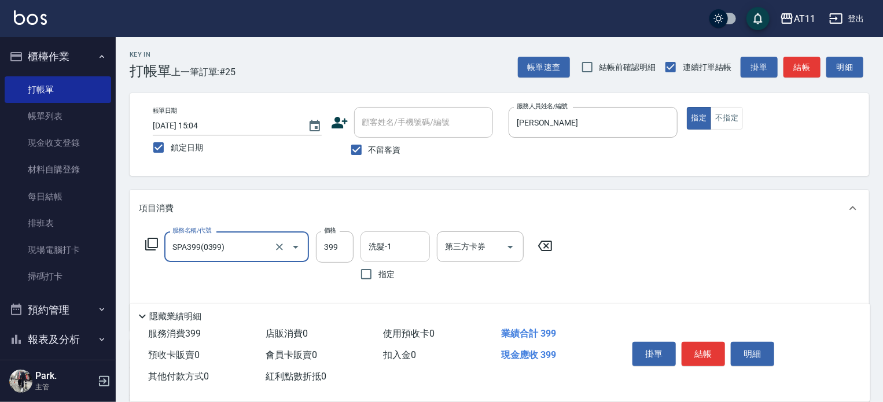
click at [387, 259] on div "洗髮-1" at bounding box center [395, 247] width 69 height 31
type input "SPA399(0399)"
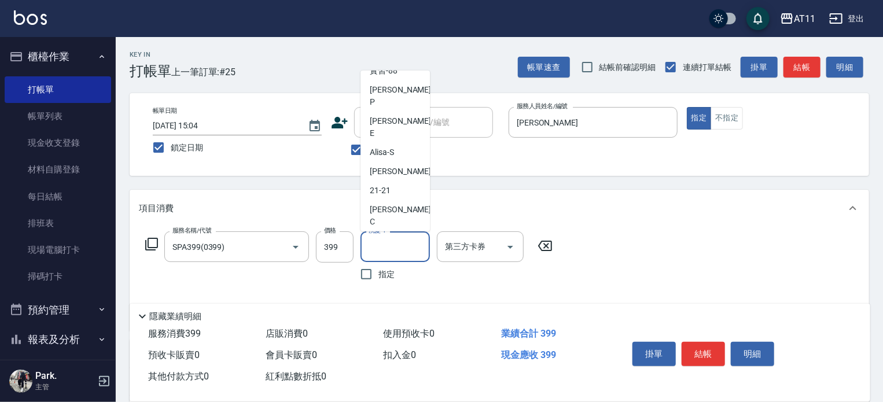
scroll to position [123, 0]
click at [398, 203] on span "[PERSON_NAME]" at bounding box center [402, 215] width 64 height 24
type input "[PERSON_NAME]"
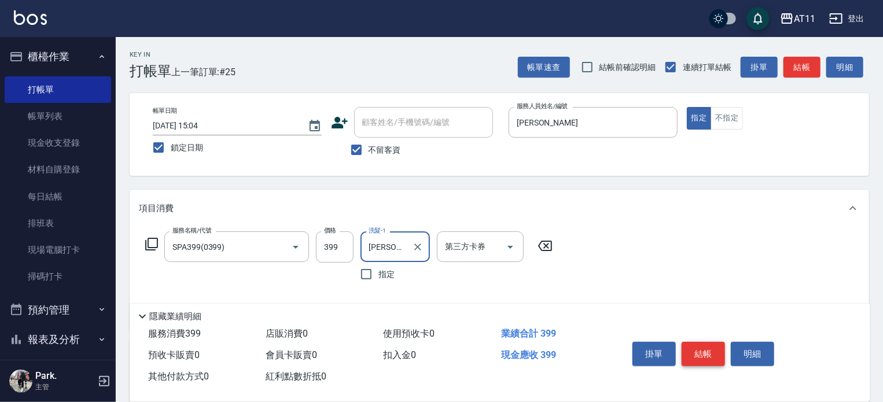
click at [702, 353] on button "結帳" at bounding box center [703, 354] width 43 height 24
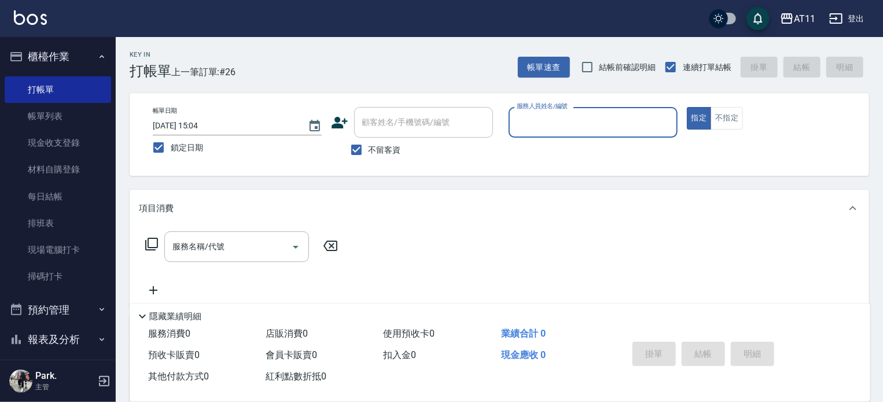
click at [610, 124] on input "服務人員姓名/編號" at bounding box center [593, 122] width 159 height 20
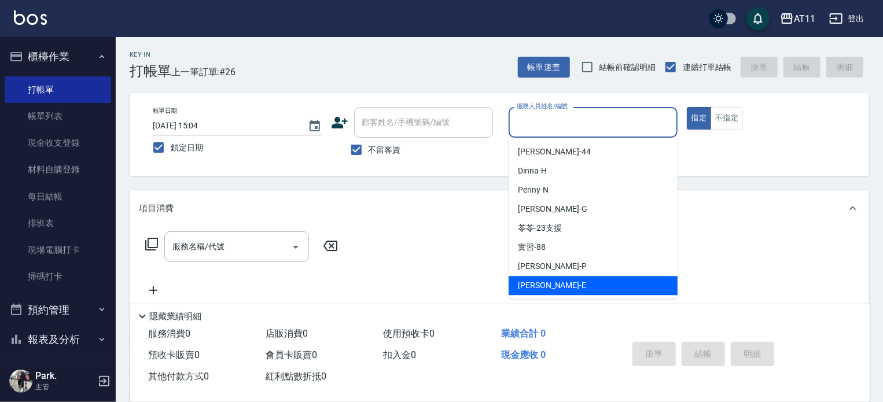
click at [555, 290] on div "[PERSON_NAME] -E" at bounding box center [593, 285] width 169 height 19
type input "EVA-E"
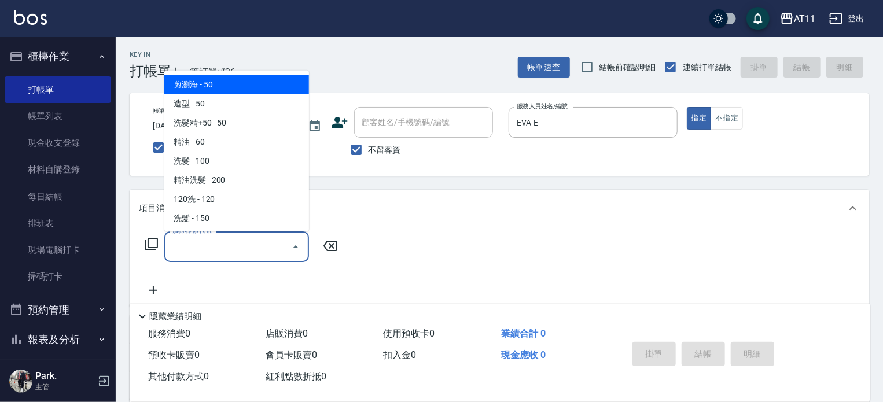
click at [276, 252] on input "服務名稱/代號" at bounding box center [228, 247] width 117 height 20
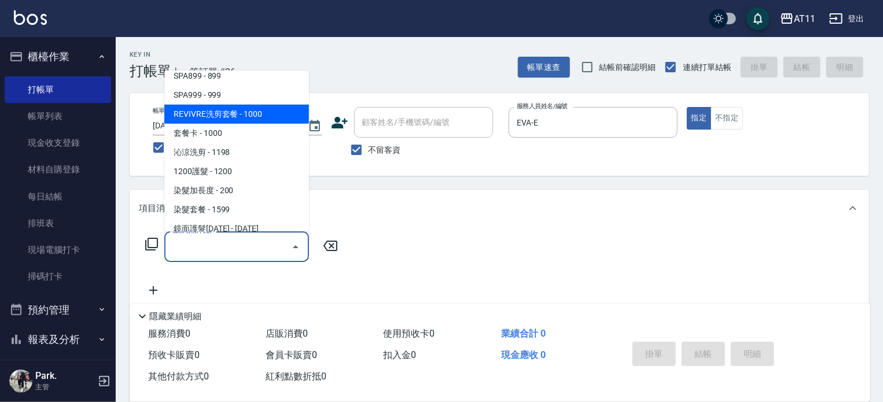
scroll to position [926, 0]
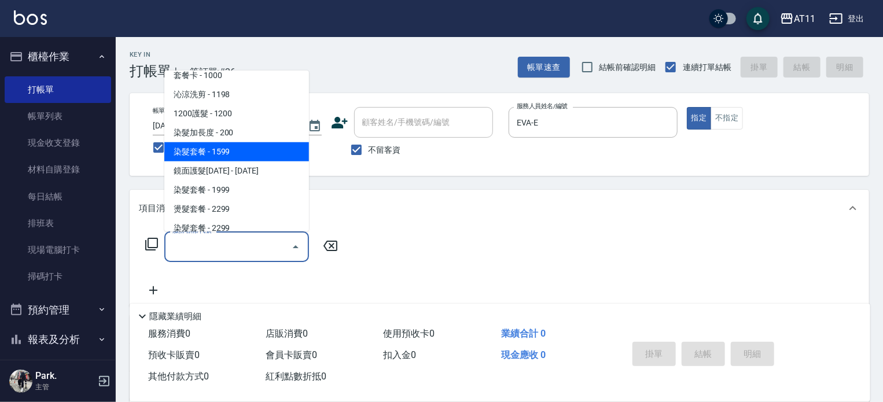
click at [226, 153] on span "染髮套餐 - 1599" at bounding box center [236, 151] width 145 height 19
type input "染髮套餐(1599)"
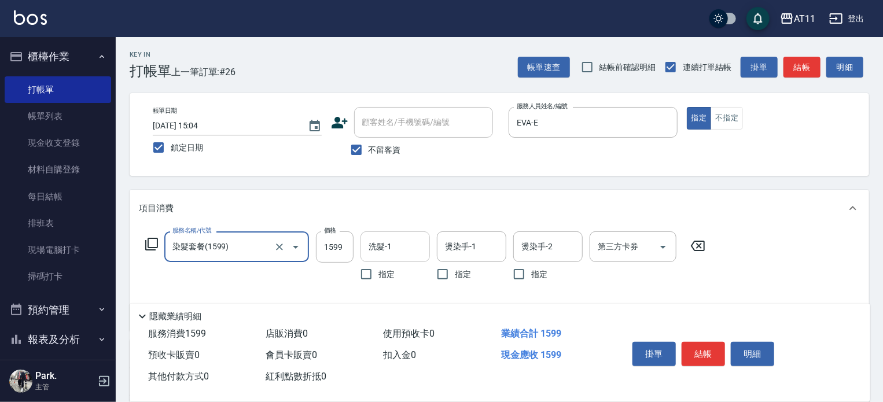
click at [396, 248] on input "洗髮-1" at bounding box center [395, 247] width 59 height 20
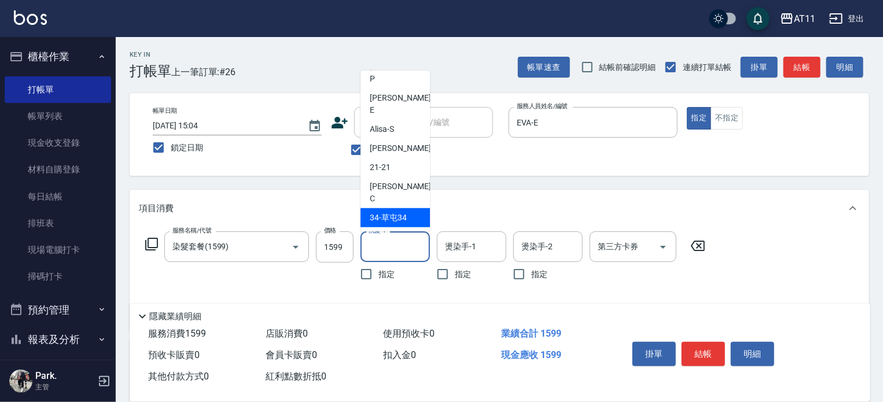
scroll to position [172, 0]
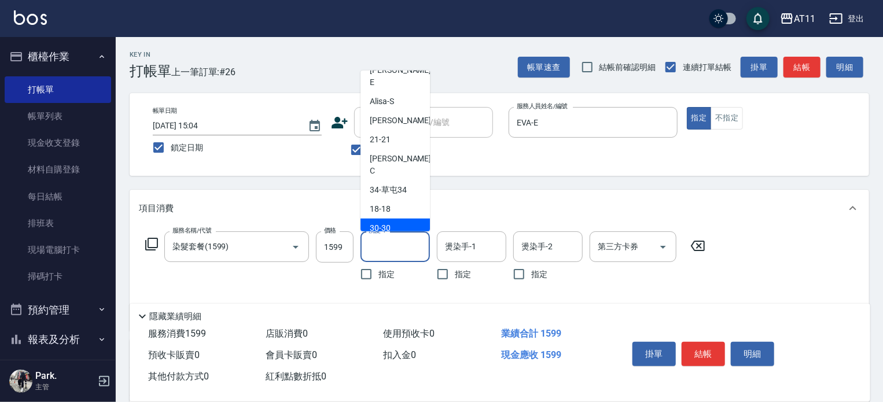
click at [385, 222] on span "30 -30" at bounding box center [380, 228] width 21 height 12
type input "30-30"
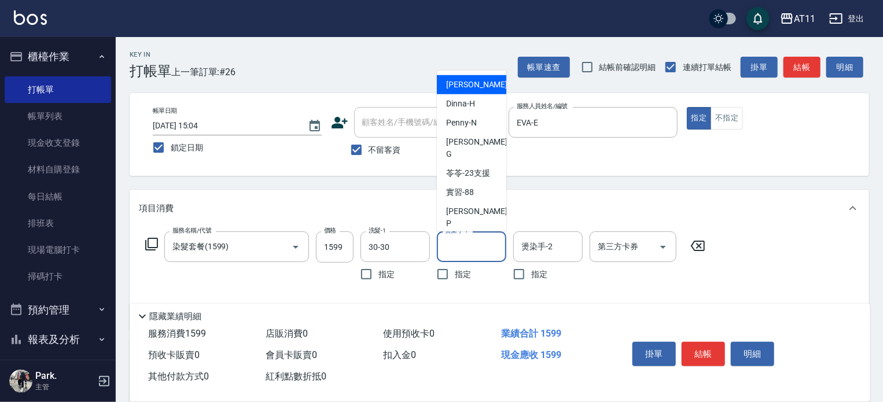
click at [454, 245] on input "燙染手-1" at bounding box center [471, 247] width 59 height 20
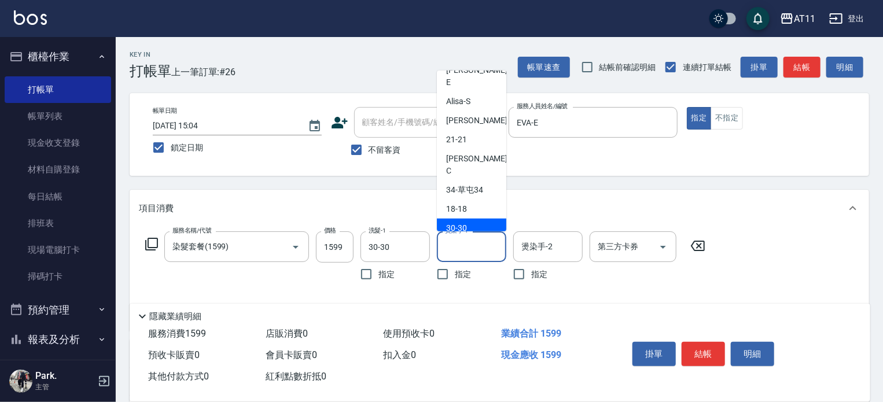
drag, startPoint x: 473, startPoint y: 178, endPoint x: 479, endPoint y: 181, distance: 6.5
click at [475, 219] on div "30 -30" at bounding box center [471, 228] width 69 height 19
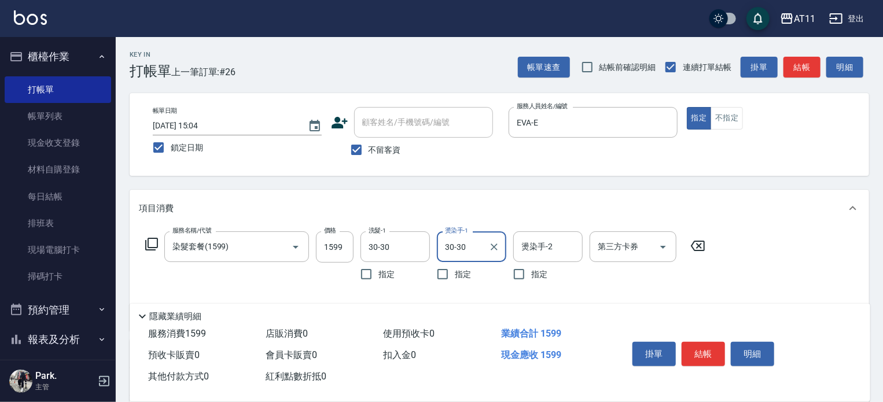
type input "30-30"
click at [555, 246] on input "燙染手-2" at bounding box center [548, 247] width 59 height 20
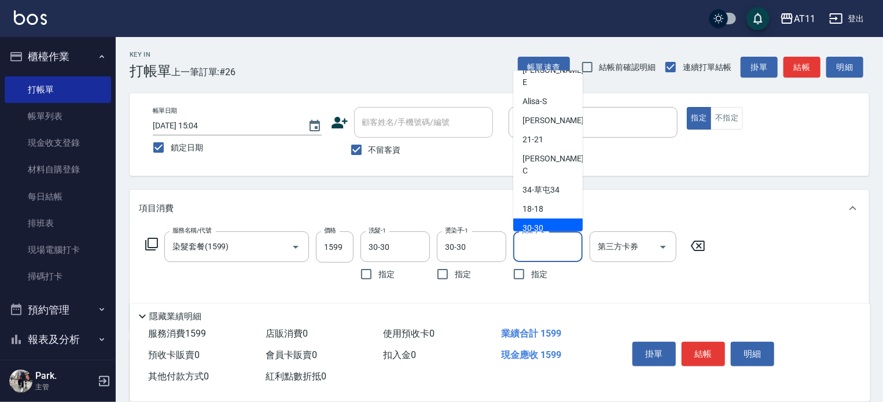
click at [545, 219] on div "30 -30" at bounding box center [547, 228] width 69 height 19
type input "30-30"
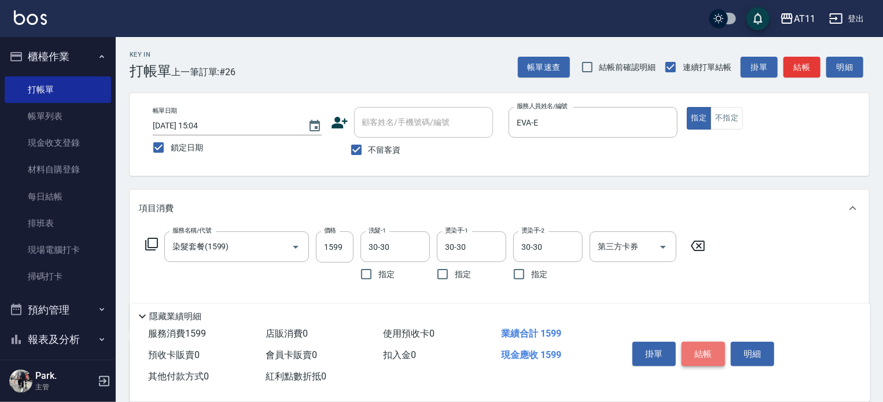
click at [713, 347] on button "結帳" at bounding box center [703, 354] width 43 height 24
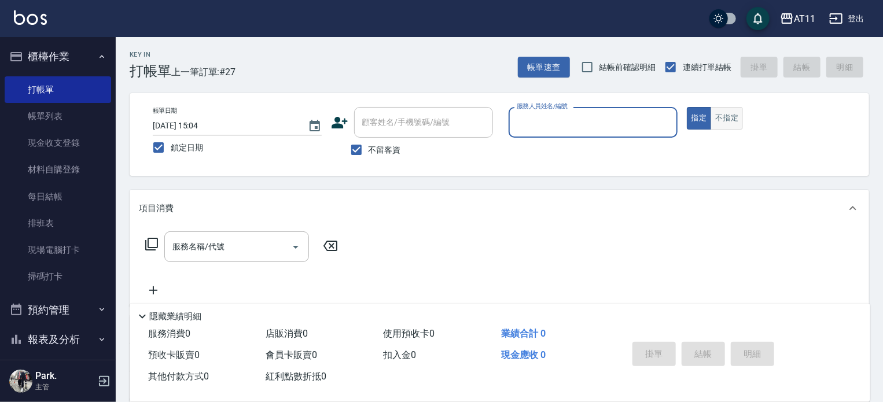
click at [732, 116] on button "不指定" at bounding box center [727, 118] width 32 height 23
click at [641, 119] on input "服務人員姓名/編號" at bounding box center [593, 122] width 159 height 20
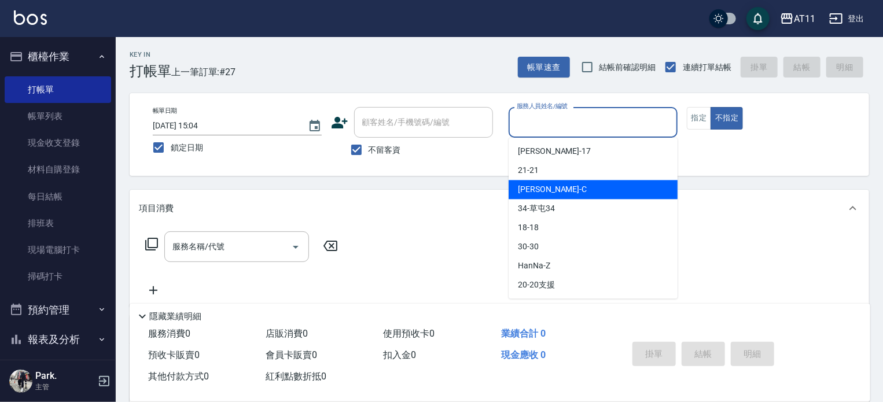
click at [540, 187] on span "[PERSON_NAME]" at bounding box center [552, 189] width 69 height 12
type input "[PERSON_NAME]"
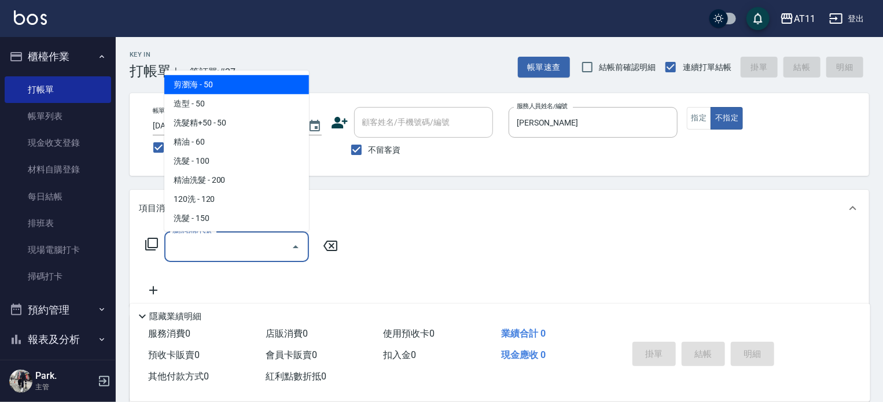
click at [183, 247] on input "服務名稱/代號" at bounding box center [228, 247] width 117 height 20
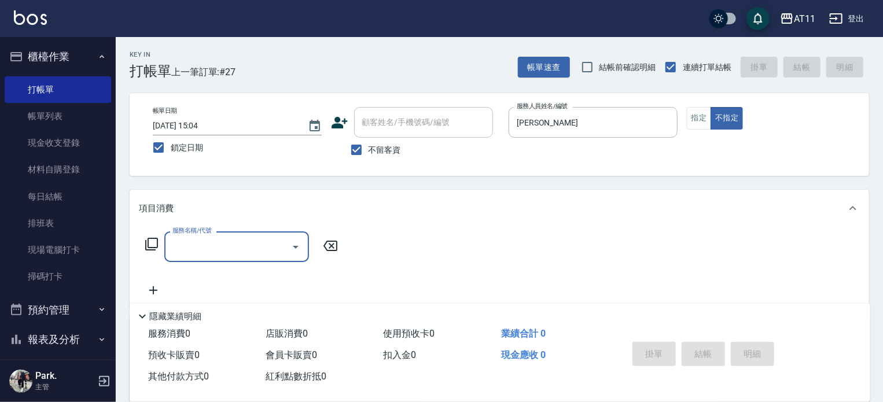
click at [223, 240] on input "服務名稱/代號" at bounding box center [228, 247] width 117 height 20
click at [210, 282] on span "一般洗剪 - 269" at bounding box center [236, 276] width 145 height 19
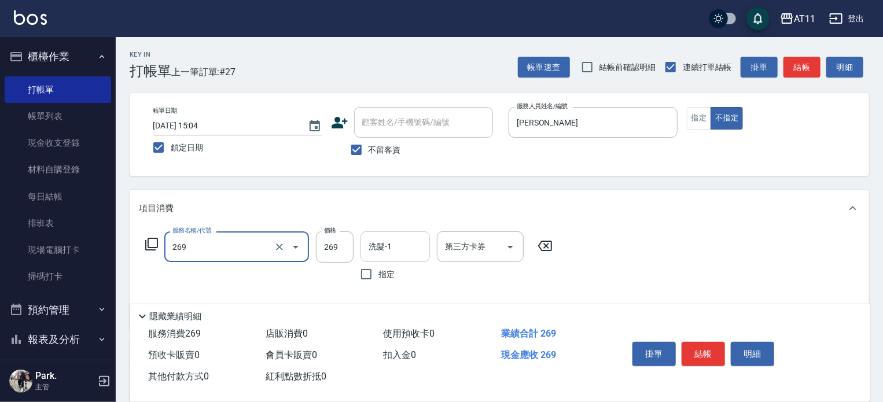
type input "一般洗剪(269)"
click at [405, 246] on input "洗髮-1" at bounding box center [395, 247] width 59 height 20
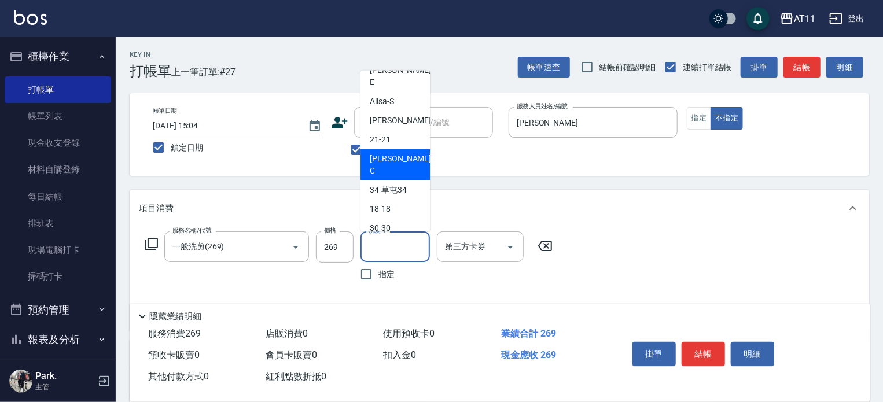
click at [392, 153] on span "[PERSON_NAME]" at bounding box center [402, 165] width 64 height 24
type input "[PERSON_NAME]"
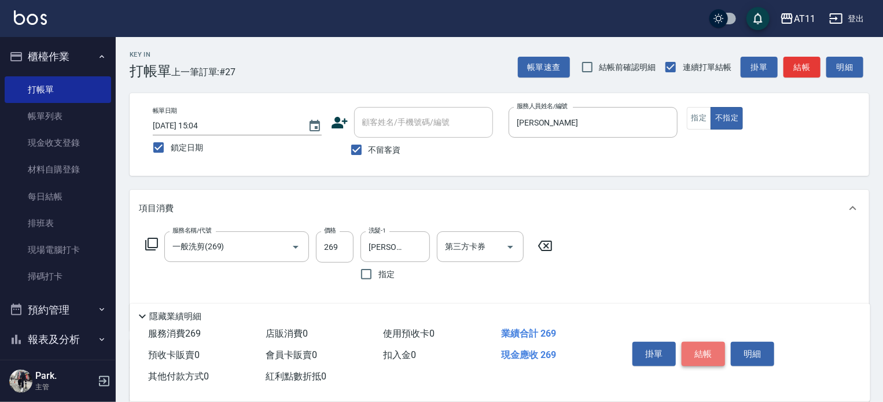
click at [699, 349] on button "結帳" at bounding box center [703, 354] width 43 height 24
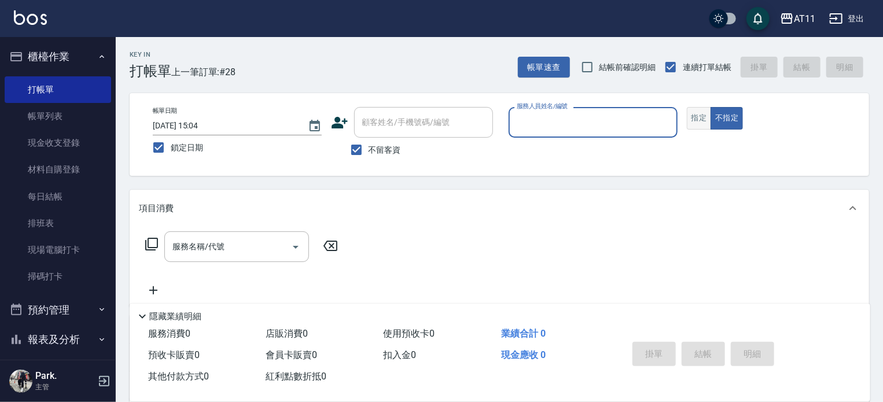
click at [696, 119] on button "指定" at bounding box center [699, 118] width 25 height 23
click at [626, 124] on input "服務人員姓名/編號" at bounding box center [593, 122] width 159 height 20
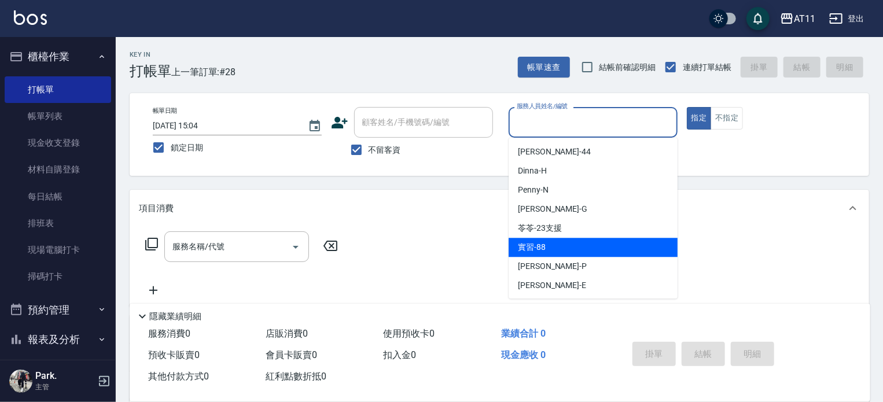
scroll to position [58, 0]
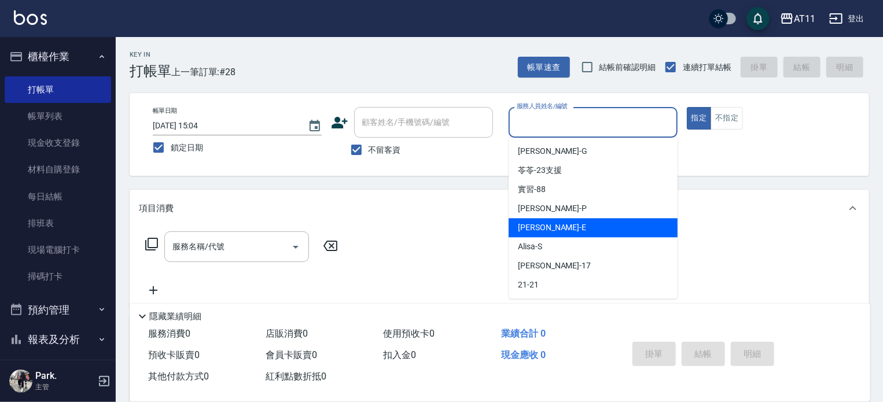
click at [543, 231] on div "[PERSON_NAME] -E" at bounding box center [593, 227] width 169 height 19
type input "EVA-E"
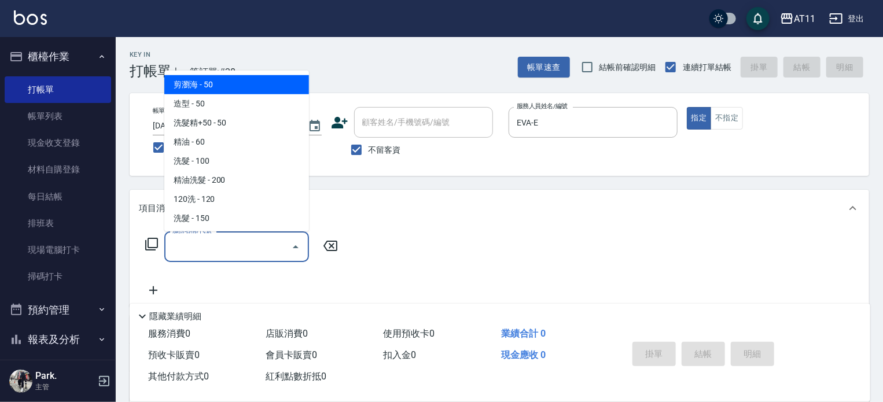
click at [205, 245] on input "服務名稱/代號" at bounding box center [228, 247] width 117 height 20
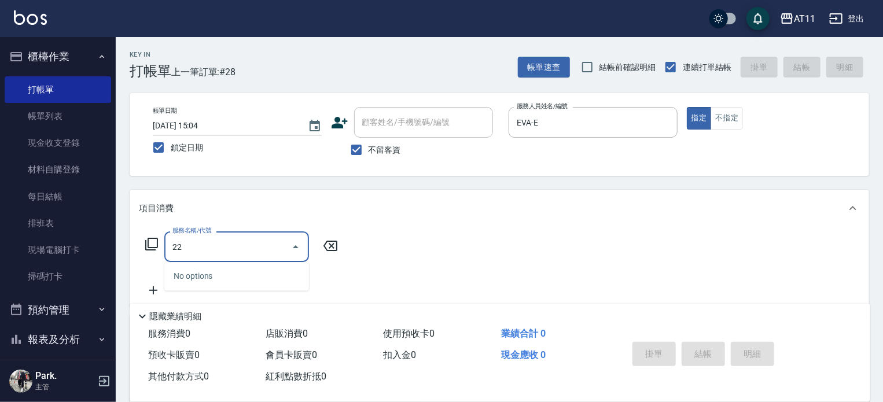
type input "2"
click at [194, 252] on input "服務名稱/代號" at bounding box center [228, 247] width 117 height 20
click at [219, 254] on input "服務名稱/代號" at bounding box center [228, 247] width 117 height 20
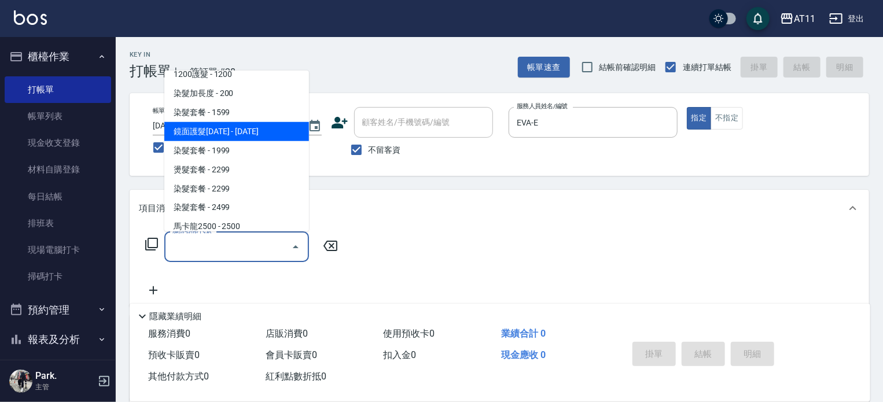
scroll to position [984, 0]
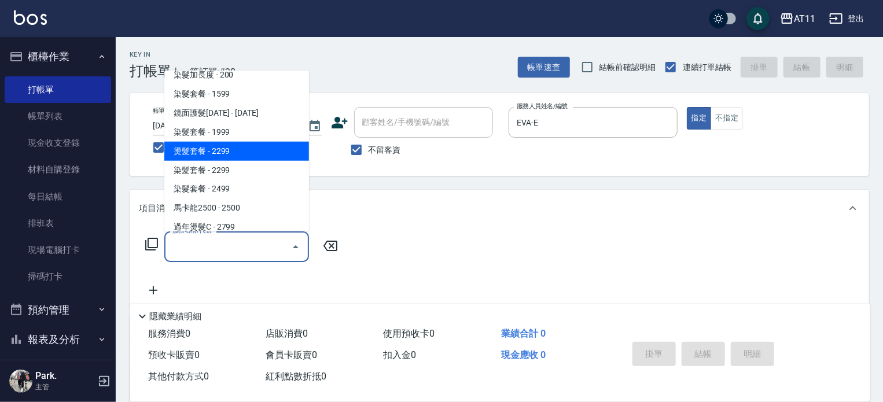
click at [211, 153] on span "燙髮套餐 - 2299" at bounding box center [236, 151] width 145 height 19
type input "燙髮套餐(02299)"
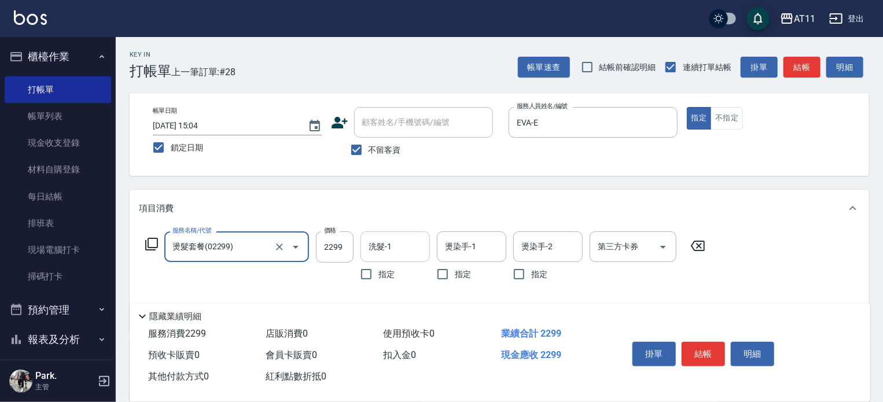
click at [394, 251] on input "洗髮-1" at bounding box center [395, 247] width 59 height 20
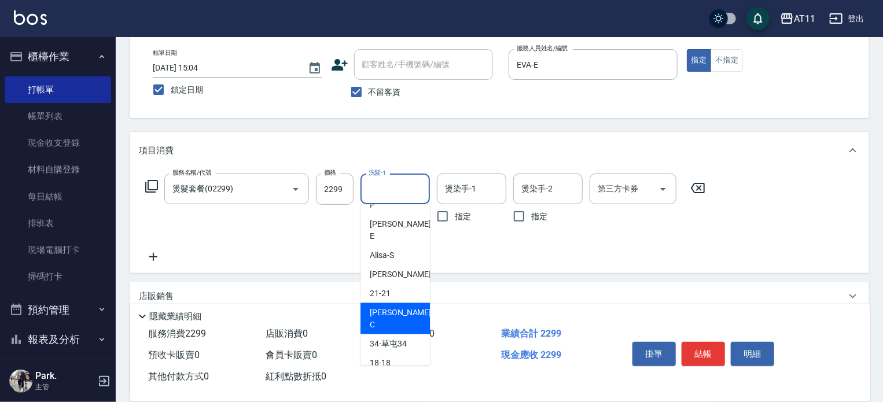
scroll to position [172, 0]
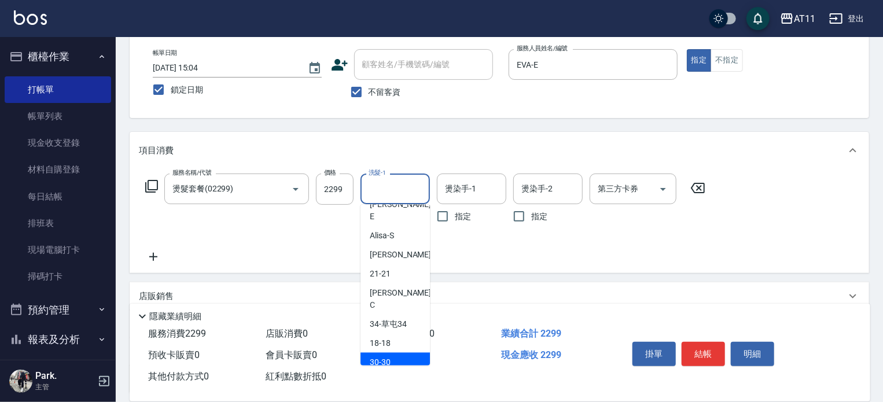
click at [390, 353] on div "30 -30" at bounding box center [395, 362] width 69 height 19
type input "30-30"
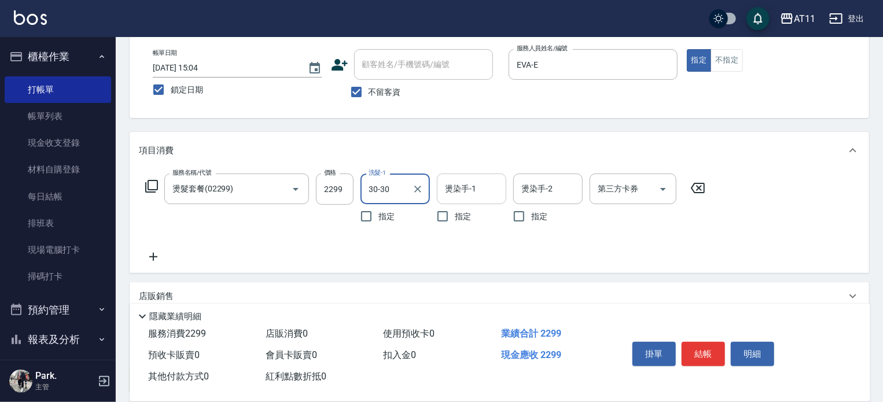
click at [476, 189] on input "燙染手-1" at bounding box center [471, 189] width 59 height 20
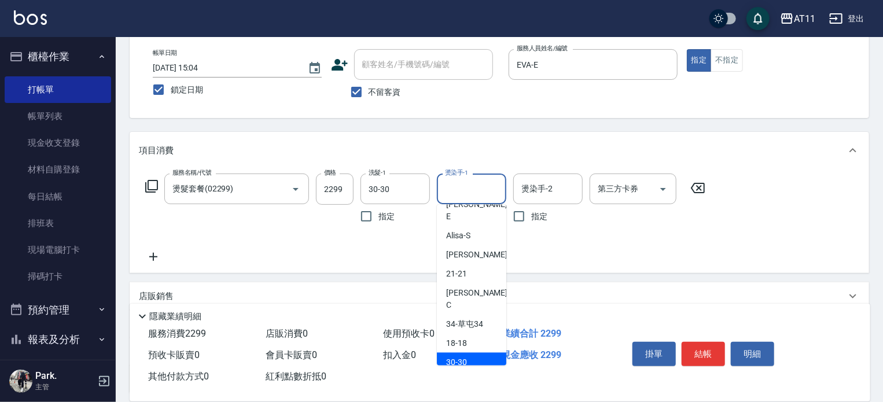
click at [461, 357] on span "30 -30" at bounding box center [456, 363] width 21 height 12
type input "30-30"
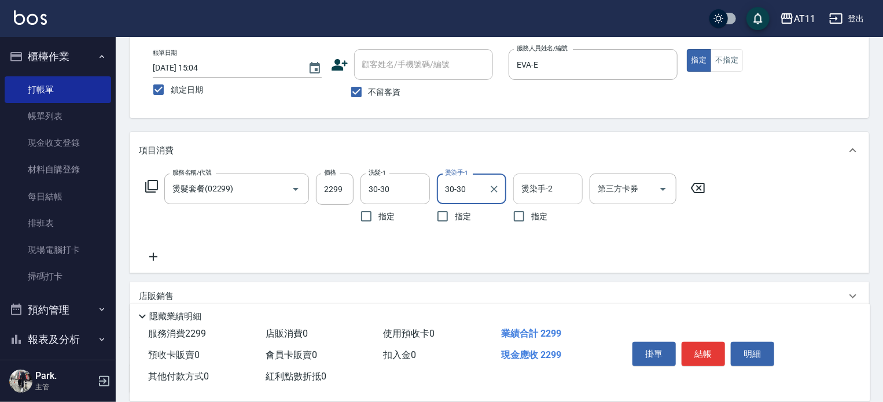
click at [543, 189] on input "燙染手-2" at bounding box center [548, 189] width 59 height 20
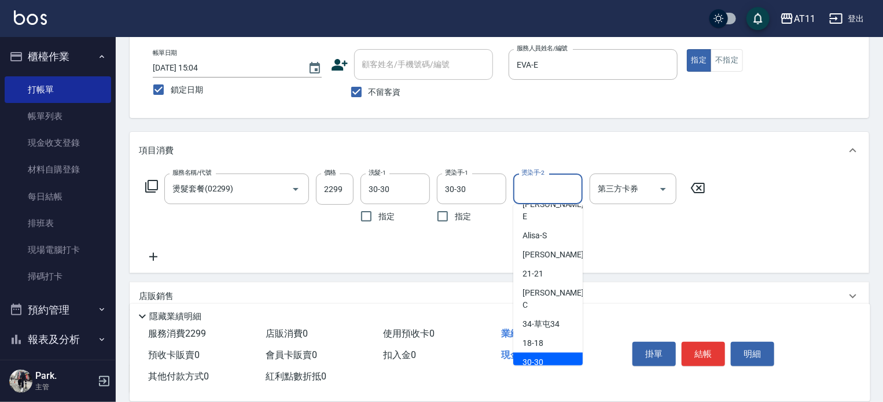
click at [542, 357] on span "30 -30" at bounding box center [533, 363] width 21 height 12
type input "30-30"
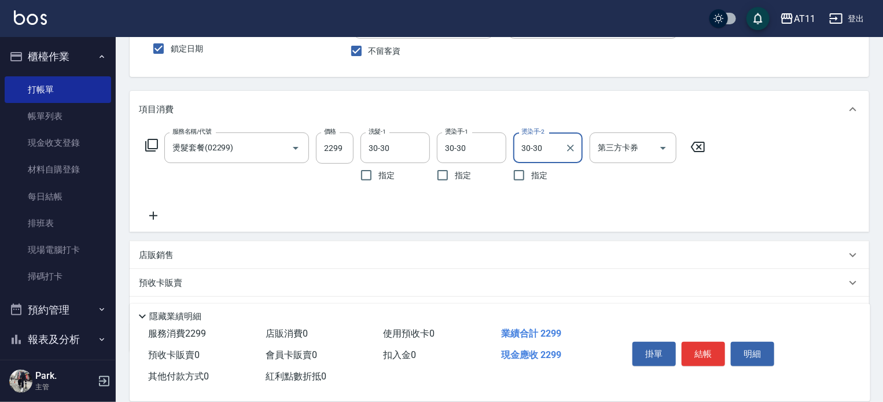
scroll to position [159, 0]
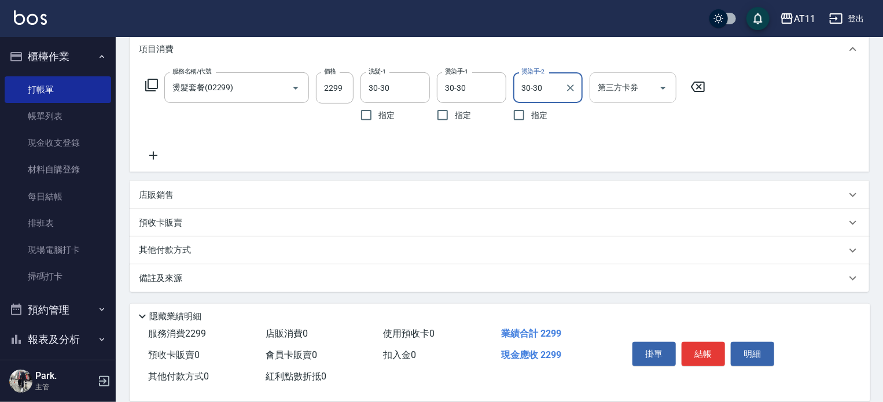
click at [607, 88] on input "第三方卡券" at bounding box center [624, 88] width 59 height 20
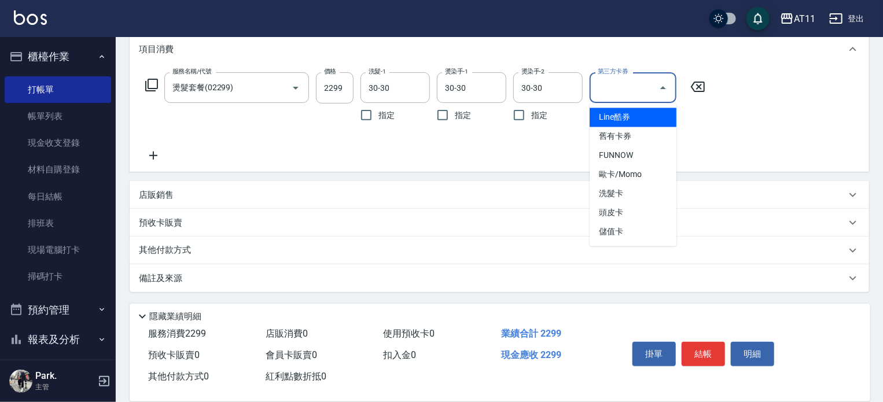
click at [445, 153] on div "服務名稱/代號 燙髮套餐(02299) 服務名稱/代號 價格 2299 價格 洗髮-1 30-30 洗髮-1 指定 燙染手-1 30-30 燙染手-1 指定 …" at bounding box center [426, 117] width 574 height 90
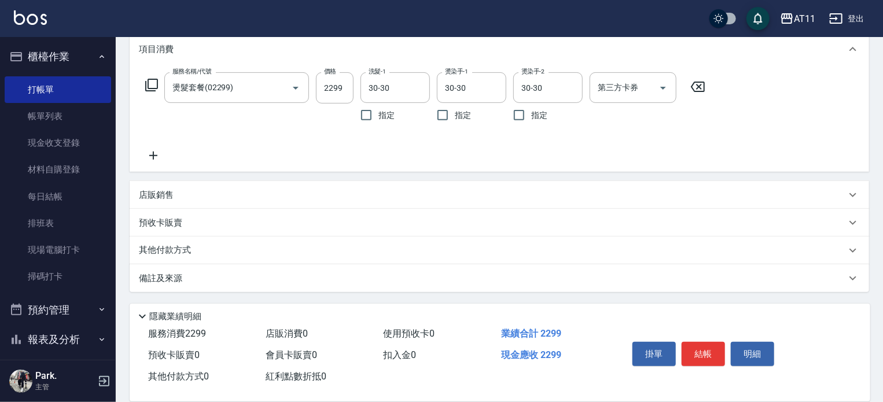
click at [154, 192] on p "店販銷售" at bounding box center [156, 195] width 35 height 12
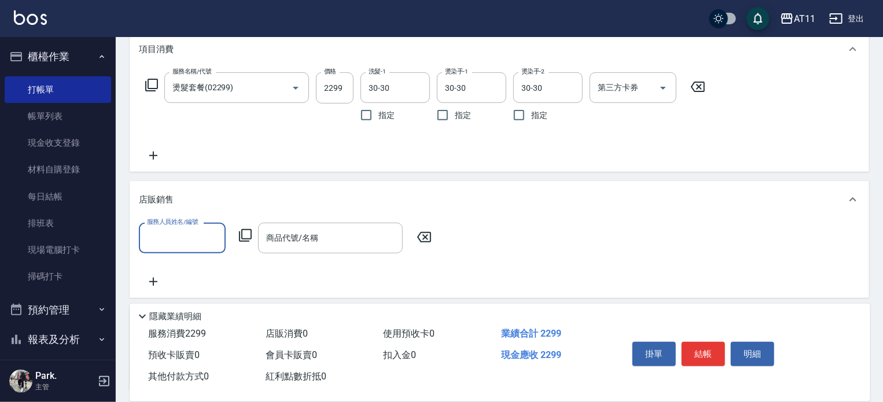
scroll to position [0, 0]
click at [179, 235] on input "服務人員姓名/編號" at bounding box center [182, 238] width 76 height 20
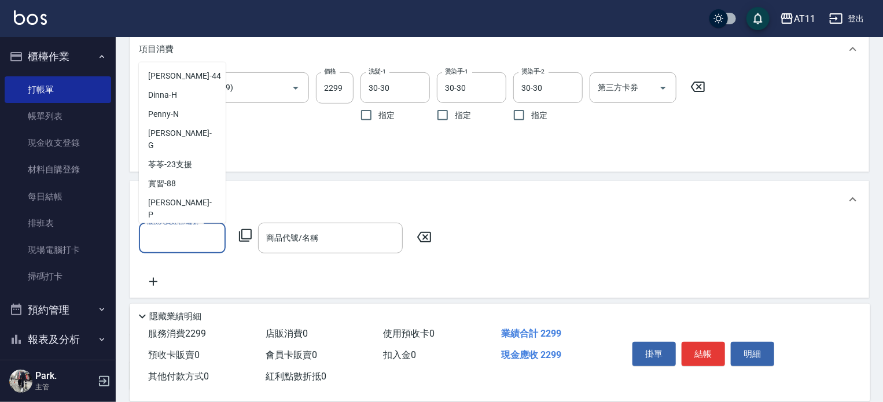
click at [160, 229] on span "[PERSON_NAME] -E" at bounding box center [182, 241] width 68 height 24
type input "EVA-E"
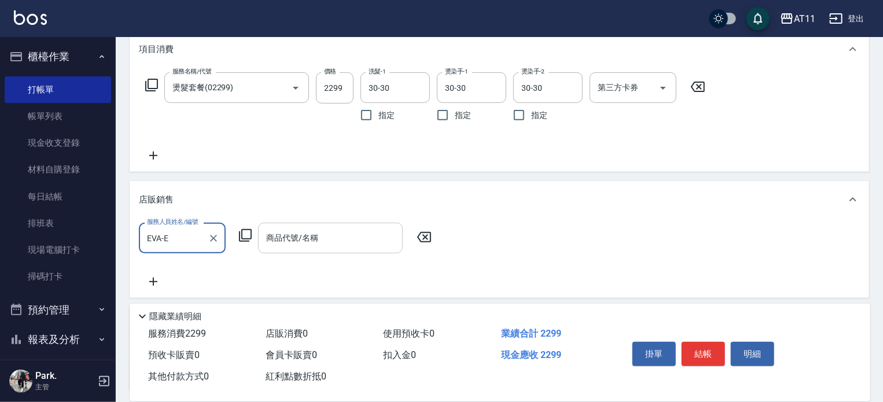
click at [300, 239] on input "商品代號/名稱" at bounding box center [330, 238] width 134 height 20
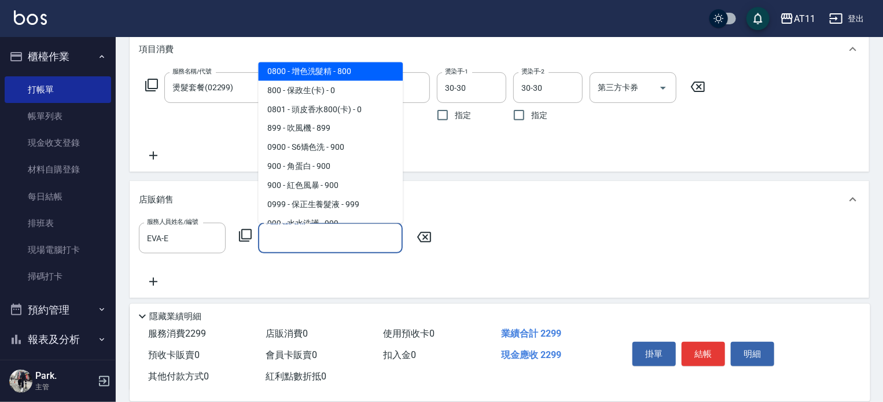
scroll to position [984, 0]
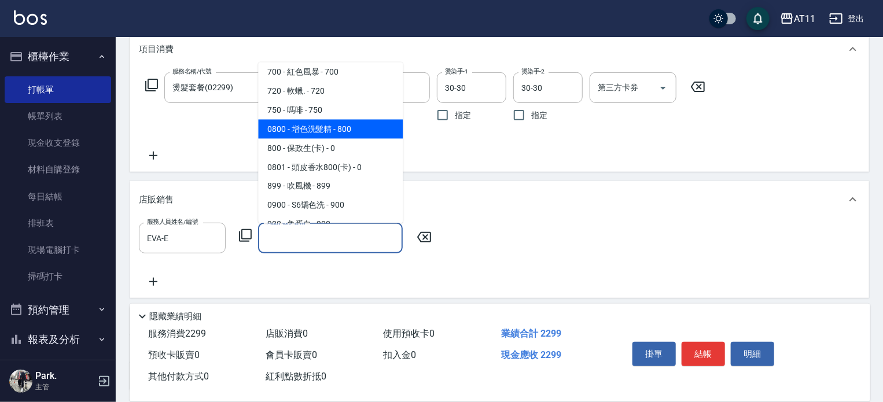
click at [322, 120] on span "0800 - 增色洗髮精 - 800" at bounding box center [330, 129] width 145 height 19
type input "增色洗髮精"
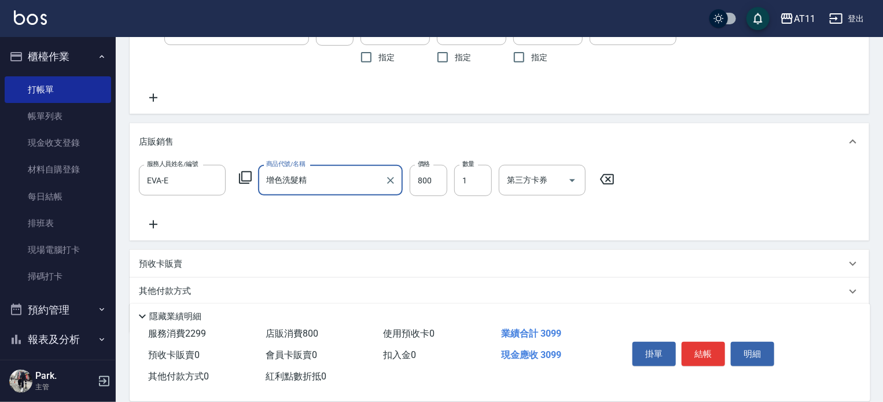
scroll to position [258, 0]
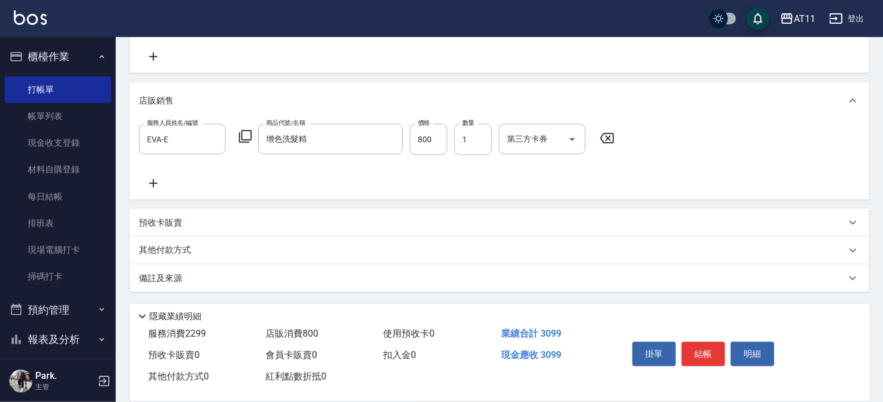
click at [174, 247] on p "其他付款方式" at bounding box center [168, 250] width 58 height 13
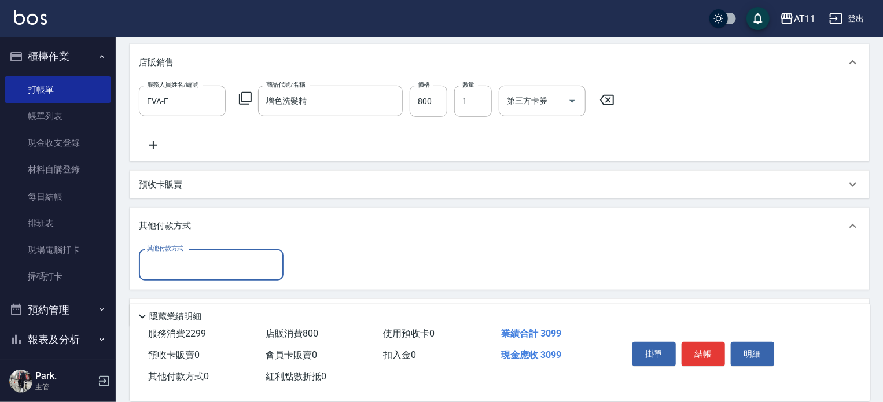
scroll to position [331, 0]
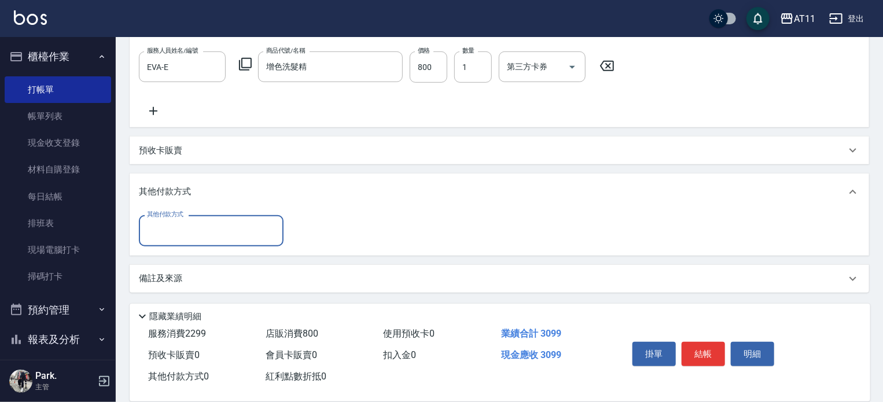
click at [194, 231] on input "其他付款方式" at bounding box center [211, 231] width 134 height 20
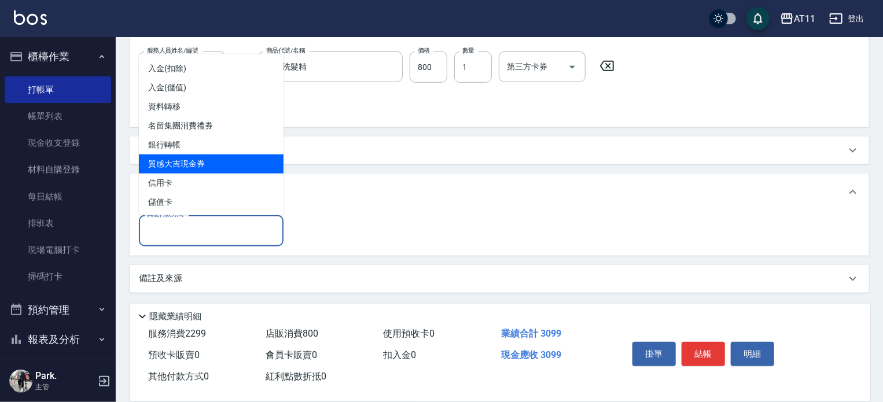
scroll to position [1, 0]
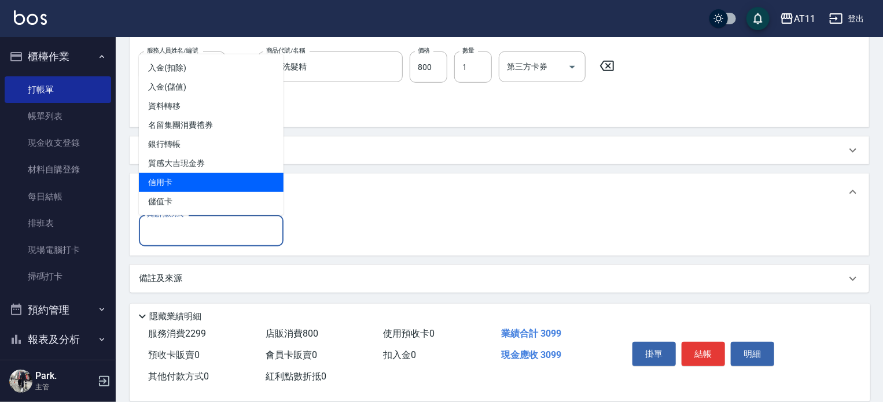
click at [179, 181] on span "信用卡" at bounding box center [211, 182] width 145 height 19
type input "信用卡"
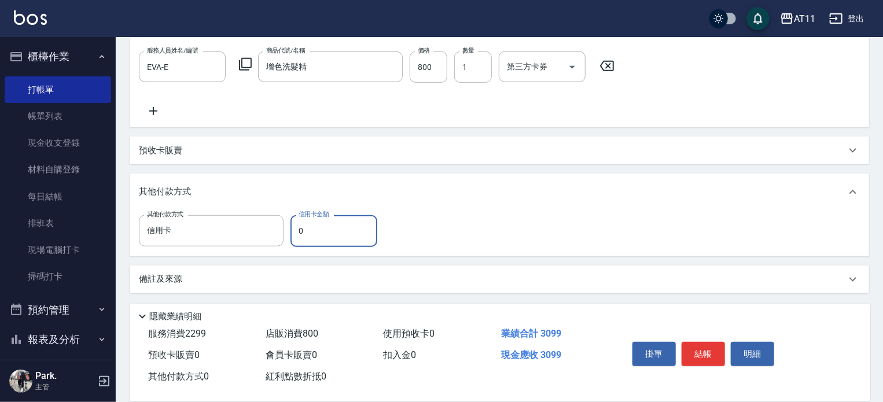
click at [325, 227] on input "0" at bounding box center [334, 230] width 87 height 31
type input "3099"
click at [701, 351] on button "結帳" at bounding box center [703, 354] width 43 height 24
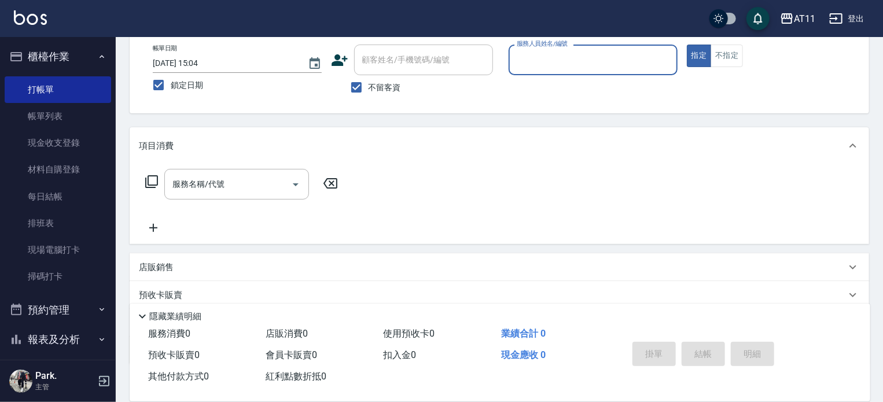
scroll to position [0, 0]
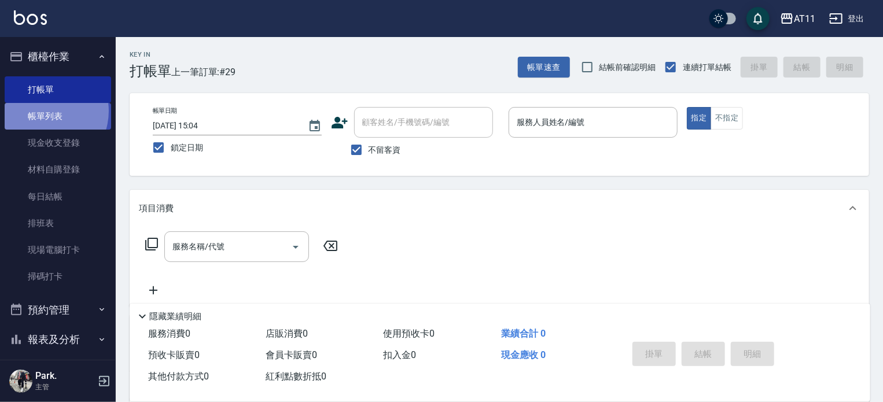
click at [43, 111] on link "帳單列表" at bounding box center [58, 116] width 107 height 27
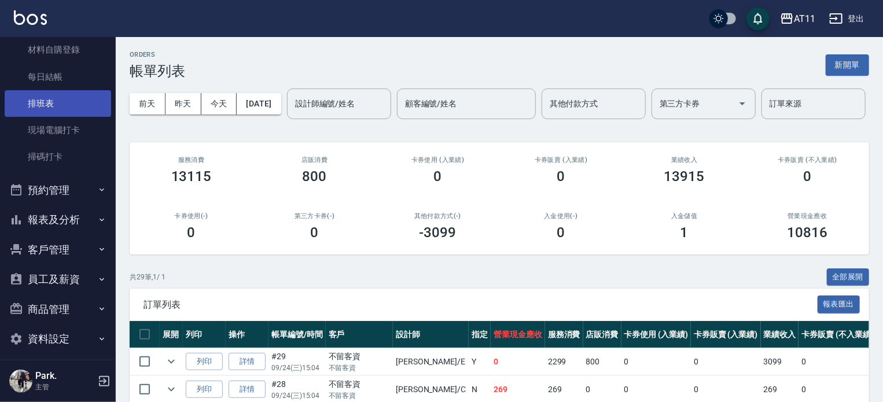
scroll to position [127, 0]
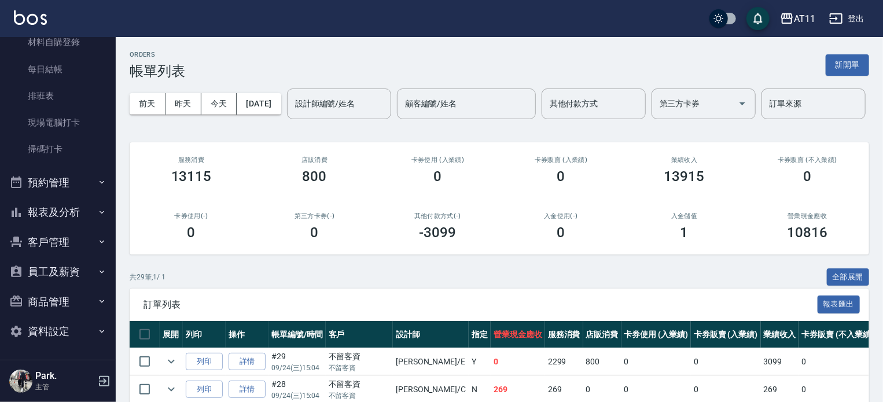
click at [48, 211] on button "報表及分析" at bounding box center [58, 212] width 107 height 30
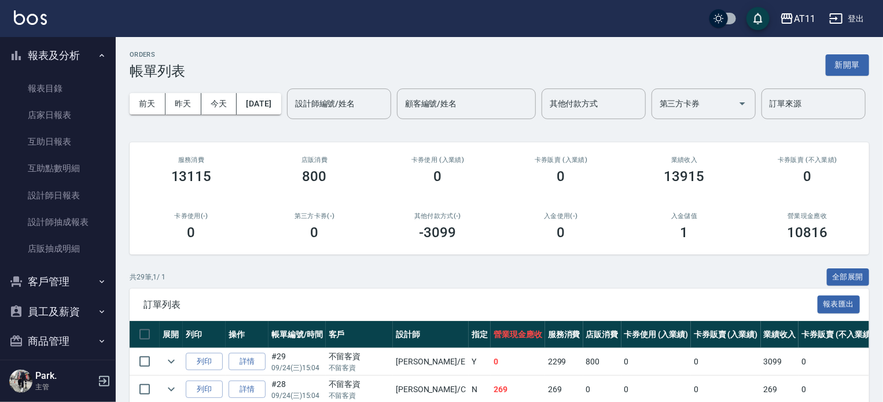
scroll to position [301, 0]
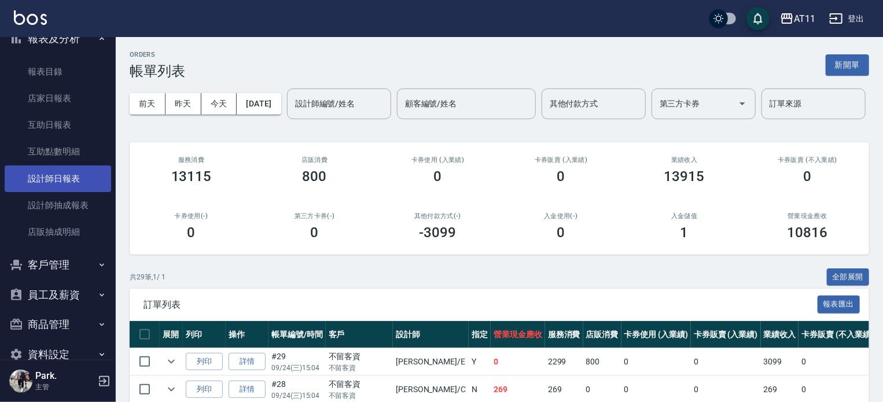
click at [61, 179] on link "設計師日報表" at bounding box center [58, 179] width 107 height 27
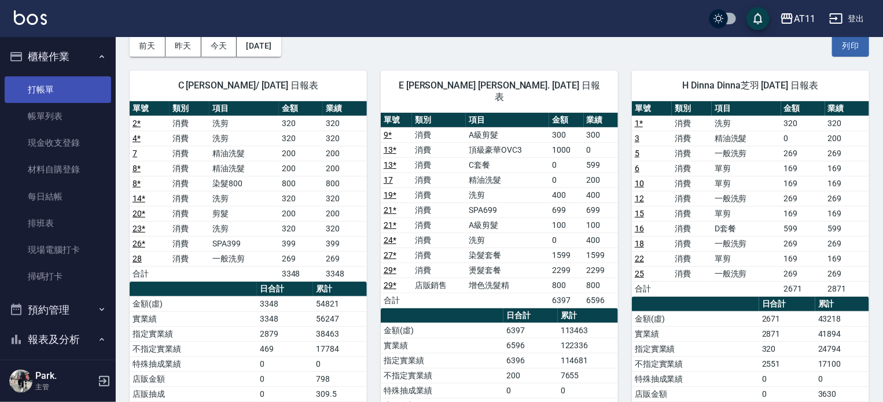
click at [53, 86] on link "打帳單" at bounding box center [58, 89] width 107 height 27
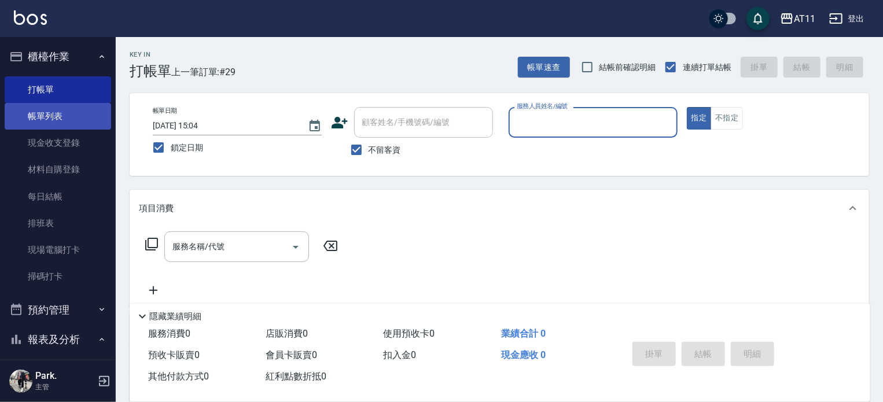
click at [45, 115] on link "帳單列表" at bounding box center [58, 116] width 107 height 27
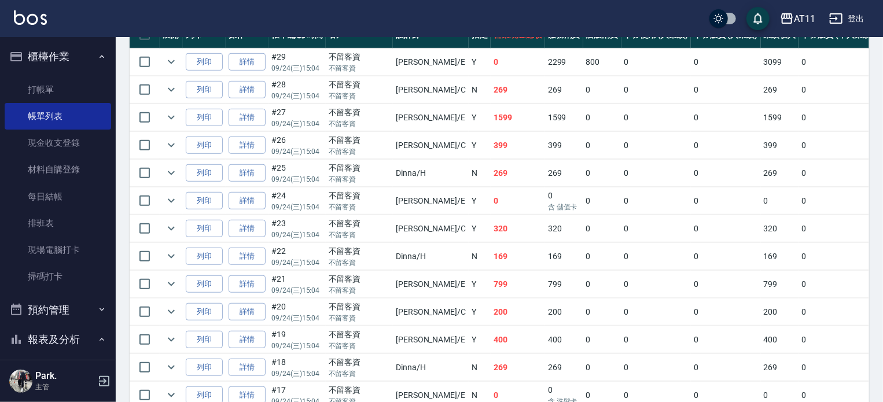
scroll to position [256, 0]
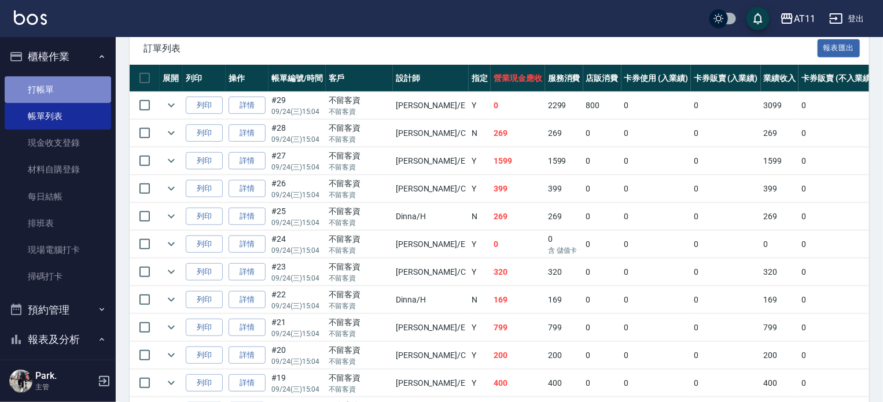
click at [69, 87] on link "打帳單" at bounding box center [58, 89] width 107 height 27
